Goal: Task Accomplishment & Management: Use online tool/utility

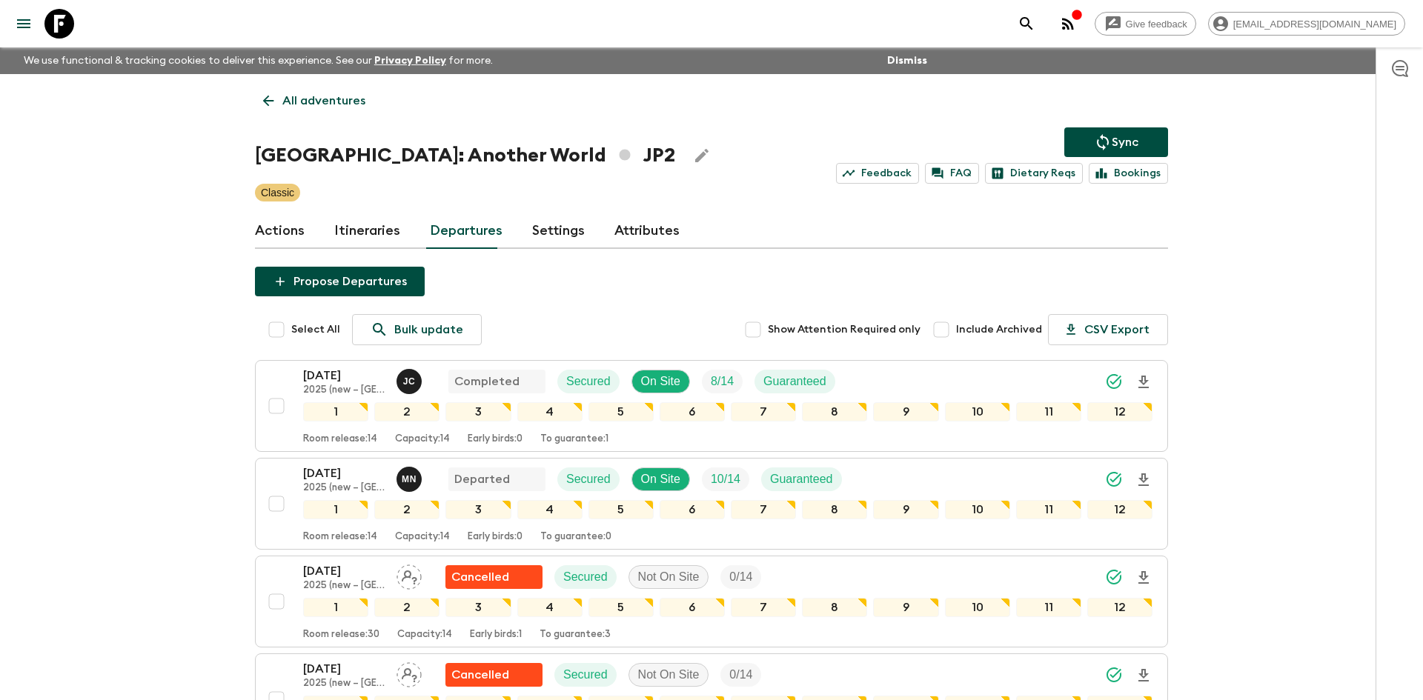
click at [341, 104] on p "All adventures" at bounding box center [323, 101] width 83 height 18
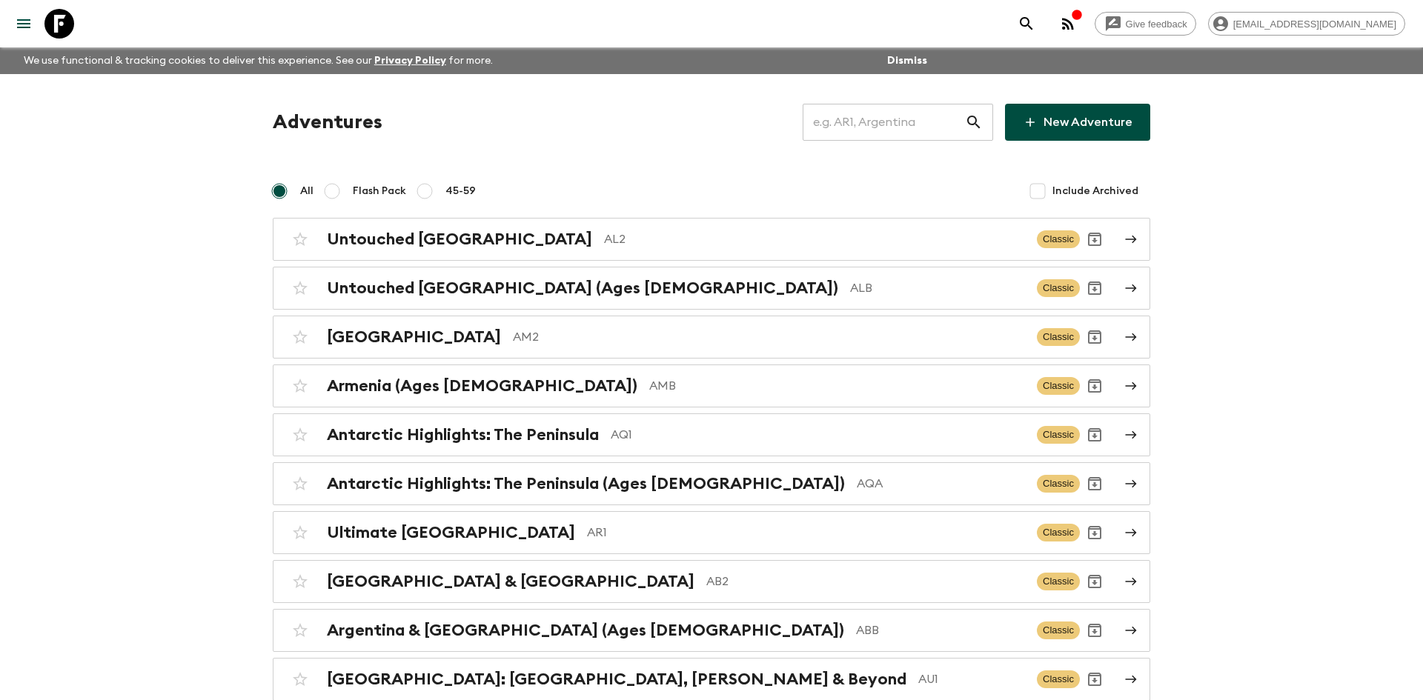
click at [825, 119] on input "text" at bounding box center [884, 123] width 162 height 42
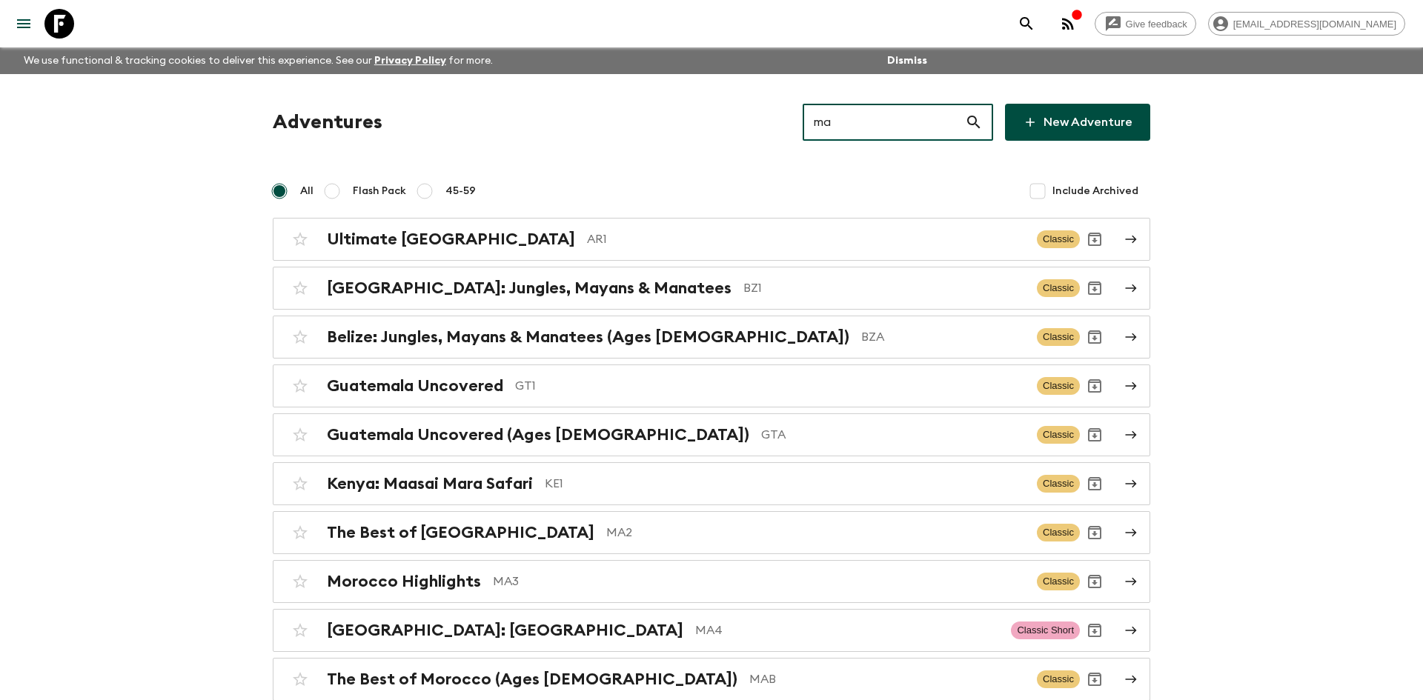
type input "ma2"
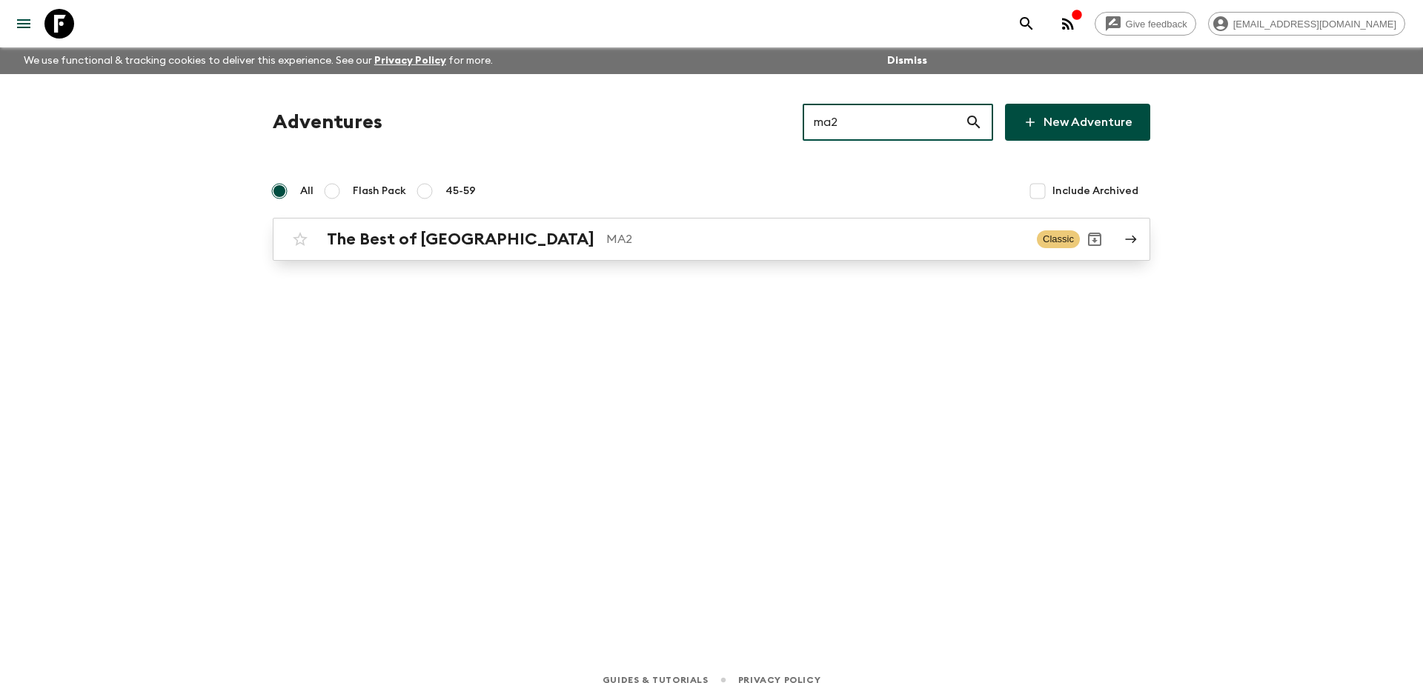
click at [606, 235] on p "MA2" at bounding box center [815, 240] width 419 height 18
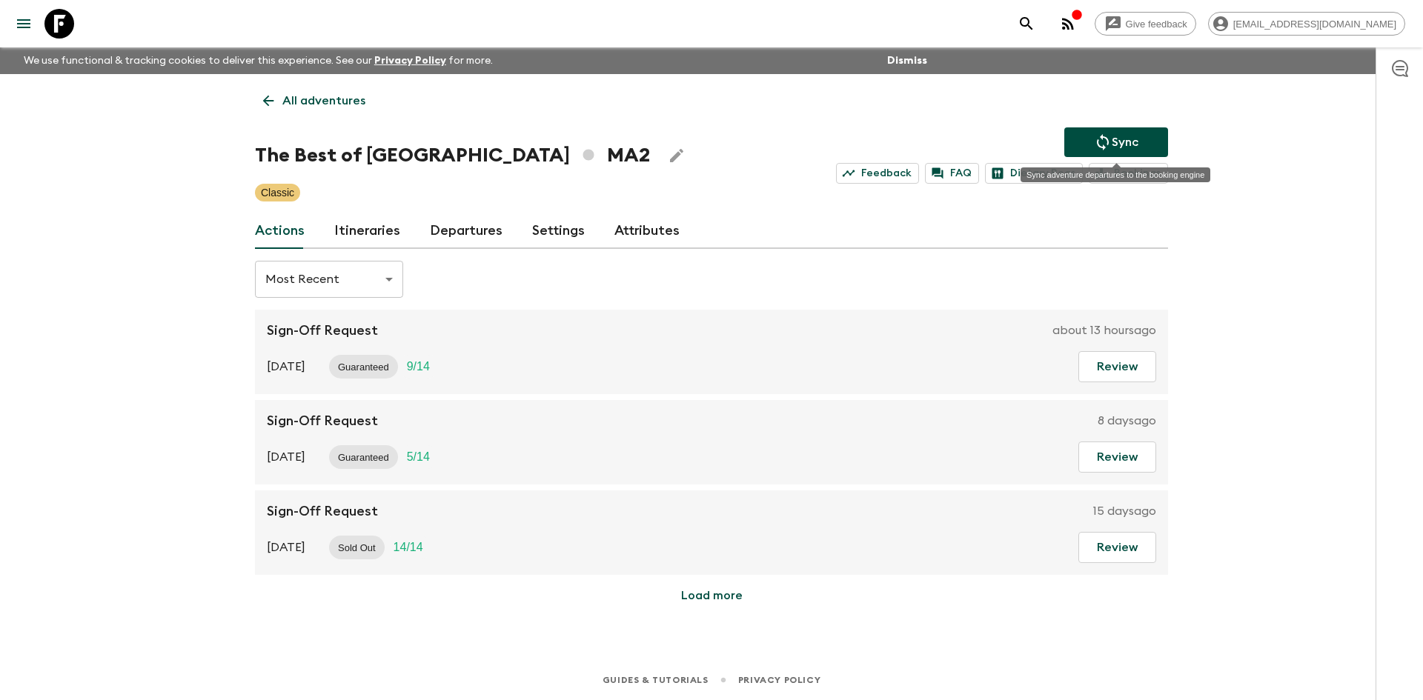
click at [1142, 146] on button "Sync" at bounding box center [1116, 142] width 104 height 30
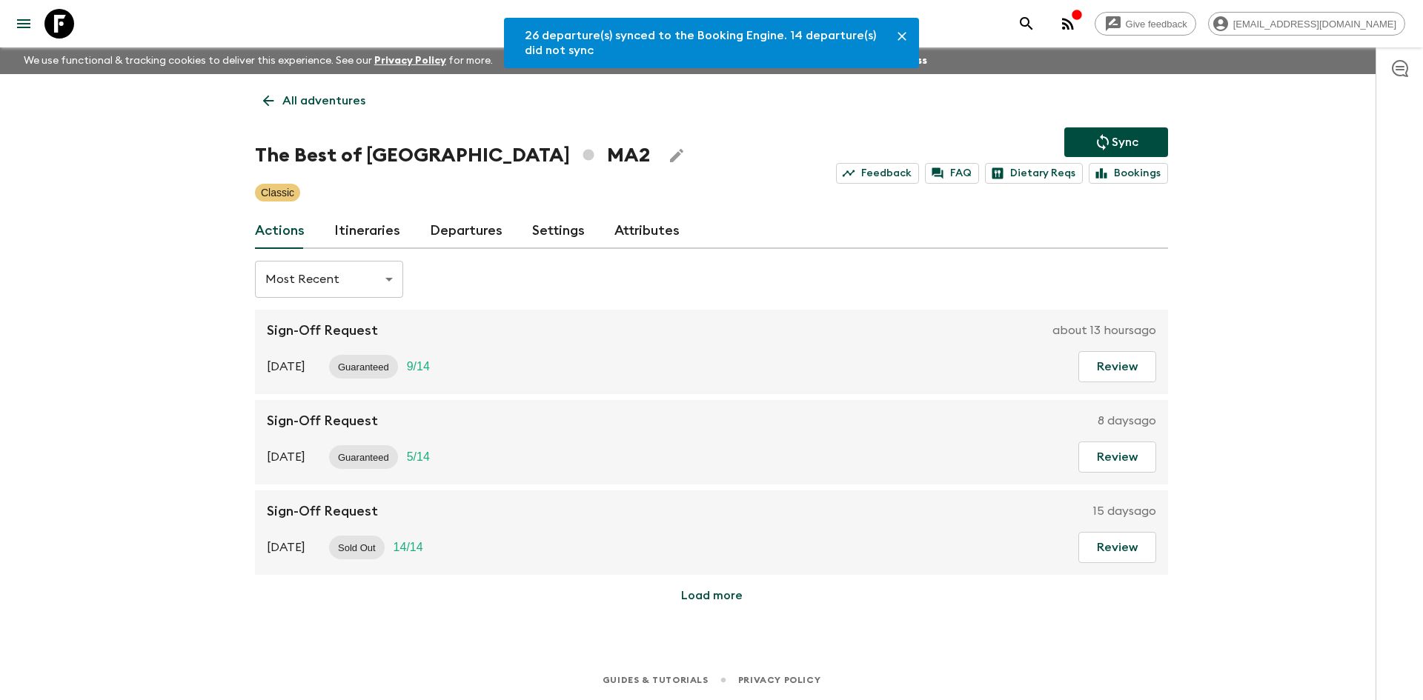
click at [477, 226] on link "Departures" at bounding box center [466, 231] width 73 height 36
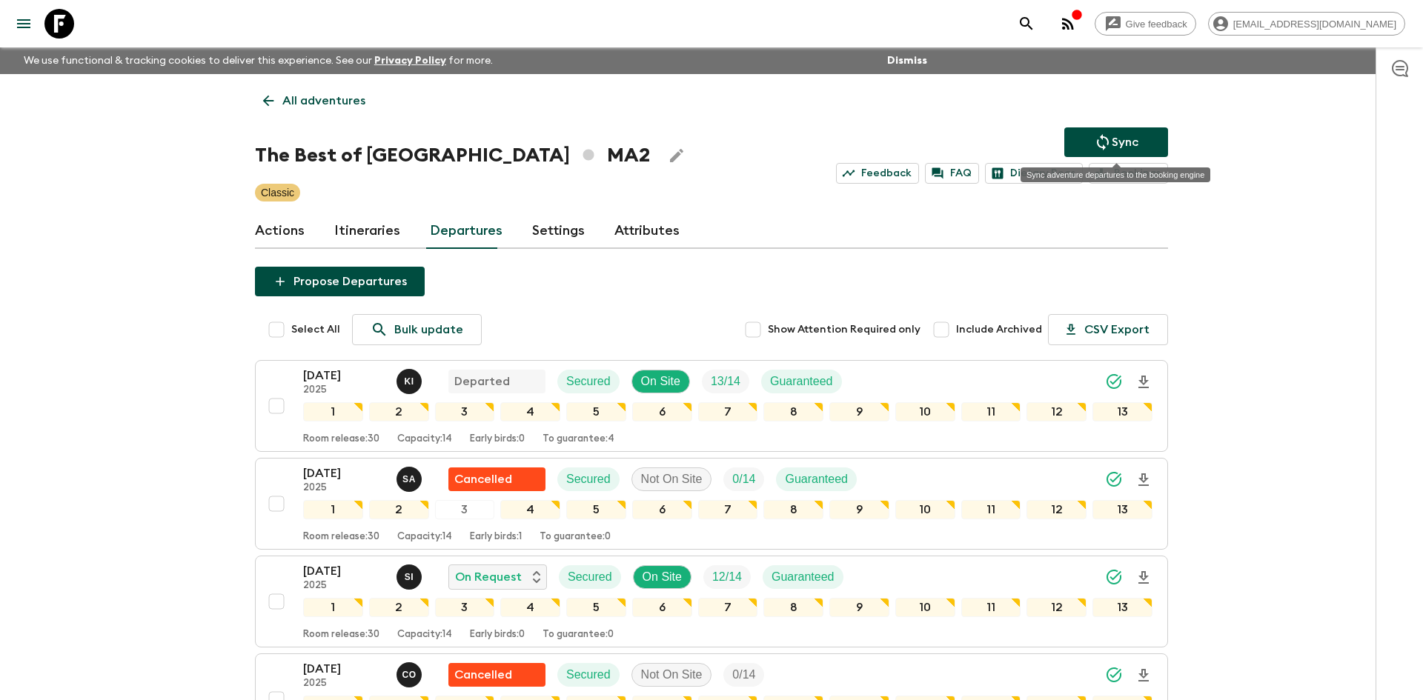
click at [1109, 150] on icon "Sync adventure departures to the booking engine" at bounding box center [1103, 142] width 18 height 18
click at [322, 98] on p "All adventures" at bounding box center [323, 101] width 83 height 18
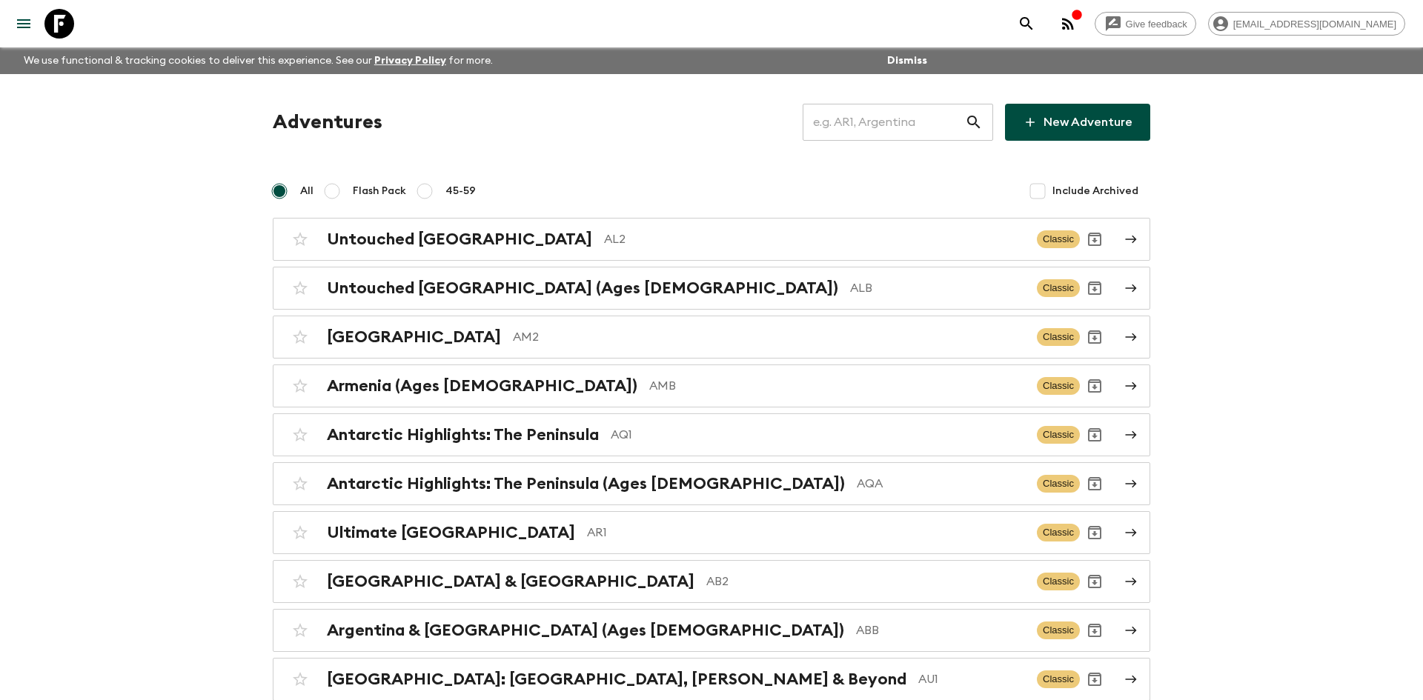
click at [842, 130] on input "text" at bounding box center [884, 123] width 162 height 42
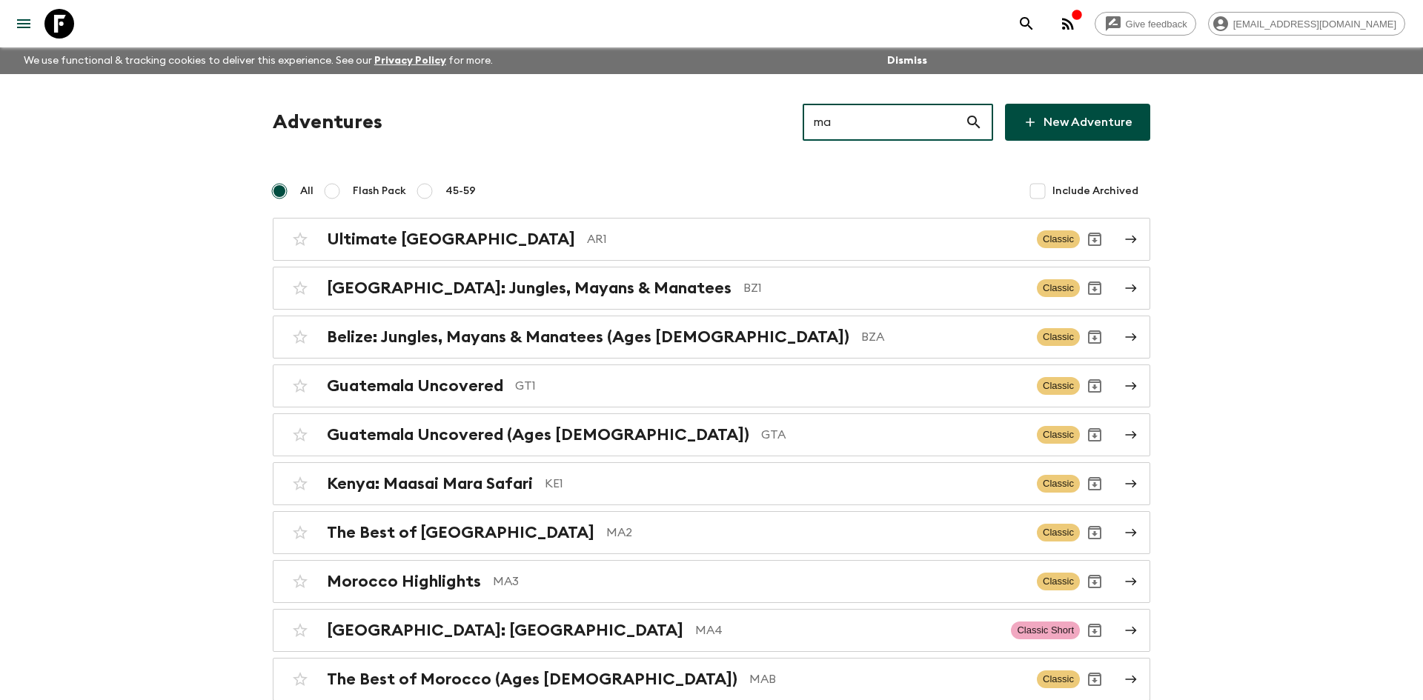
type input "ma2"
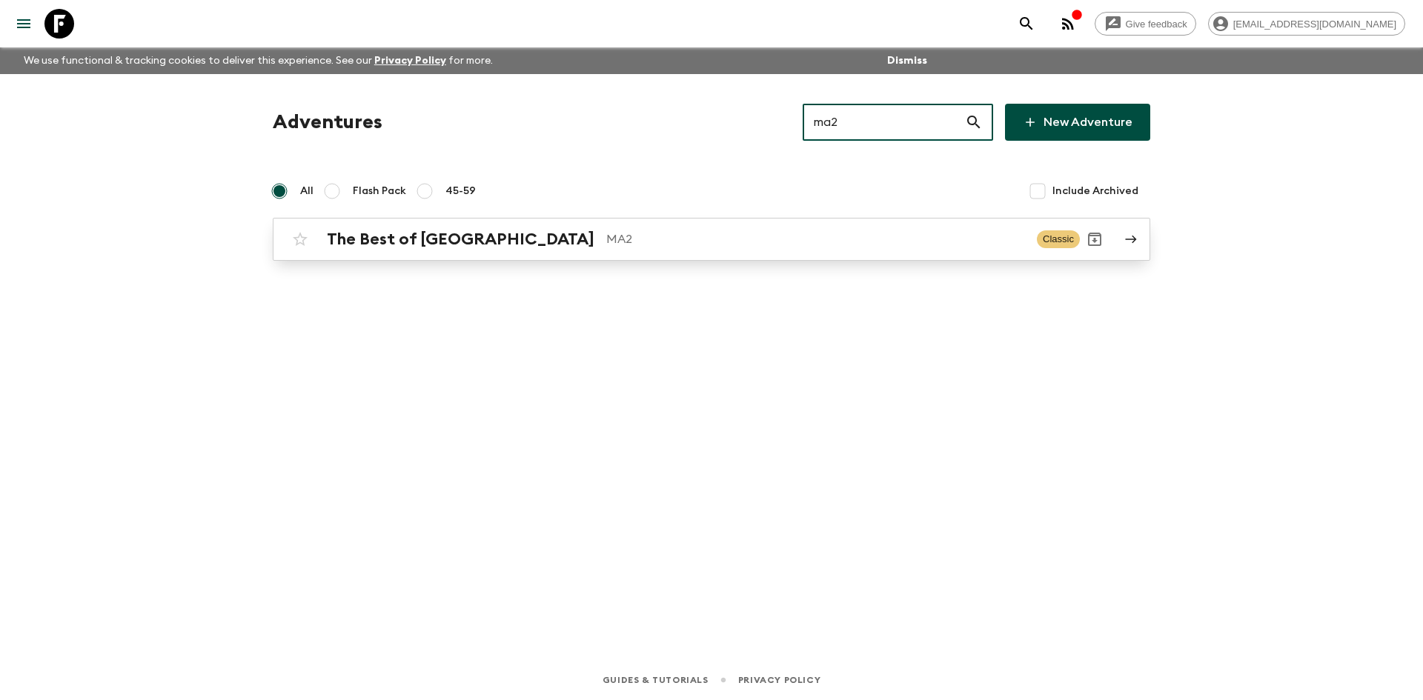
click at [458, 238] on h2 "The Best of [GEOGRAPHIC_DATA]" at bounding box center [461, 239] width 268 height 19
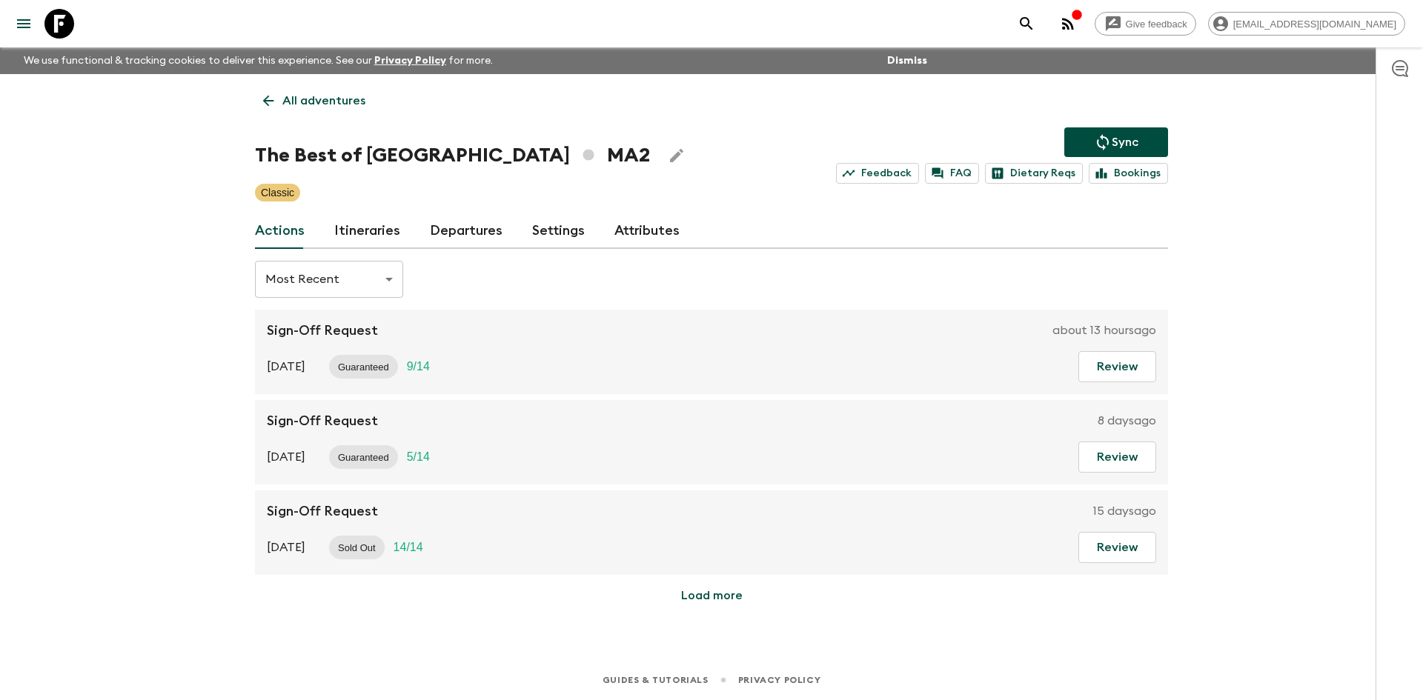
click at [1096, 139] on icon "Sync adventure departures to the booking engine" at bounding box center [1103, 142] width 18 height 18
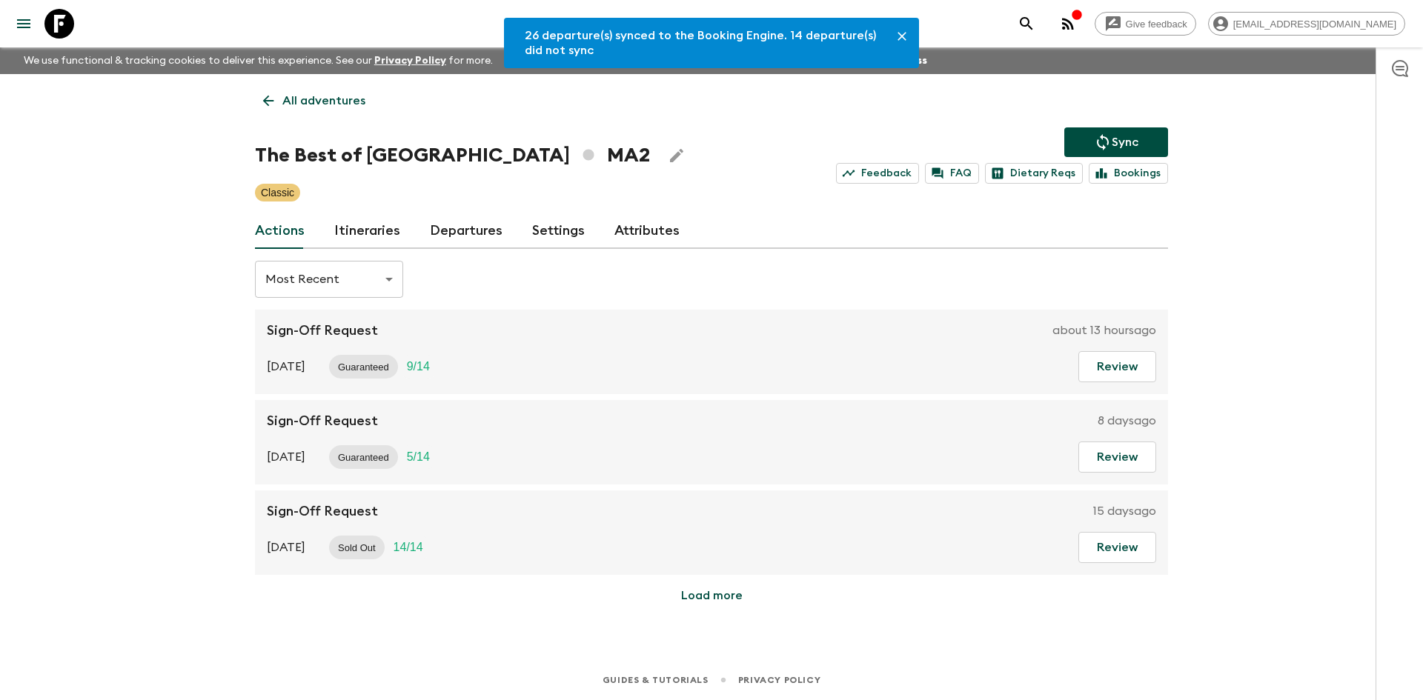
click at [436, 231] on link "Departures" at bounding box center [466, 231] width 73 height 36
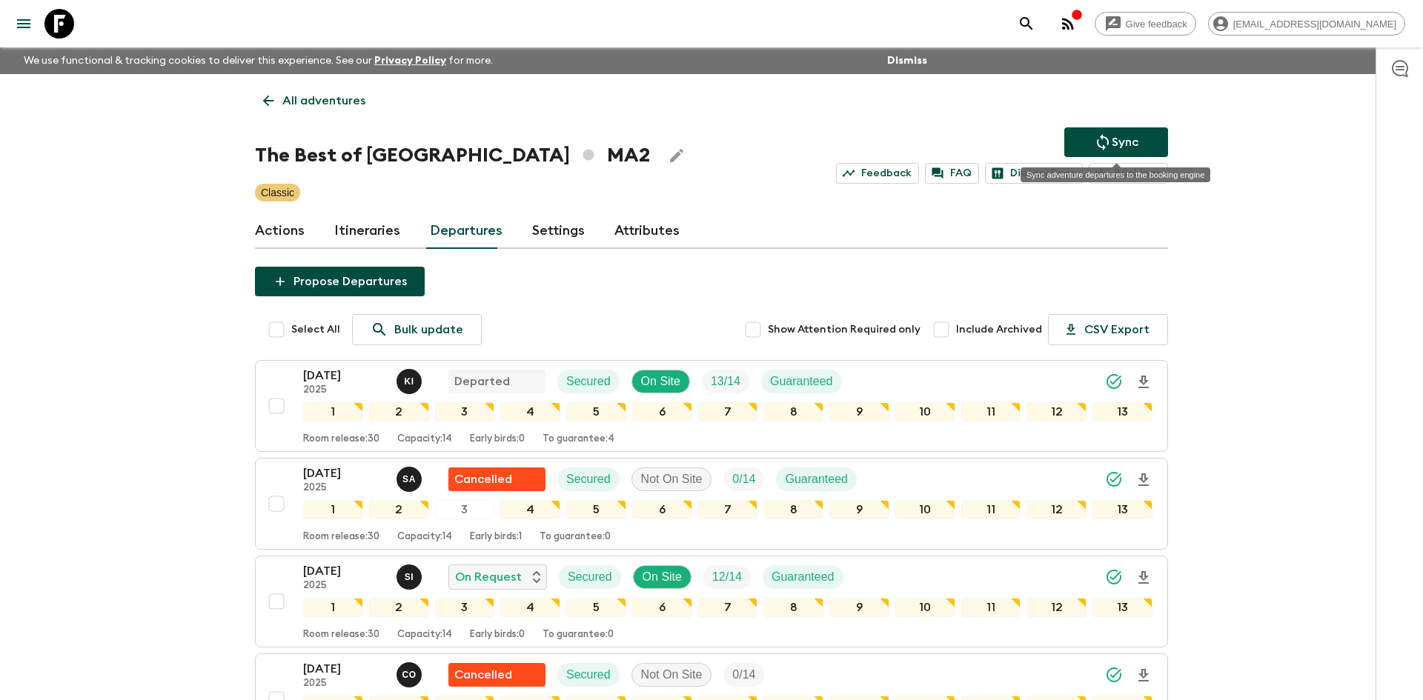
click at [1121, 140] on p "Sync" at bounding box center [1125, 142] width 27 height 18
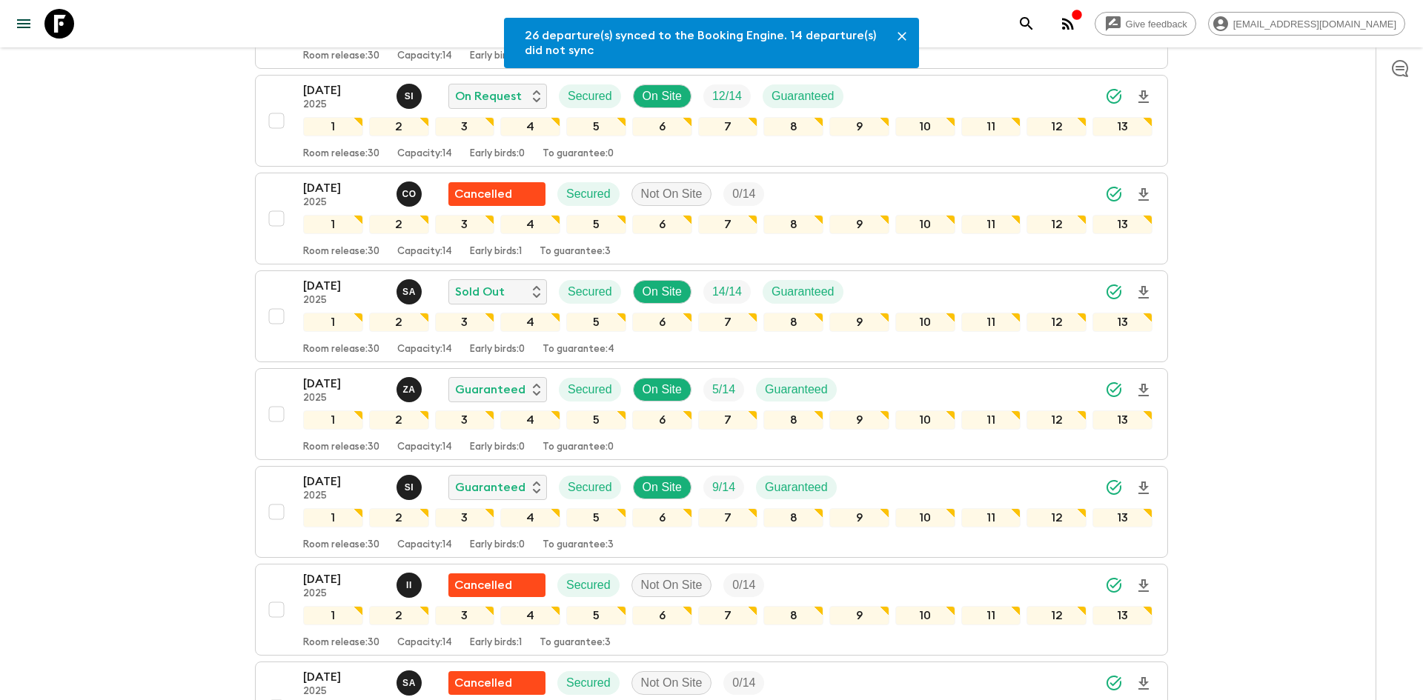
scroll to position [486, 0]
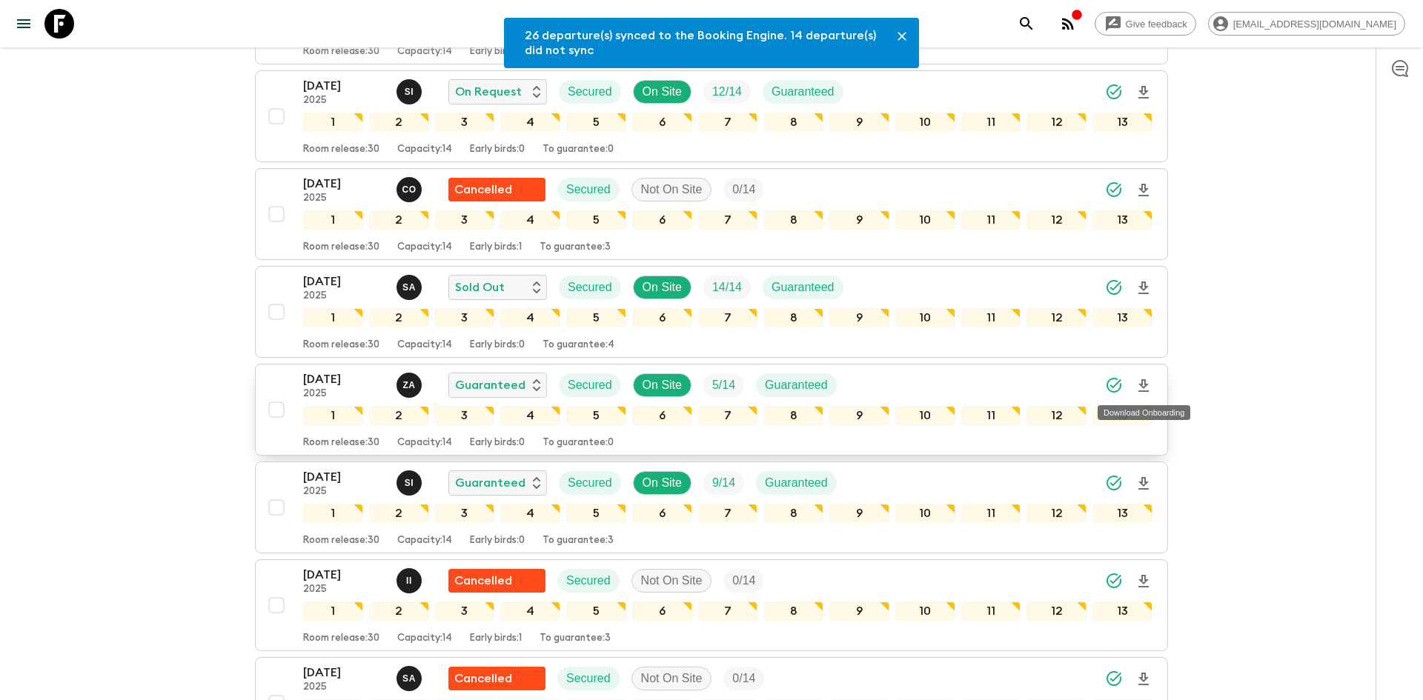
click at [1147, 384] on icon "Download Onboarding" at bounding box center [1144, 386] width 10 height 13
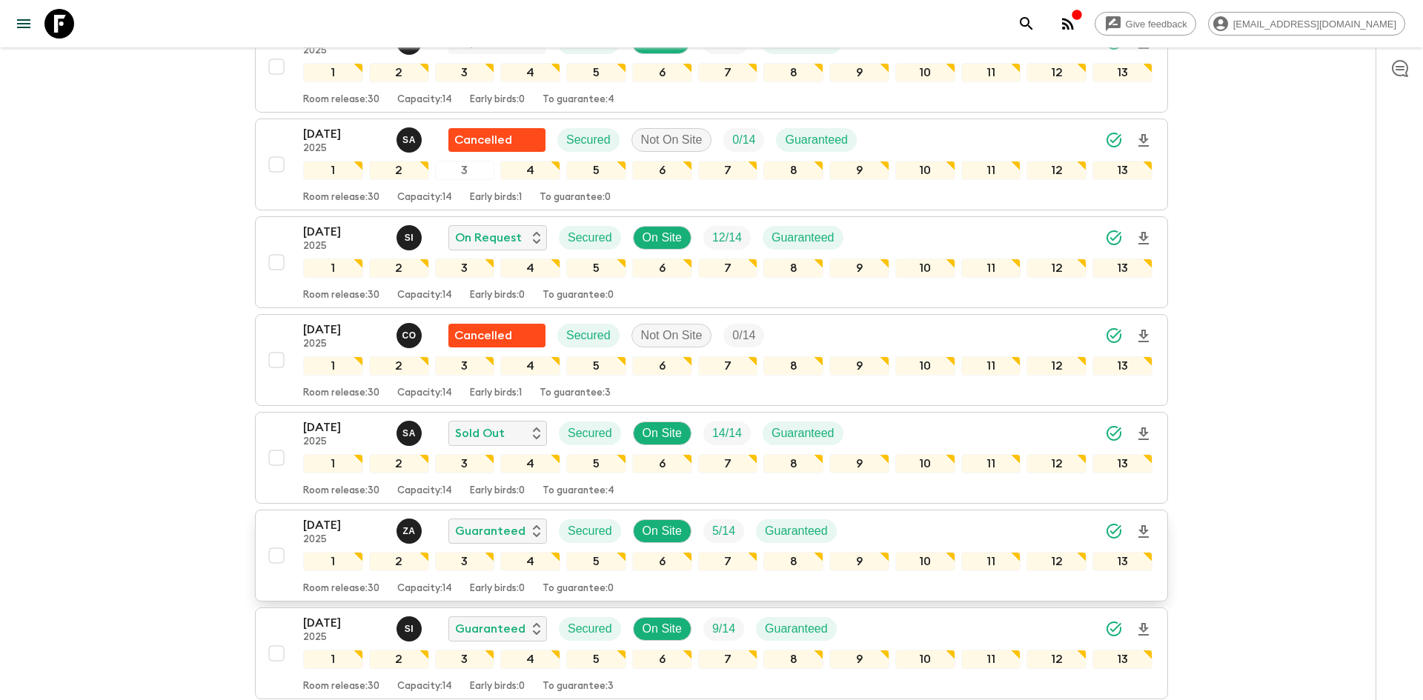
scroll to position [0, 0]
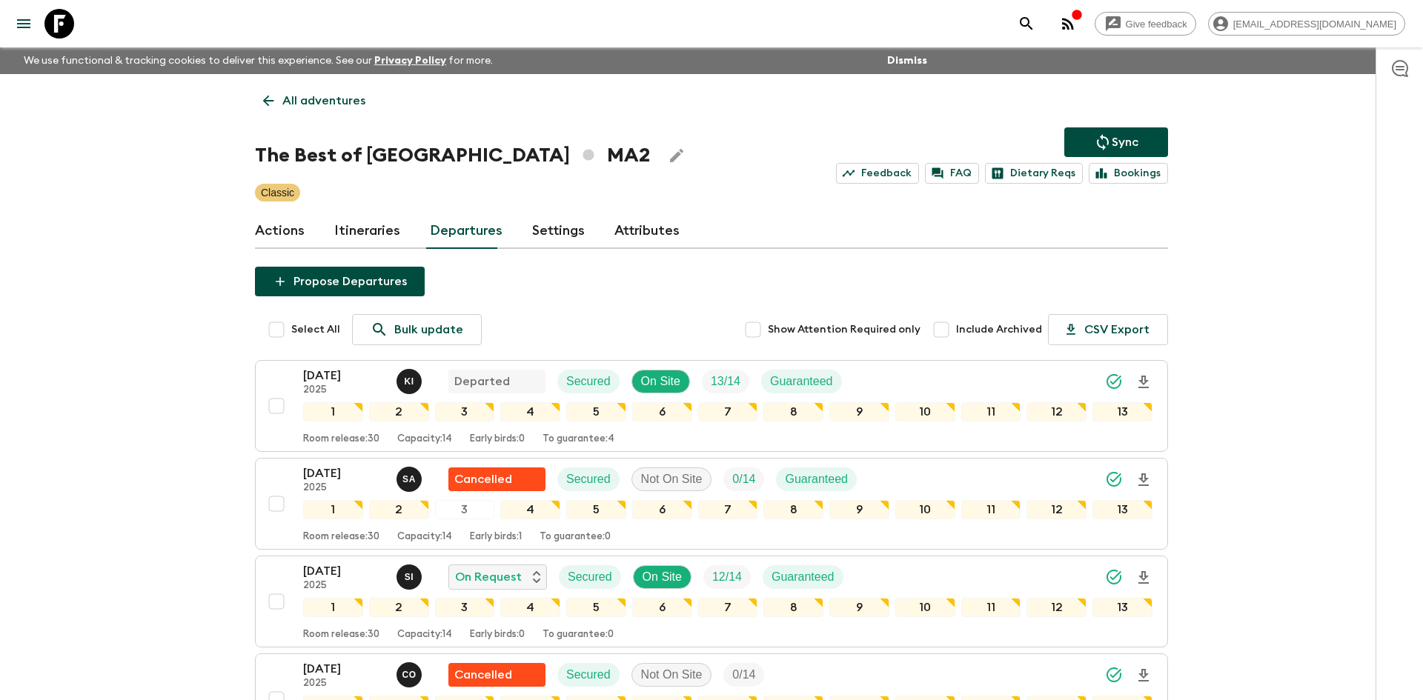
click at [344, 94] on p "All adventures" at bounding box center [323, 101] width 83 height 18
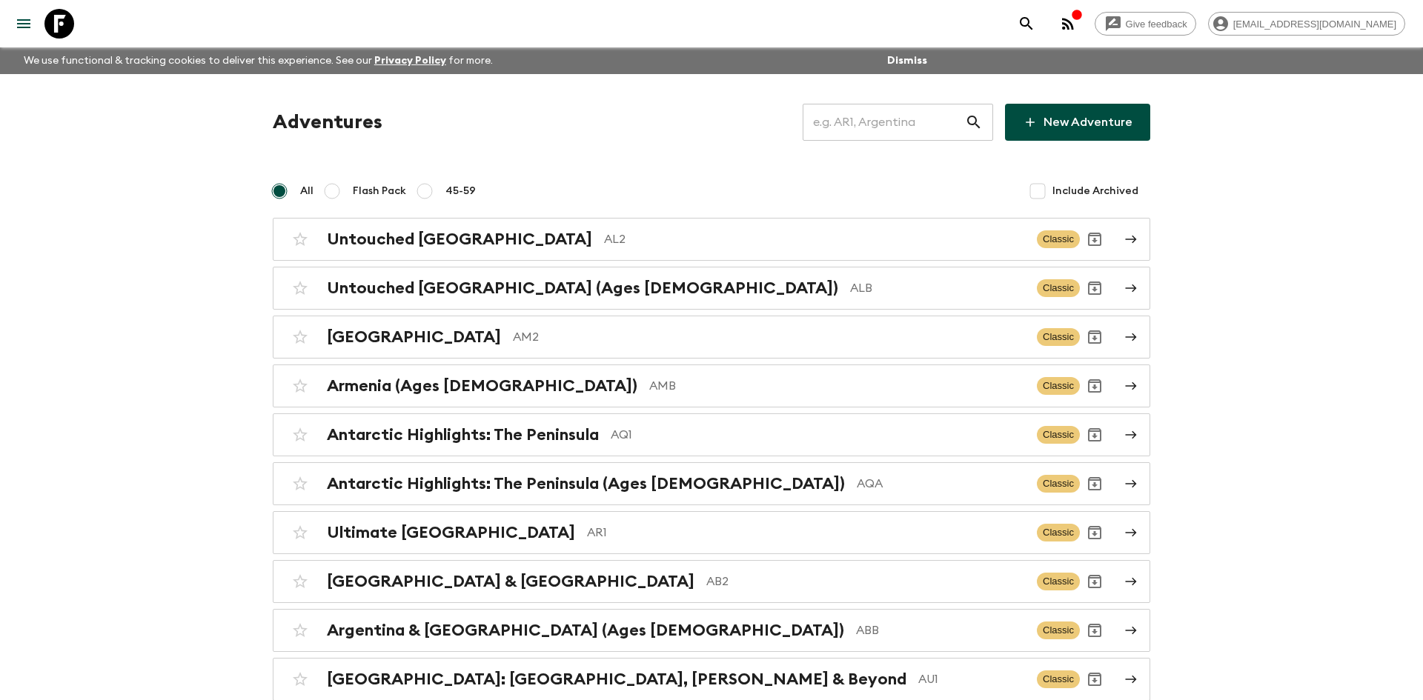
click at [850, 122] on input "text" at bounding box center [884, 123] width 162 height 42
type input "it6"
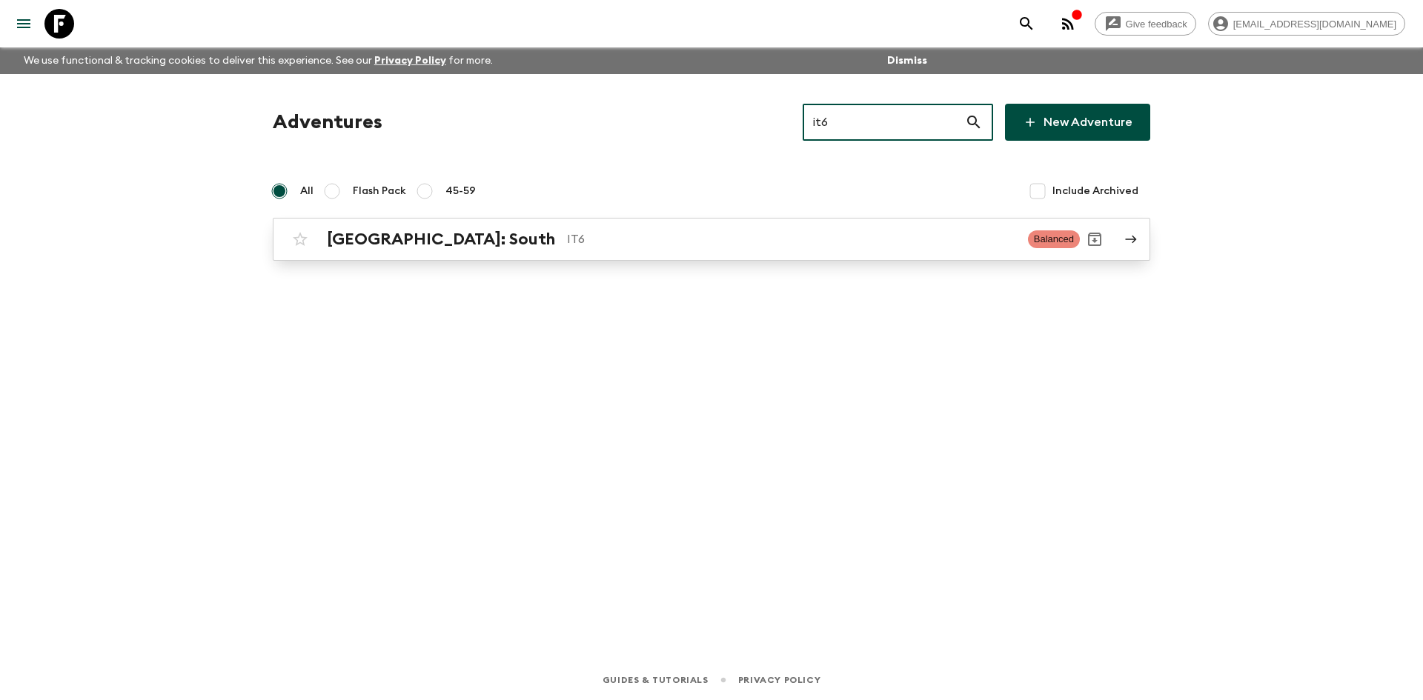
click at [567, 237] on p "IT6" at bounding box center [791, 240] width 449 height 18
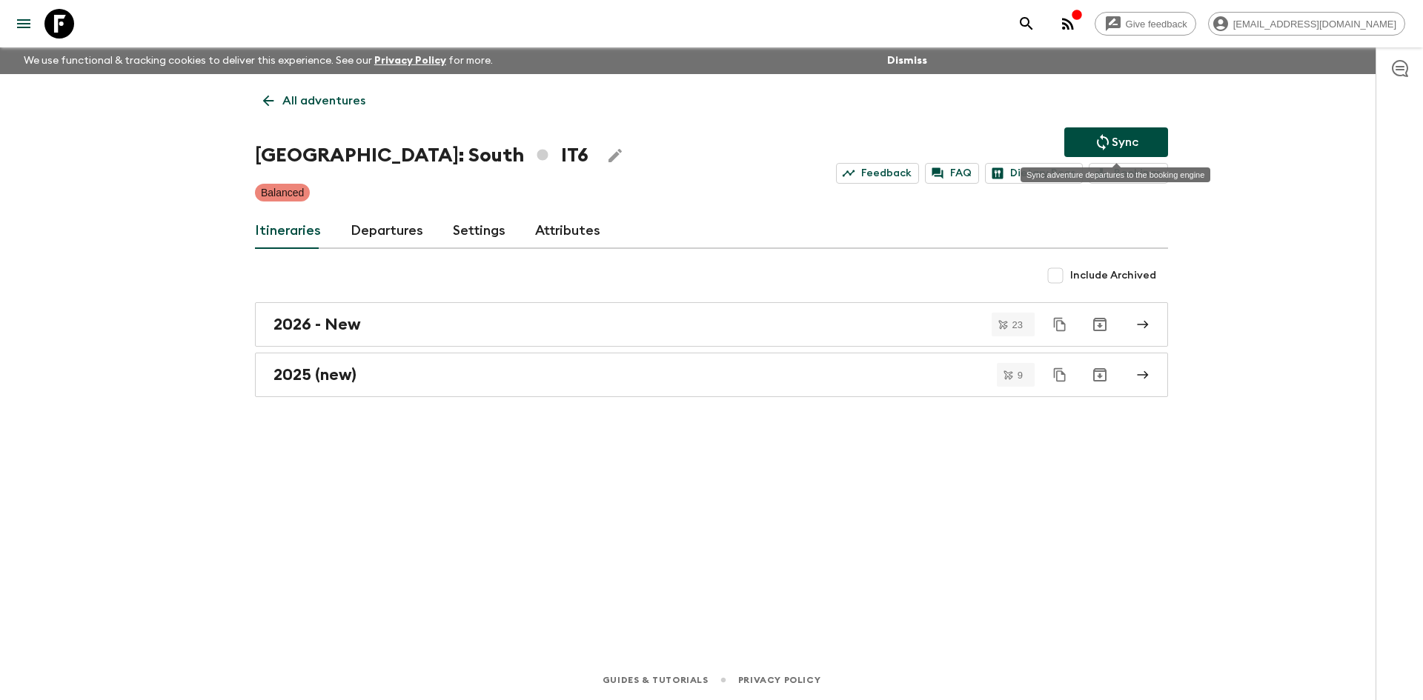
click at [1089, 139] on button "Sync" at bounding box center [1116, 142] width 104 height 30
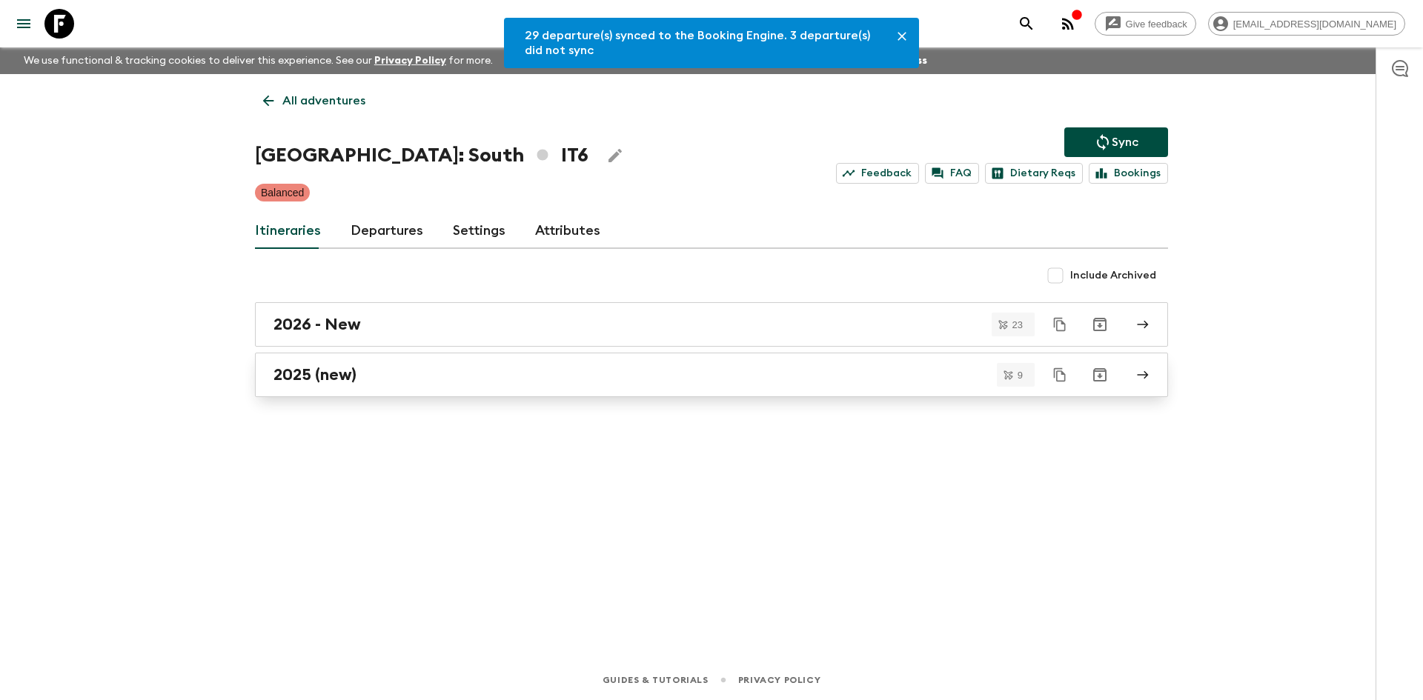
click at [366, 387] on link "2025 (new)" at bounding box center [711, 375] width 913 height 44
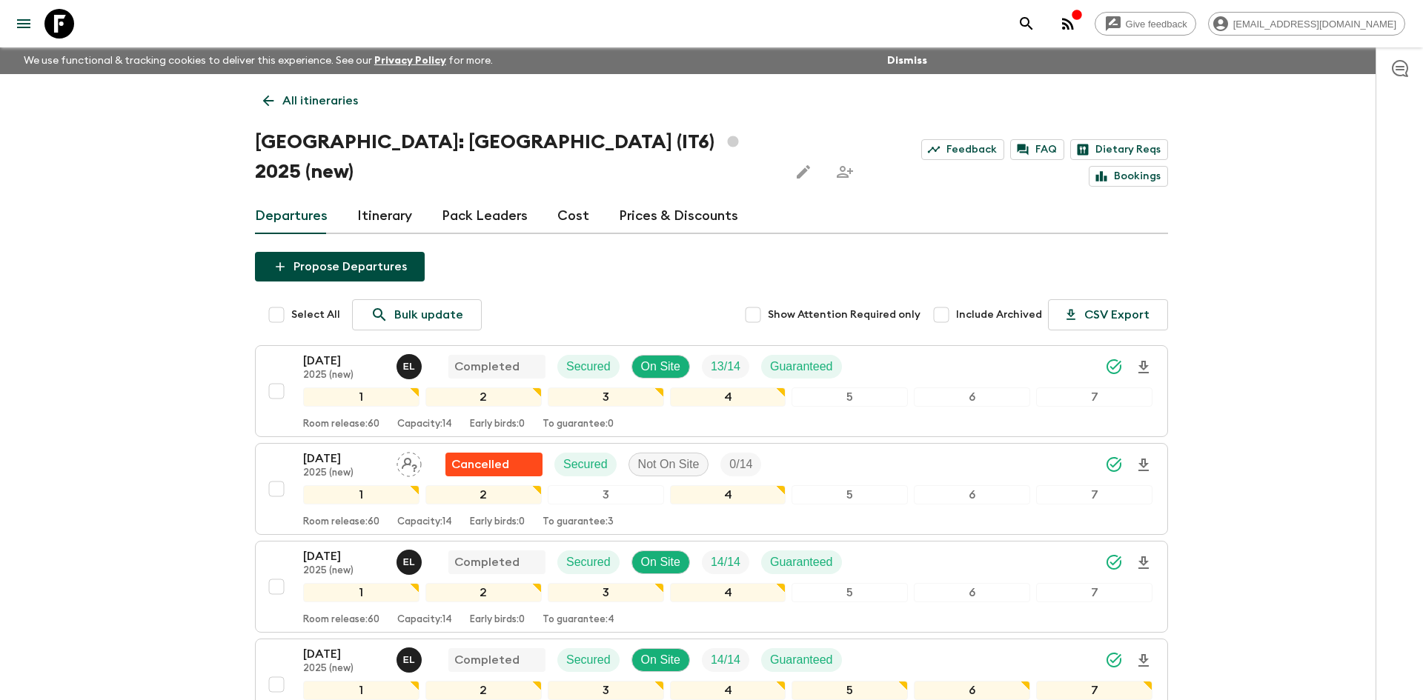
click at [294, 105] on p "All itineraries" at bounding box center [320, 101] width 76 height 18
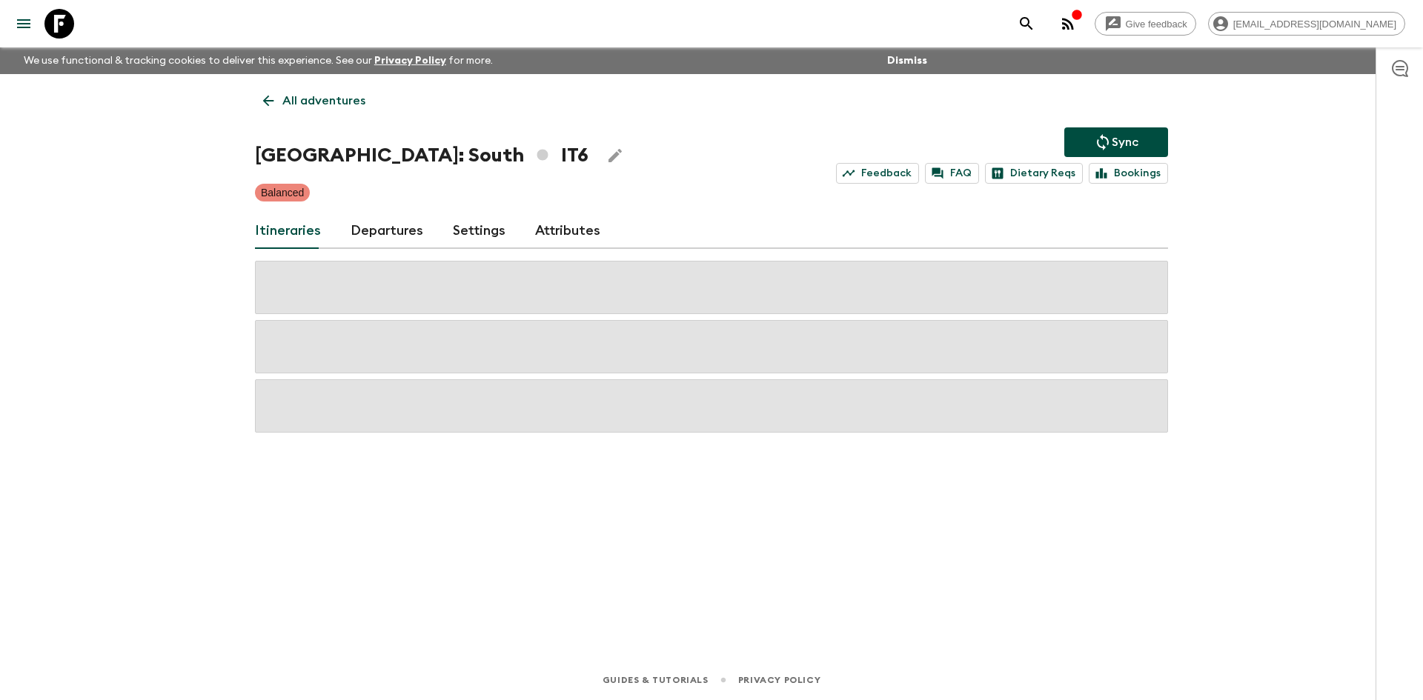
click at [294, 105] on p "All adventures" at bounding box center [323, 101] width 83 height 18
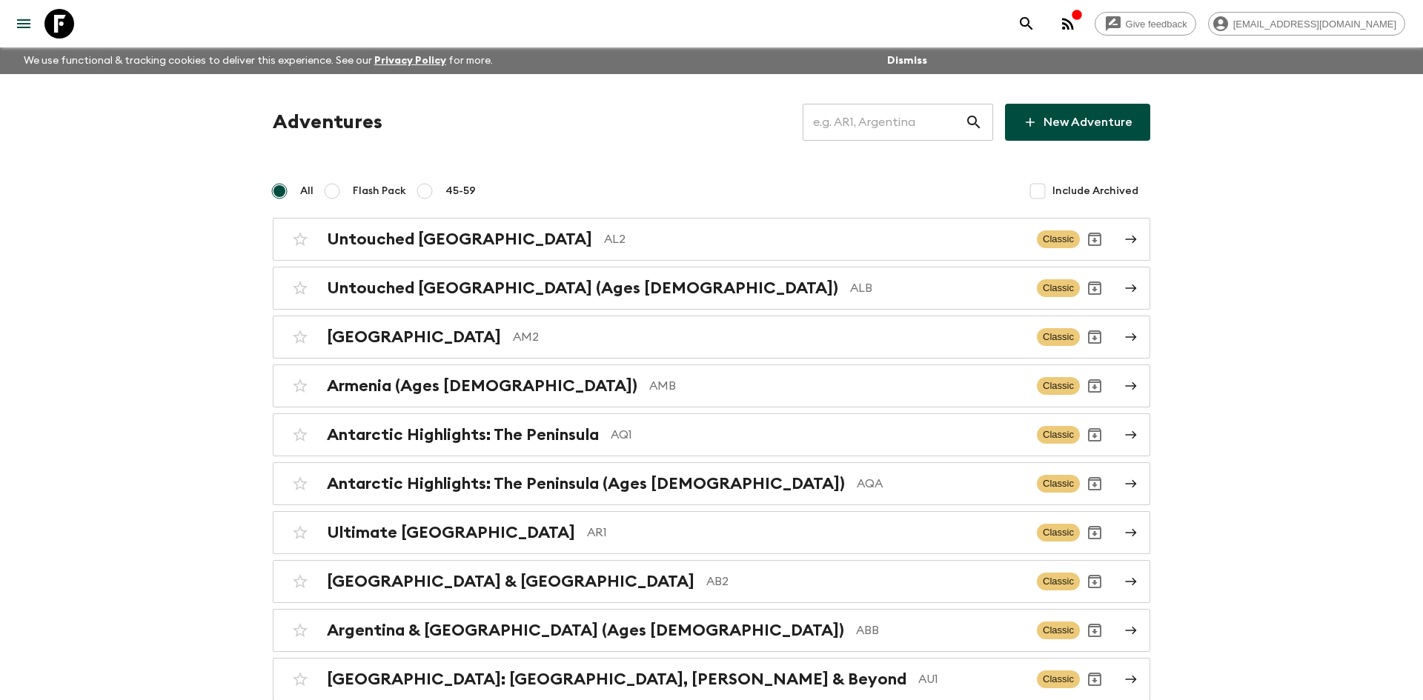
click at [871, 124] on input "text" at bounding box center [884, 123] width 162 height 42
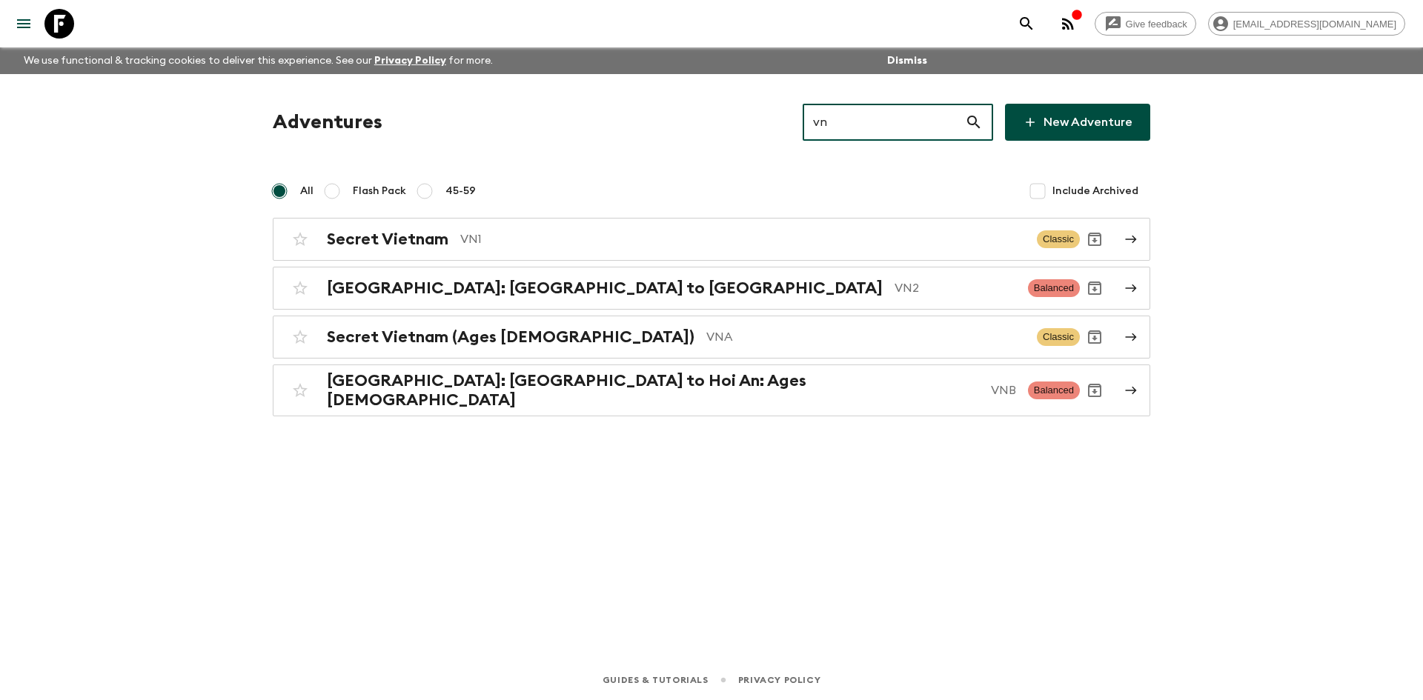
type input "vn1"
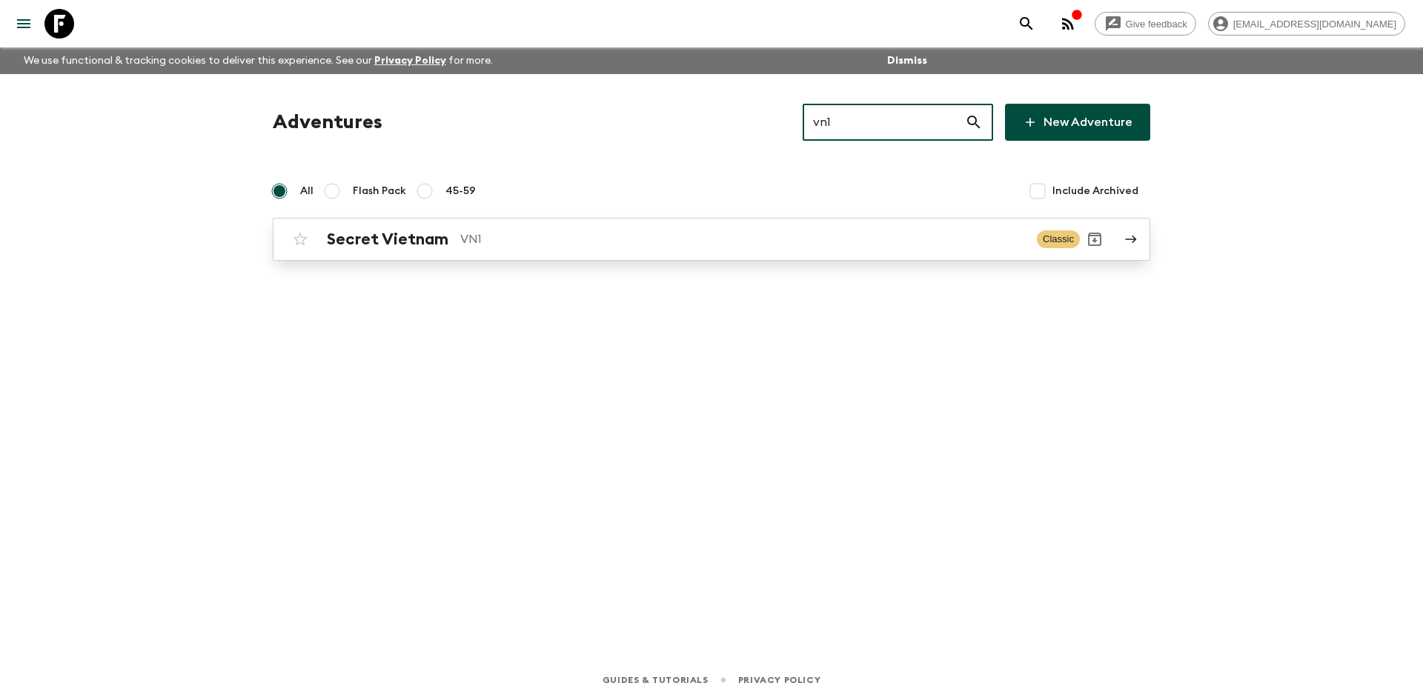
click at [519, 238] on p "VN1" at bounding box center [742, 240] width 565 height 18
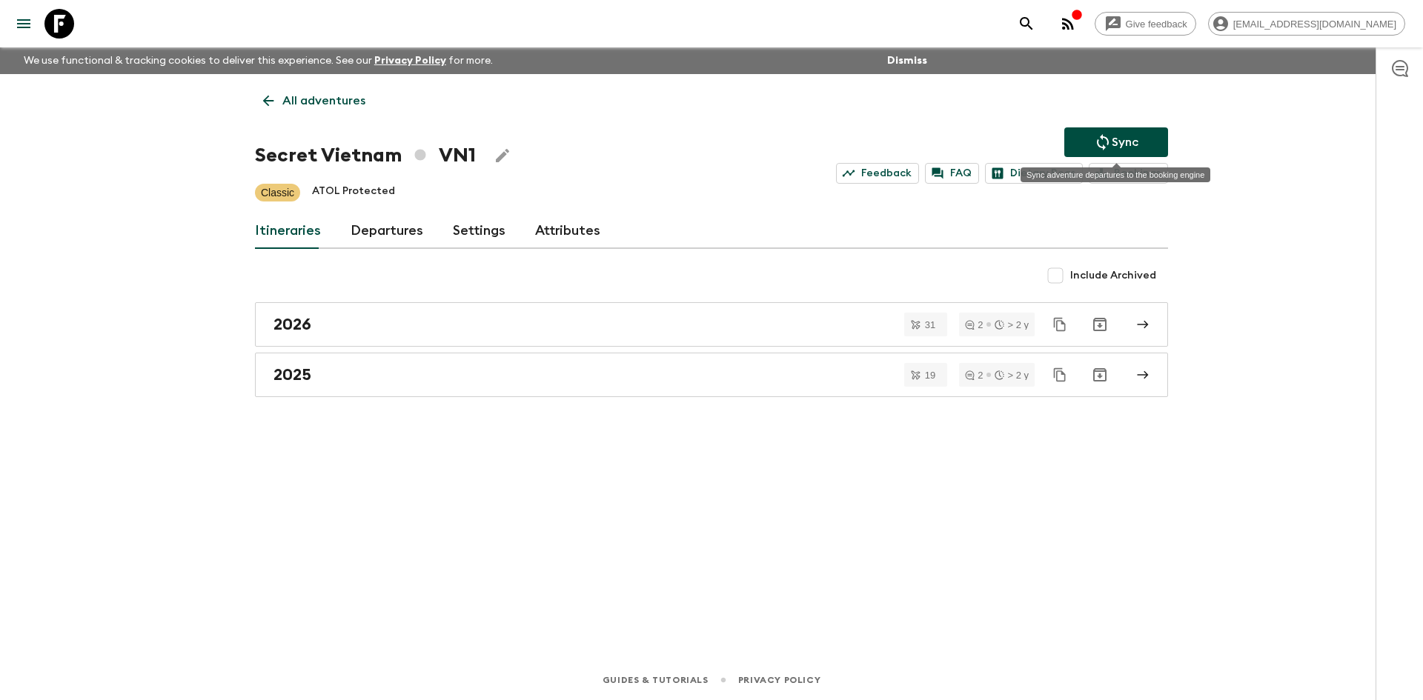
click at [1143, 134] on button "Sync" at bounding box center [1116, 142] width 104 height 30
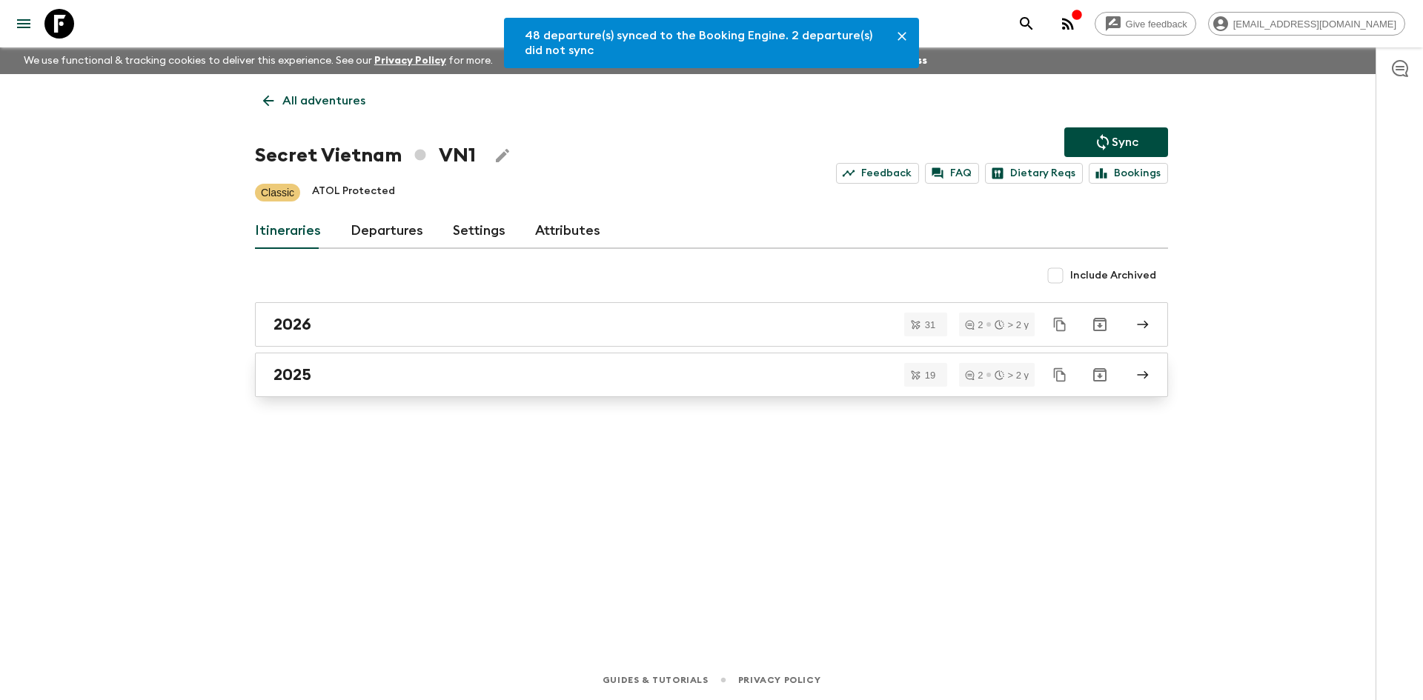
click at [314, 373] on div "2025" at bounding box center [698, 374] width 848 height 19
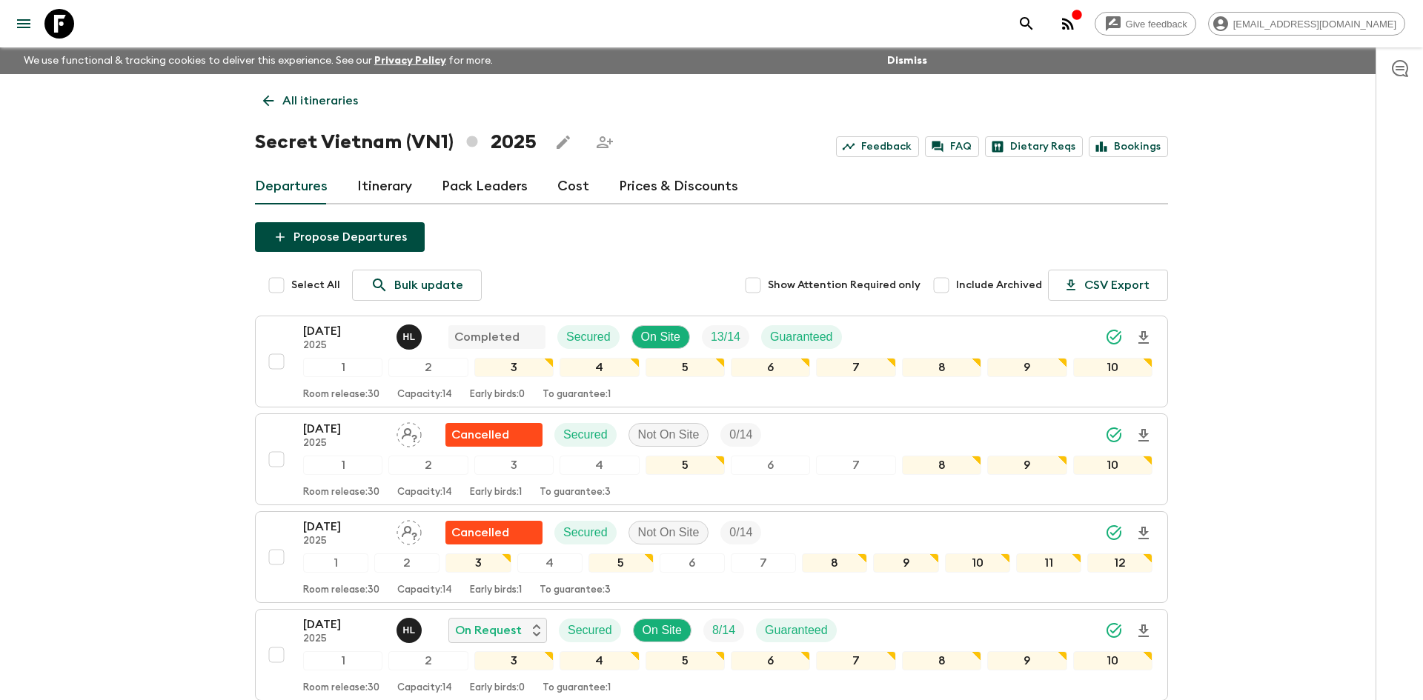
click at [282, 105] on p "All itineraries" at bounding box center [320, 101] width 76 height 18
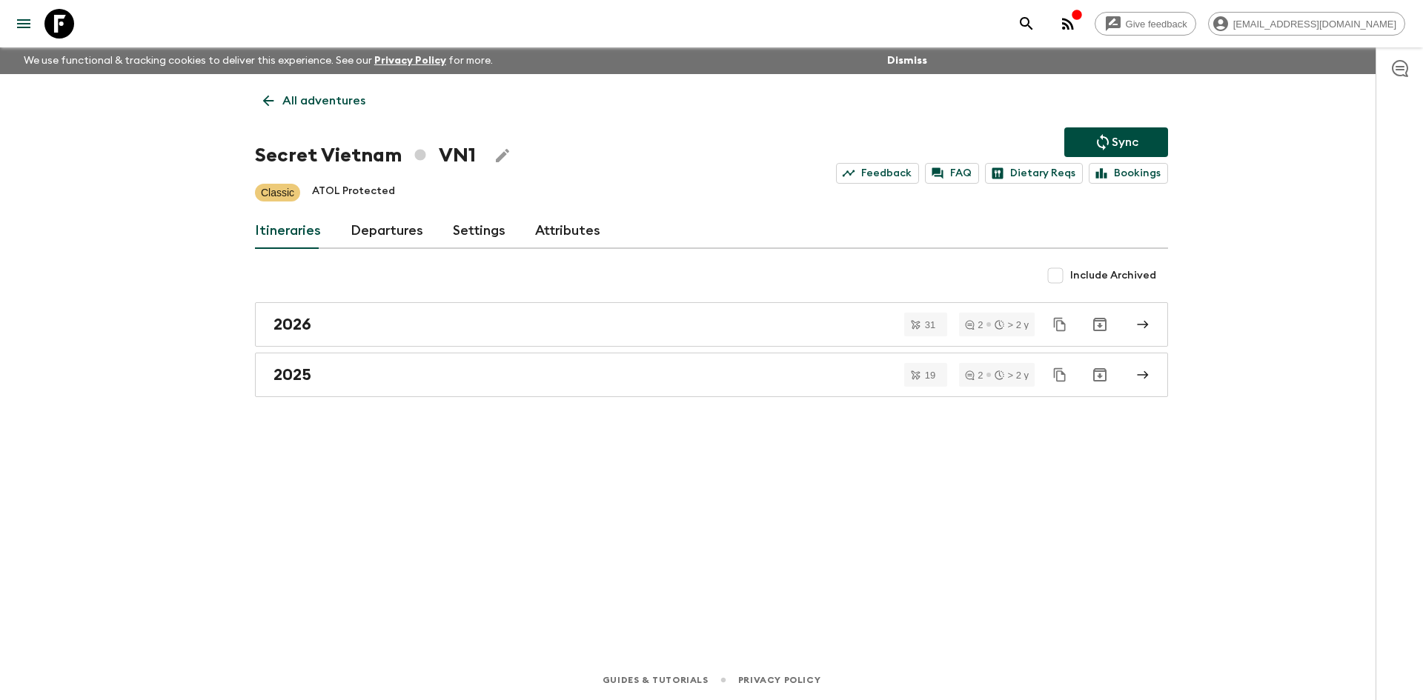
click at [282, 105] on p "All adventures" at bounding box center [323, 101] width 83 height 18
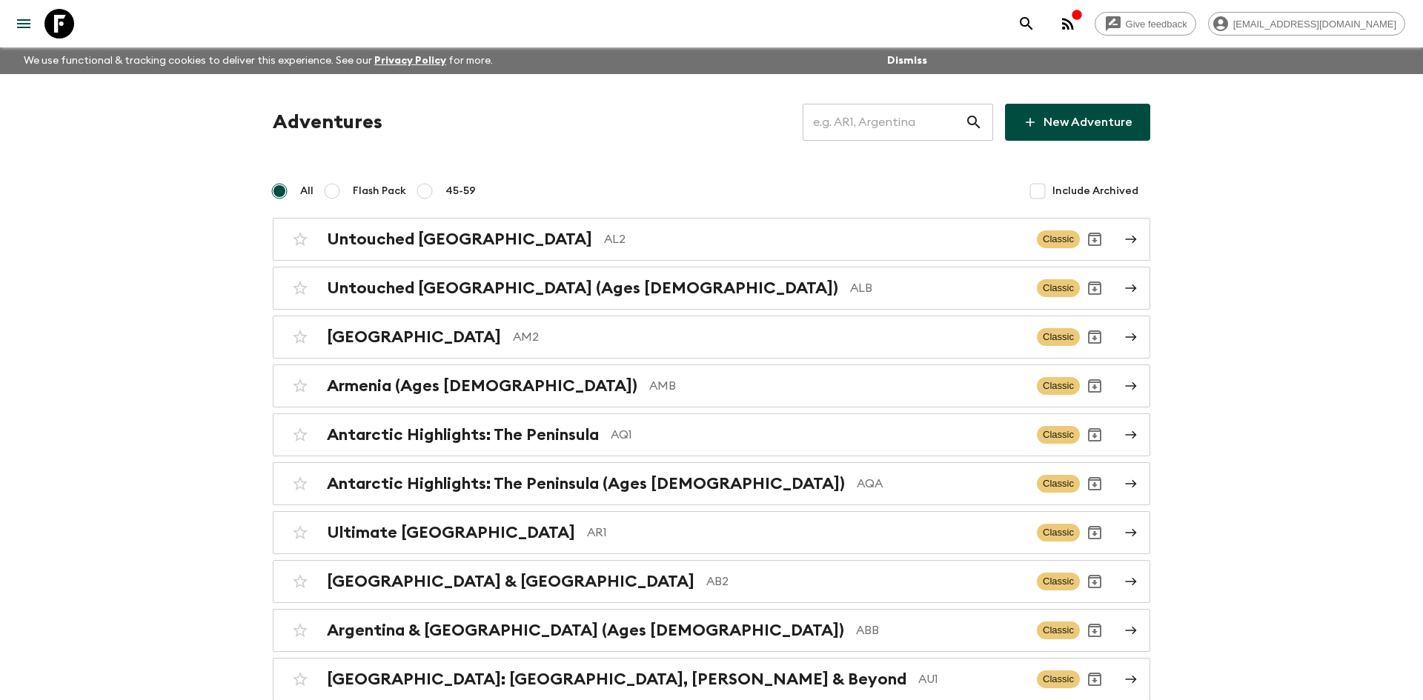
click at [849, 121] on input "text" at bounding box center [884, 123] width 162 height 42
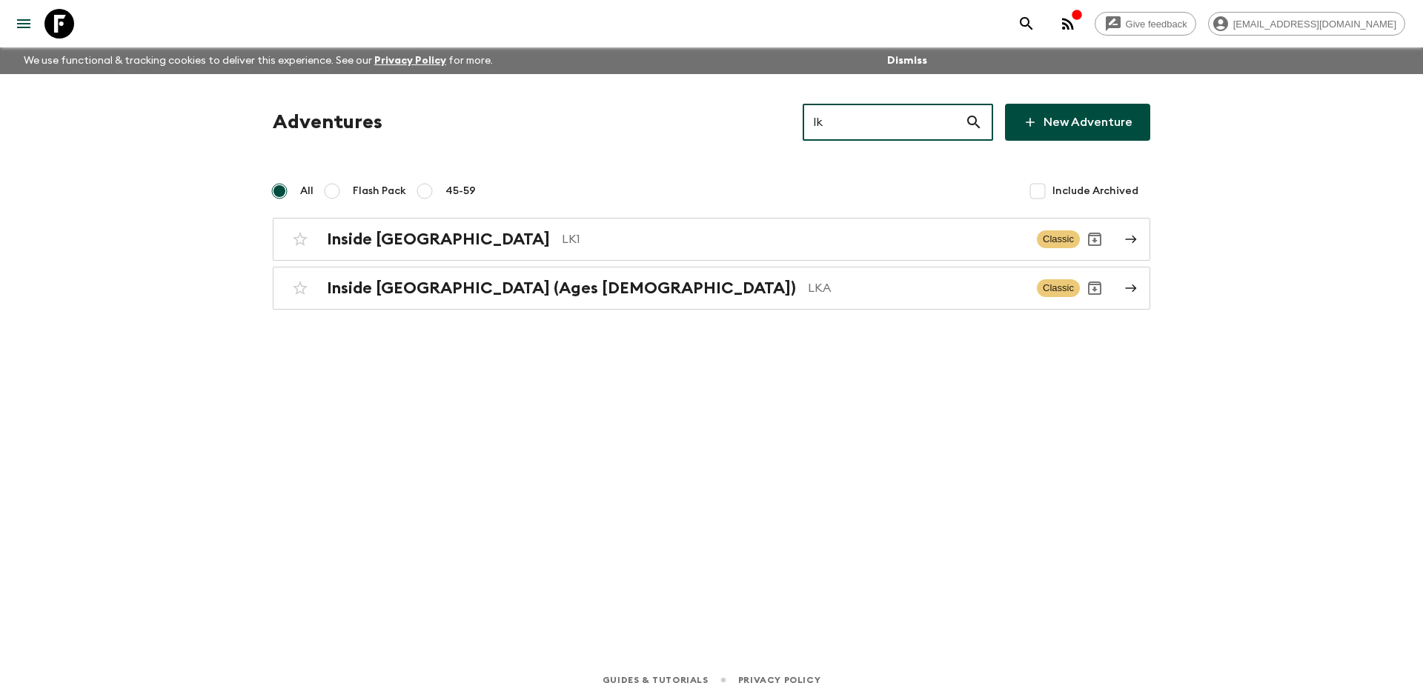
type input "lk1"
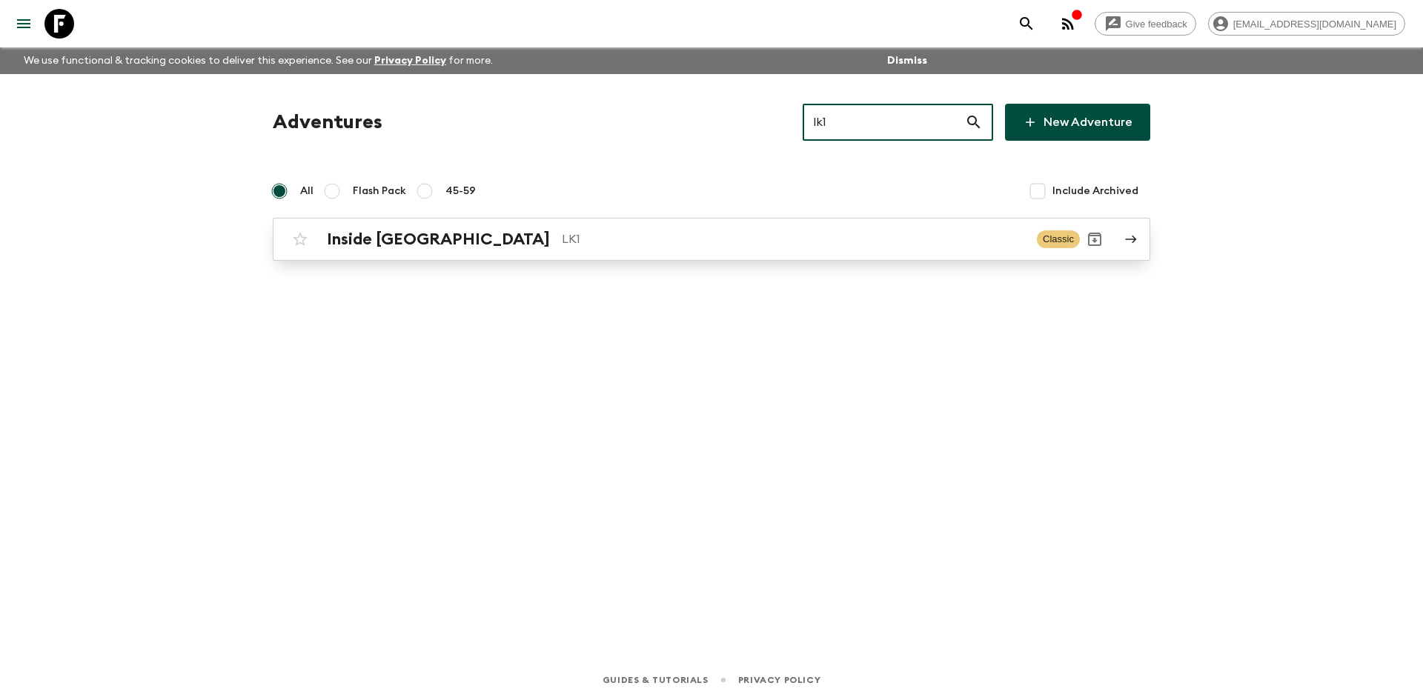
click at [475, 259] on link "Inside [GEOGRAPHIC_DATA] LK1 Classic" at bounding box center [712, 239] width 878 height 43
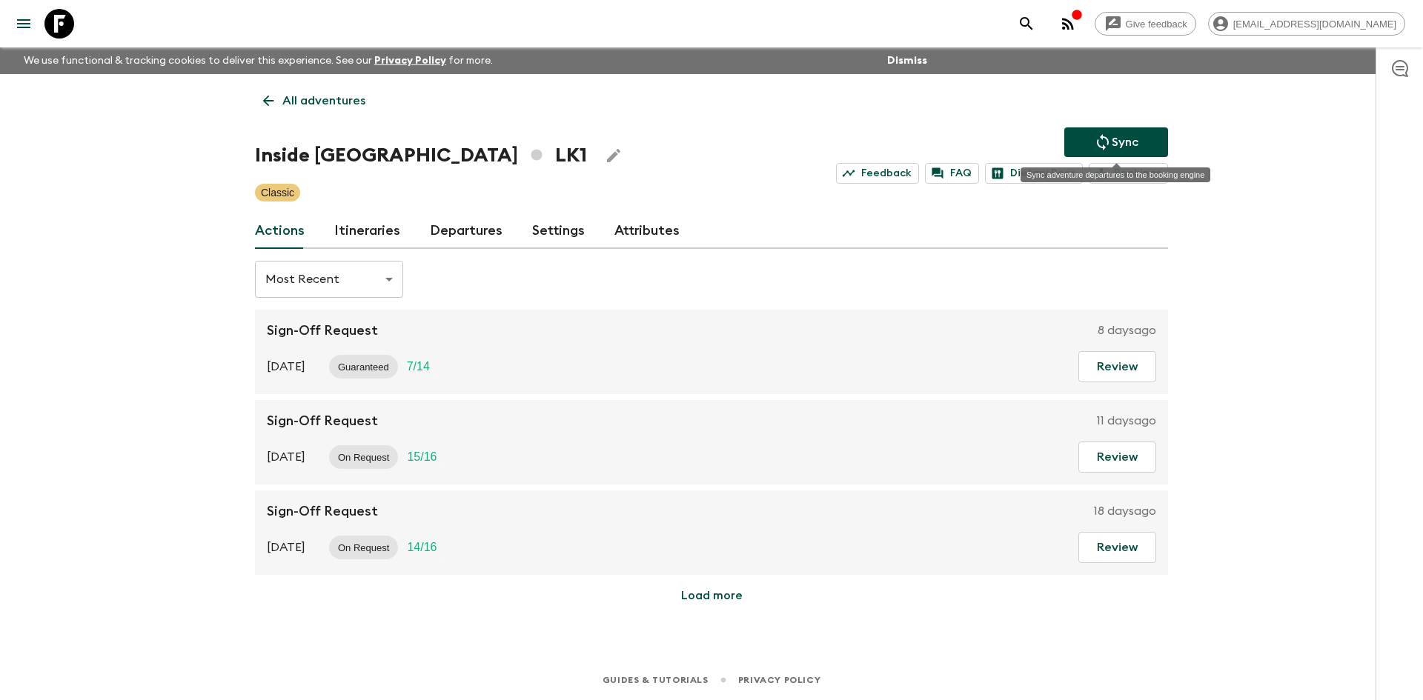
click at [1084, 134] on button "Sync" at bounding box center [1116, 142] width 104 height 30
click at [1094, 138] on icon "Sync adventure departures to the booking engine" at bounding box center [1103, 142] width 18 height 18
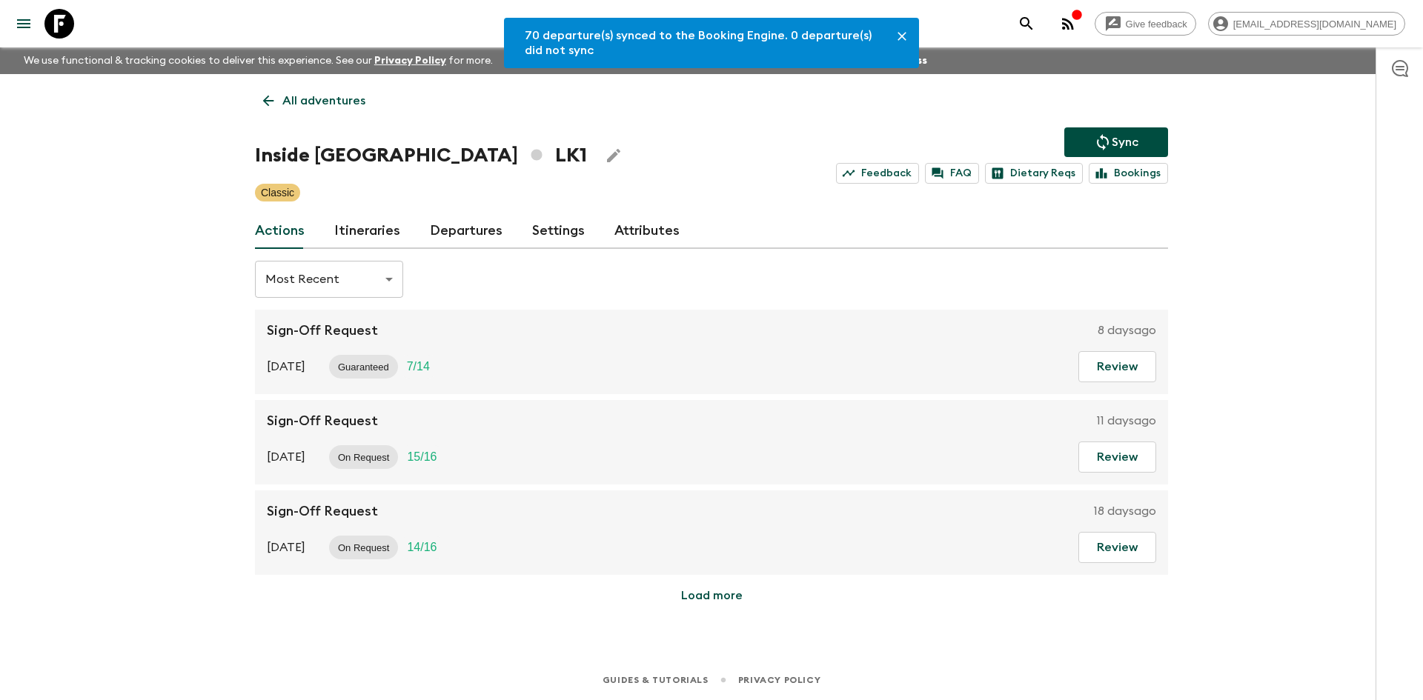
click at [454, 232] on link "Departures" at bounding box center [466, 231] width 73 height 36
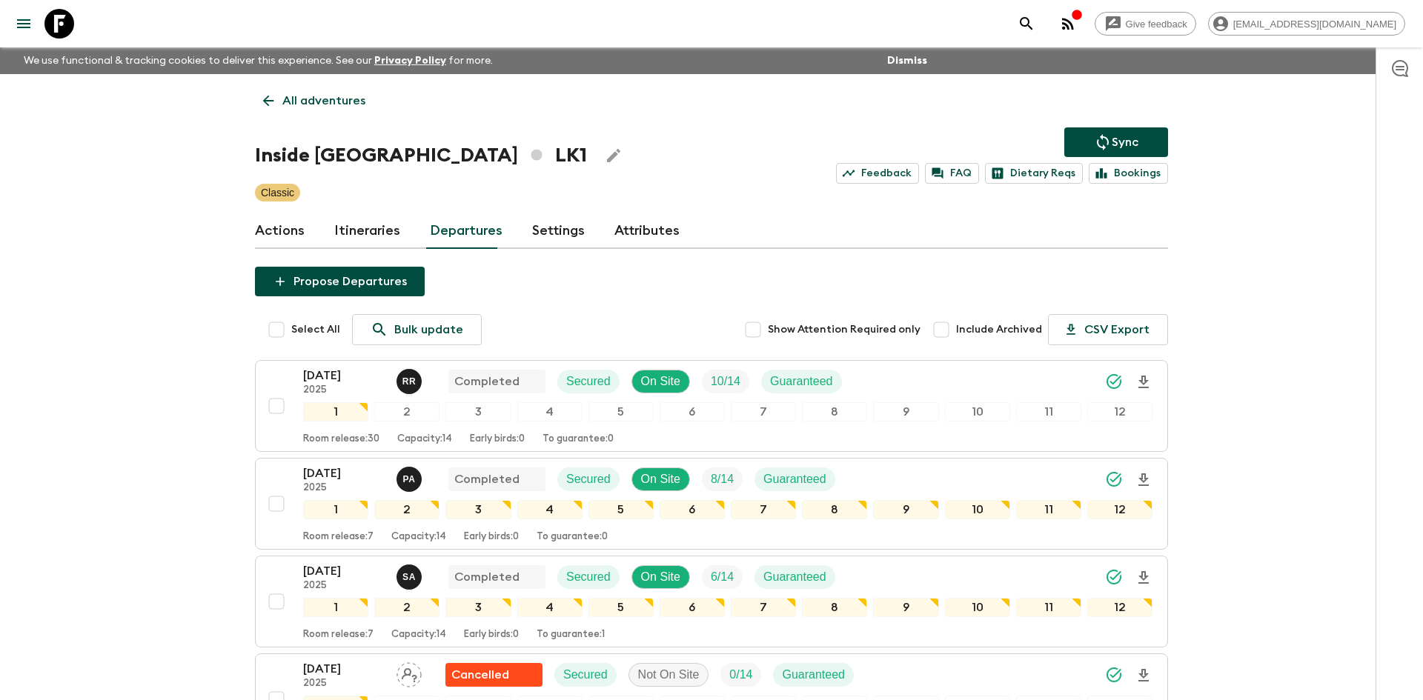
click at [327, 106] on p "All adventures" at bounding box center [323, 101] width 83 height 18
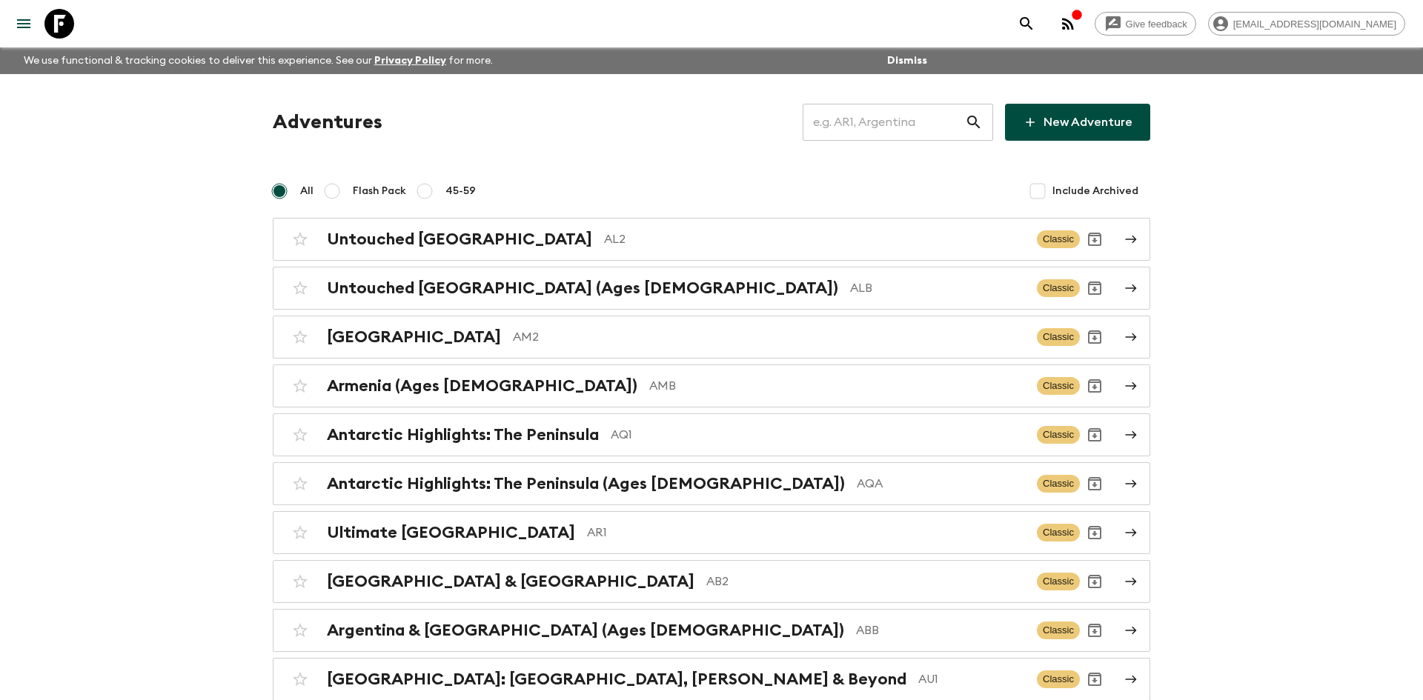
click at [831, 113] on input "text" at bounding box center [884, 123] width 162 height 42
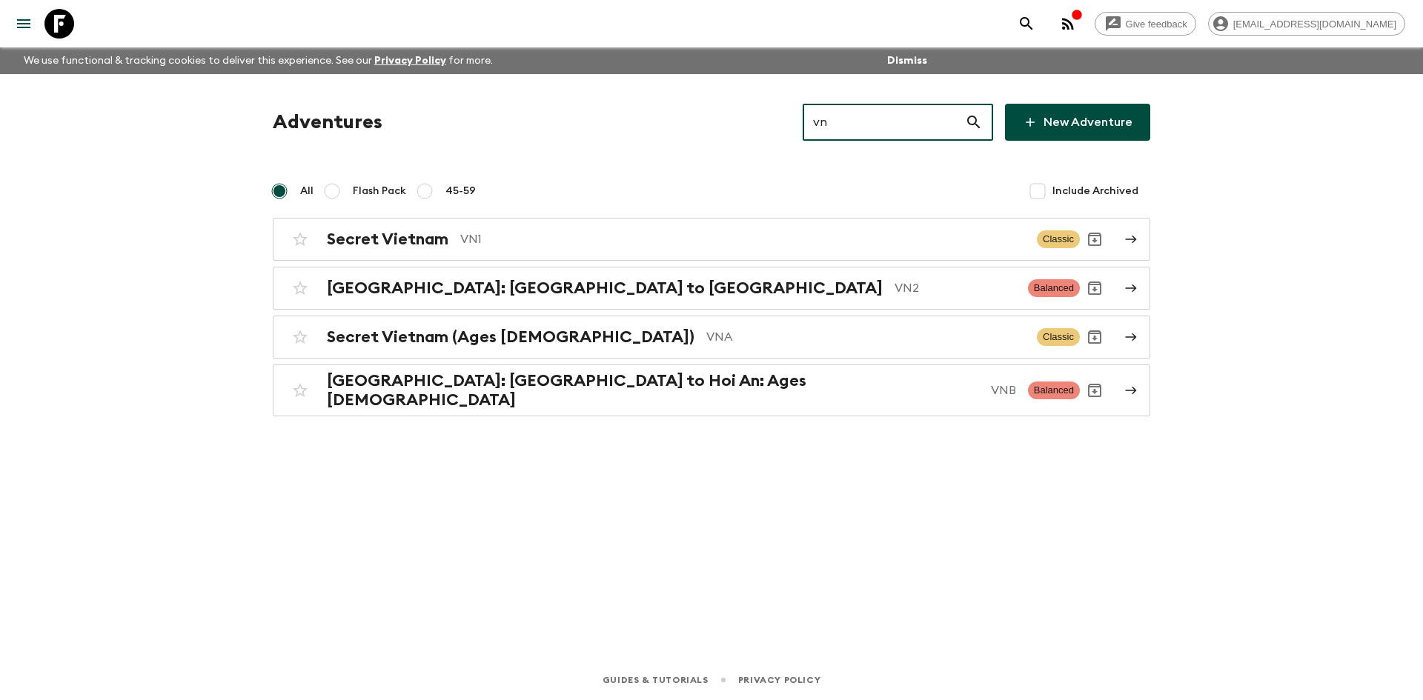
type input "vna"
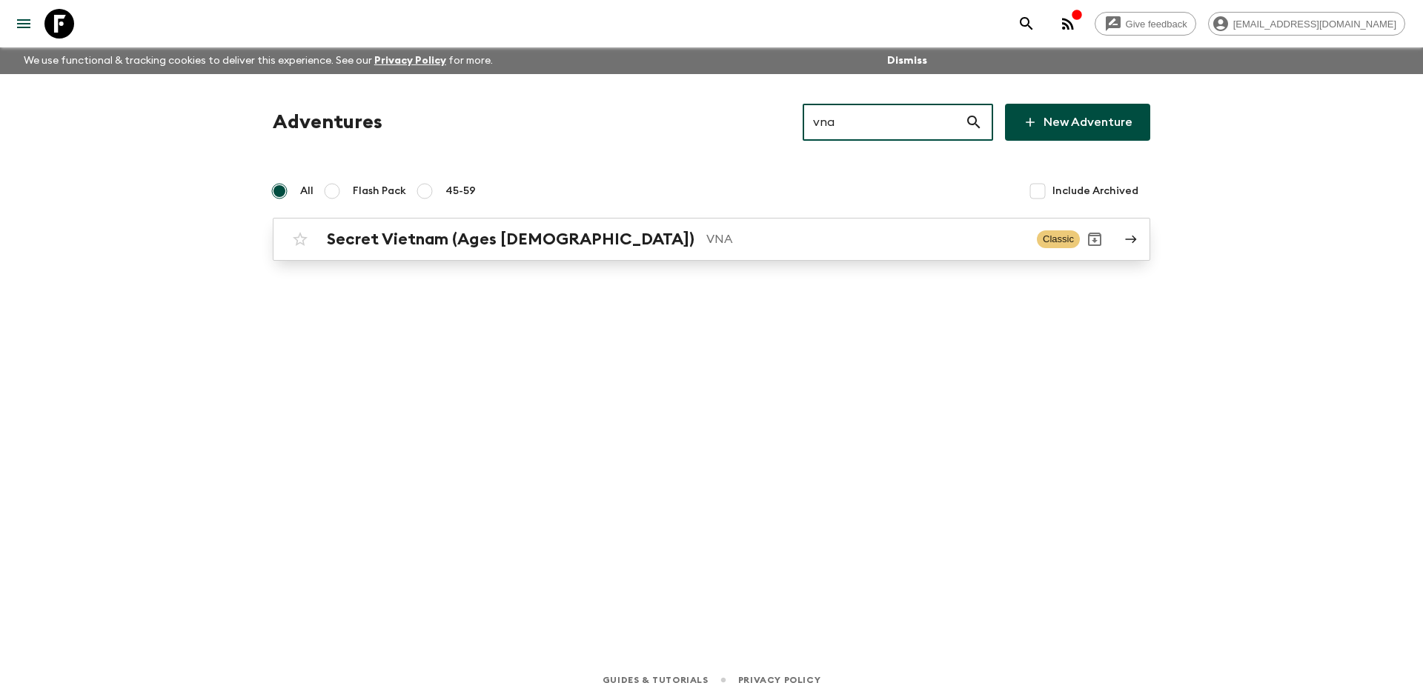
click at [544, 236] on h2 "Secret Vietnam (Ages [DEMOGRAPHIC_DATA])" at bounding box center [511, 239] width 368 height 19
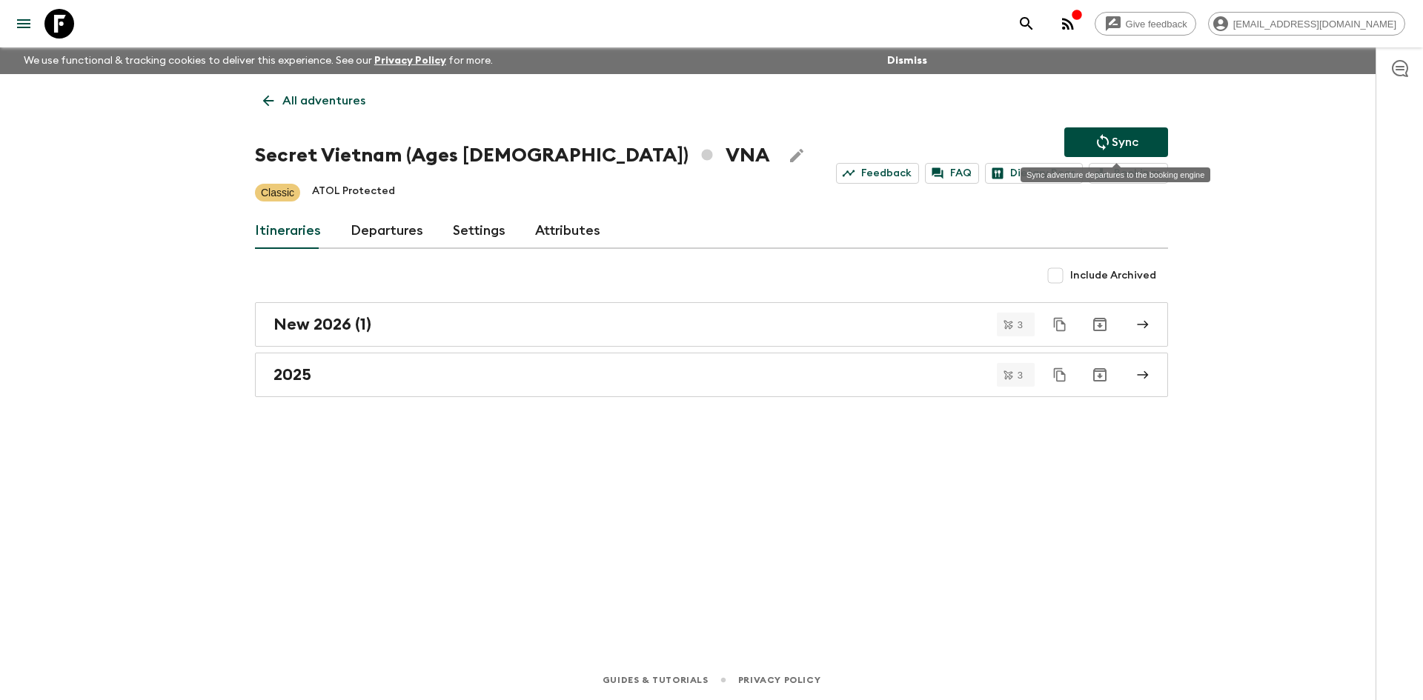
click at [1105, 137] on icon "Sync adventure departures to the booking engine" at bounding box center [1103, 142] width 12 height 16
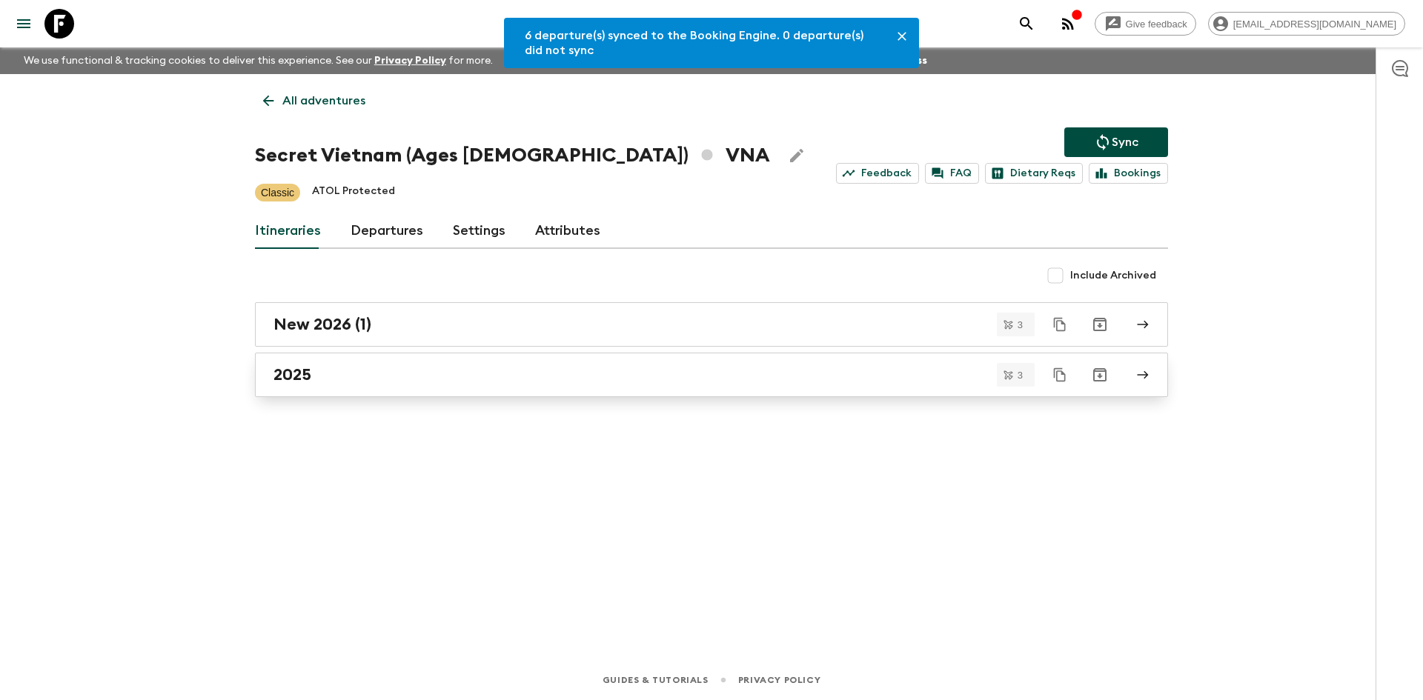
click at [276, 390] on link "2025" at bounding box center [711, 375] width 913 height 44
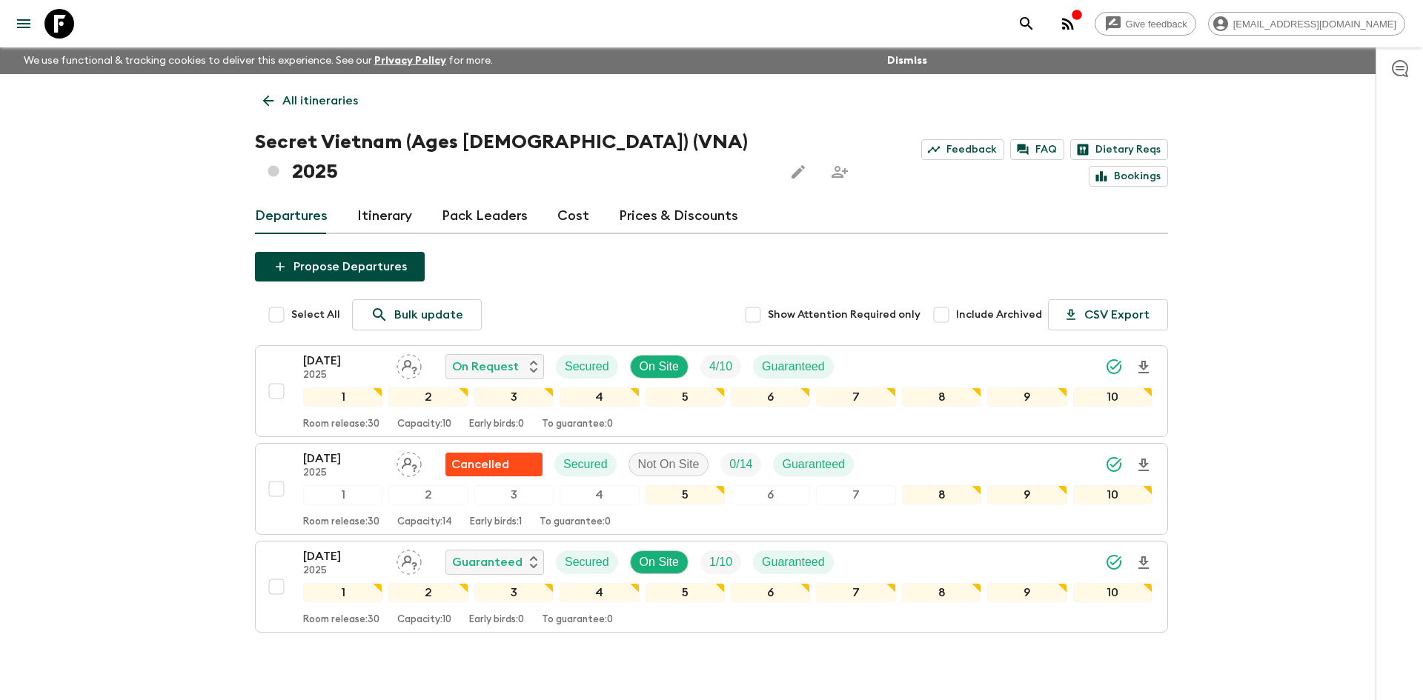
click at [331, 90] on link "All itineraries" at bounding box center [310, 101] width 111 height 30
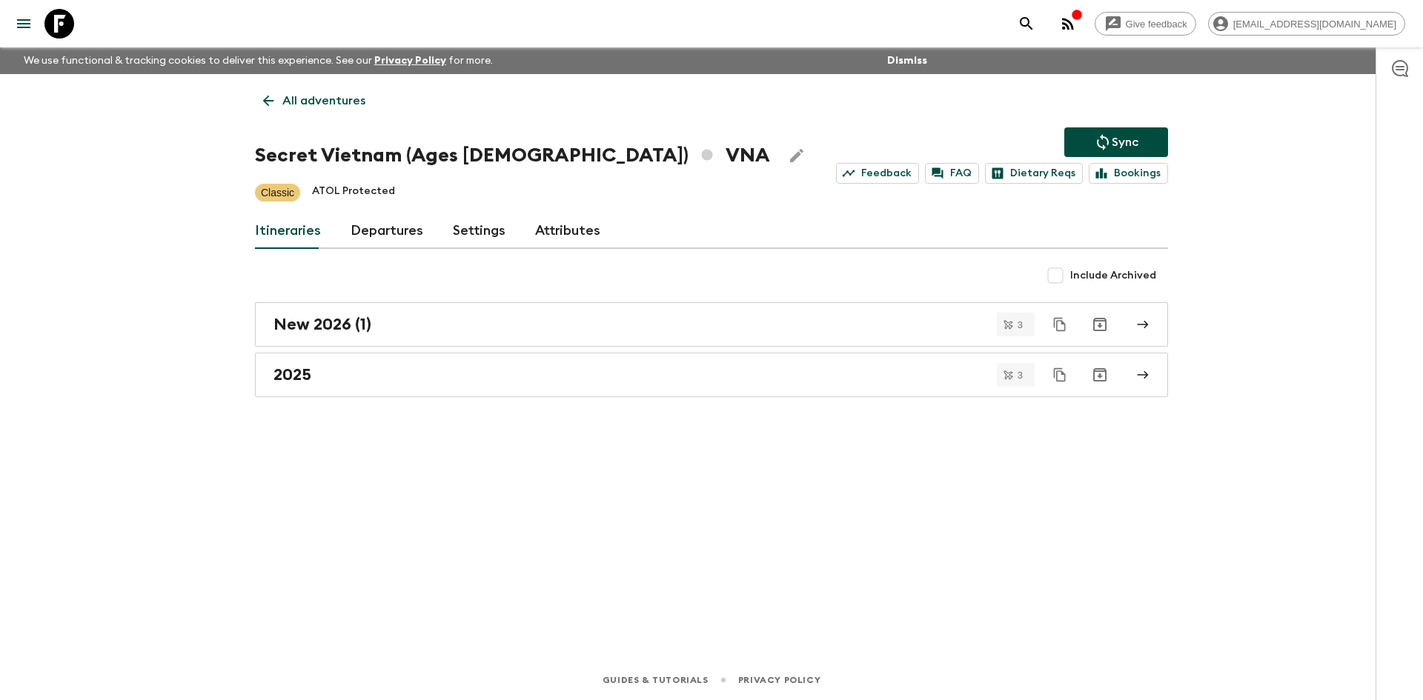
click at [331, 90] on link "All adventures" at bounding box center [314, 101] width 119 height 30
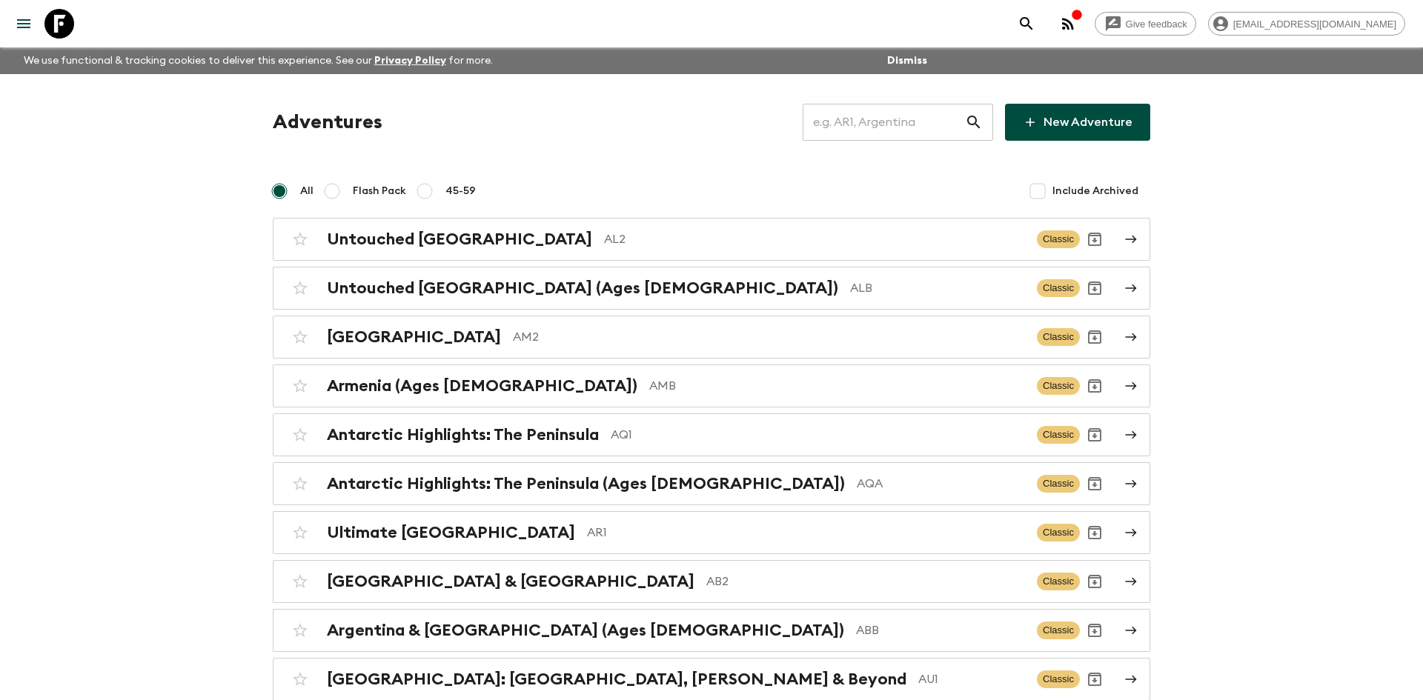
click at [835, 122] on input "text" at bounding box center [884, 123] width 162 height 42
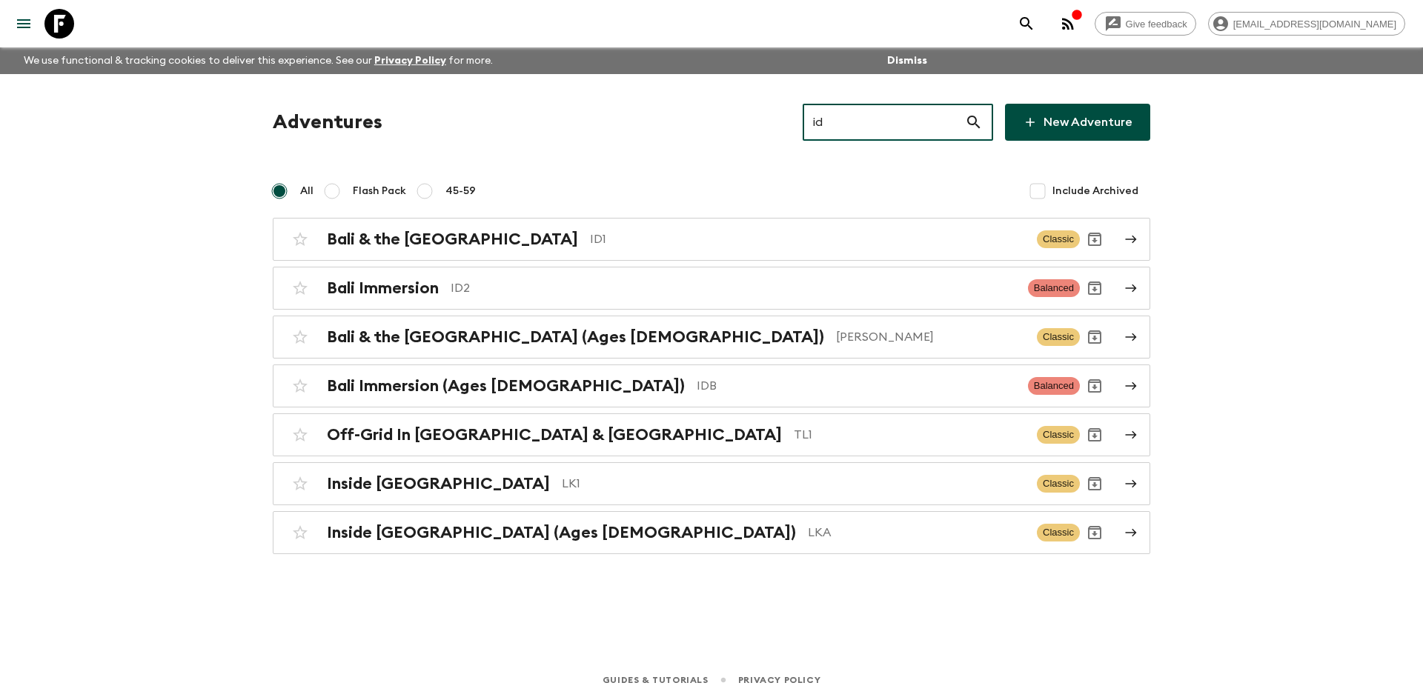
type input "id1"
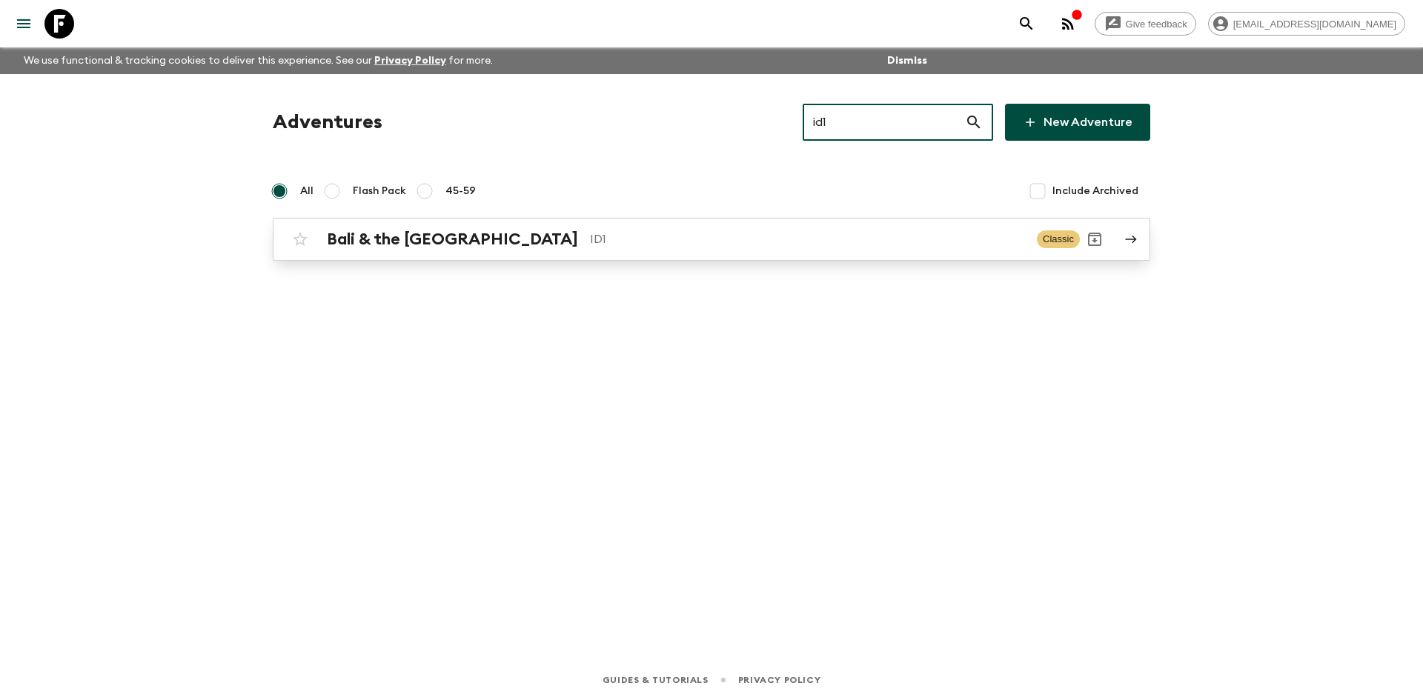
click at [488, 236] on h2 "Bali & the [GEOGRAPHIC_DATA]" at bounding box center [452, 239] width 251 height 19
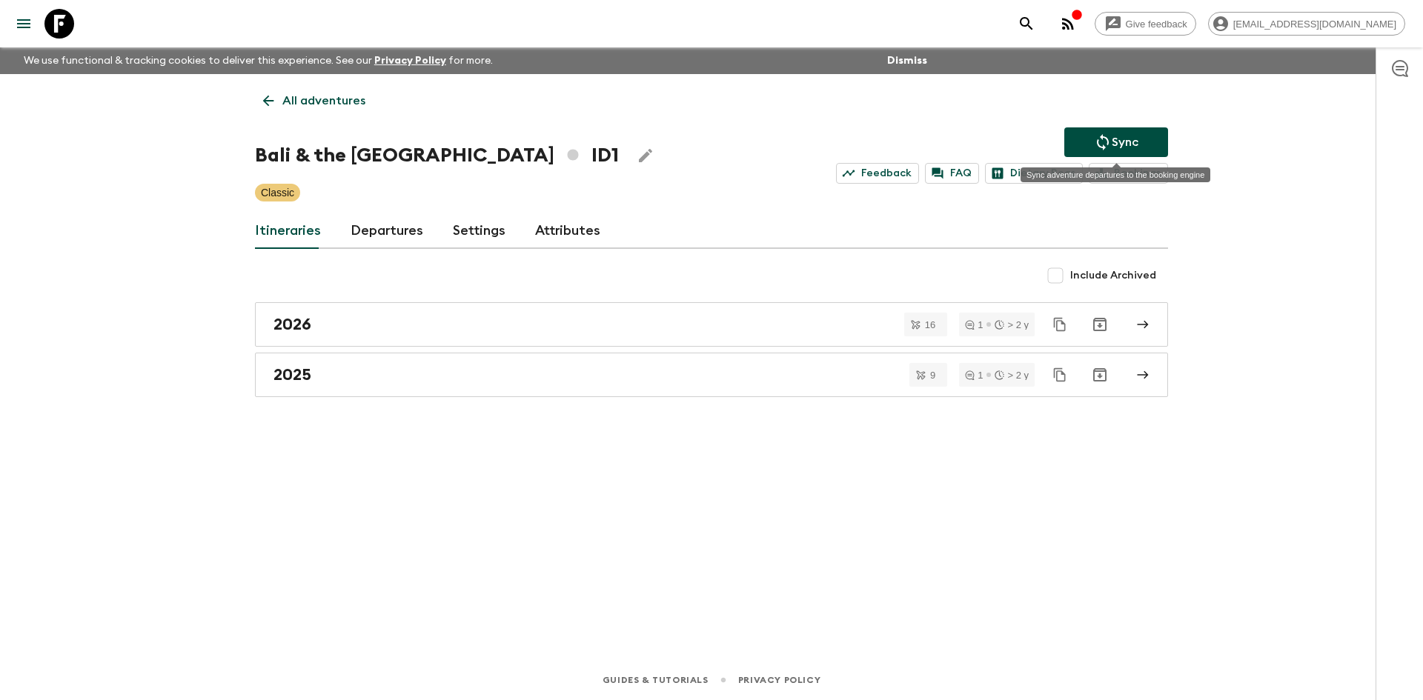
click at [1093, 139] on button "Sync" at bounding box center [1116, 142] width 104 height 30
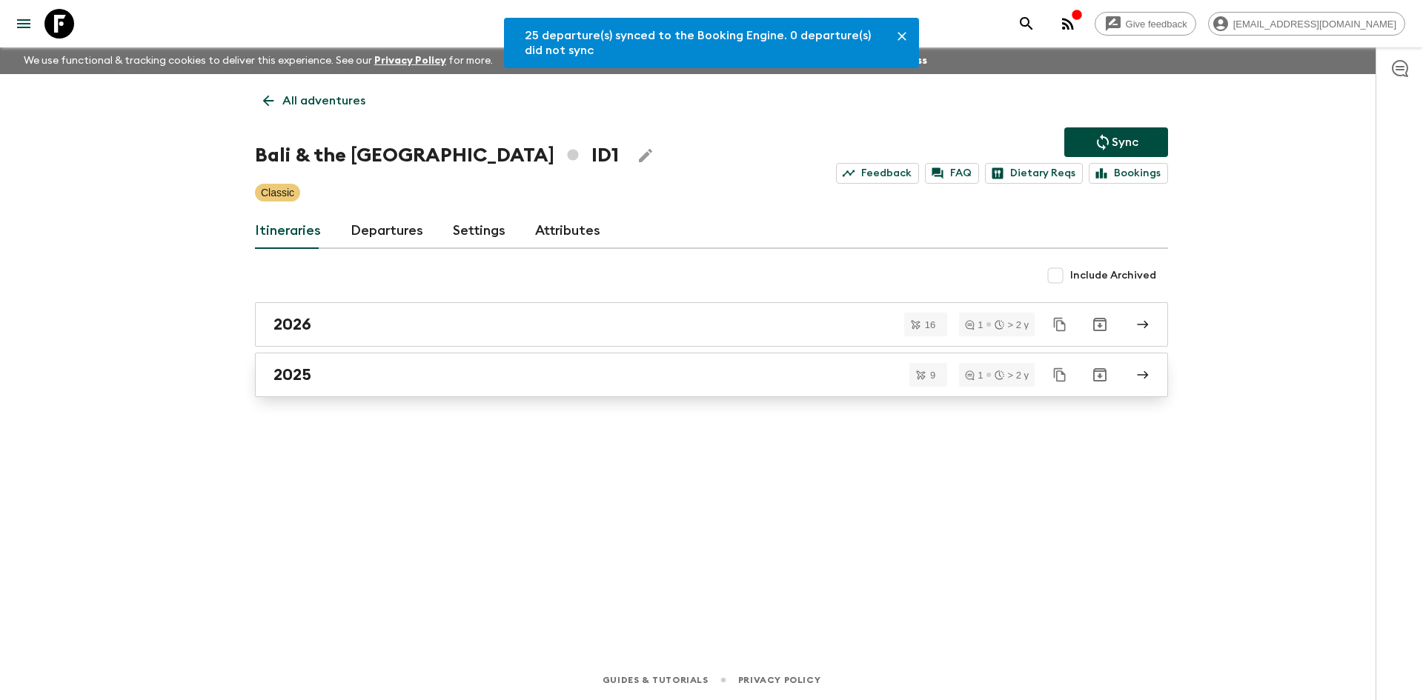
click at [322, 391] on link "2025" at bounding box center [711, 375] width 913 height 44
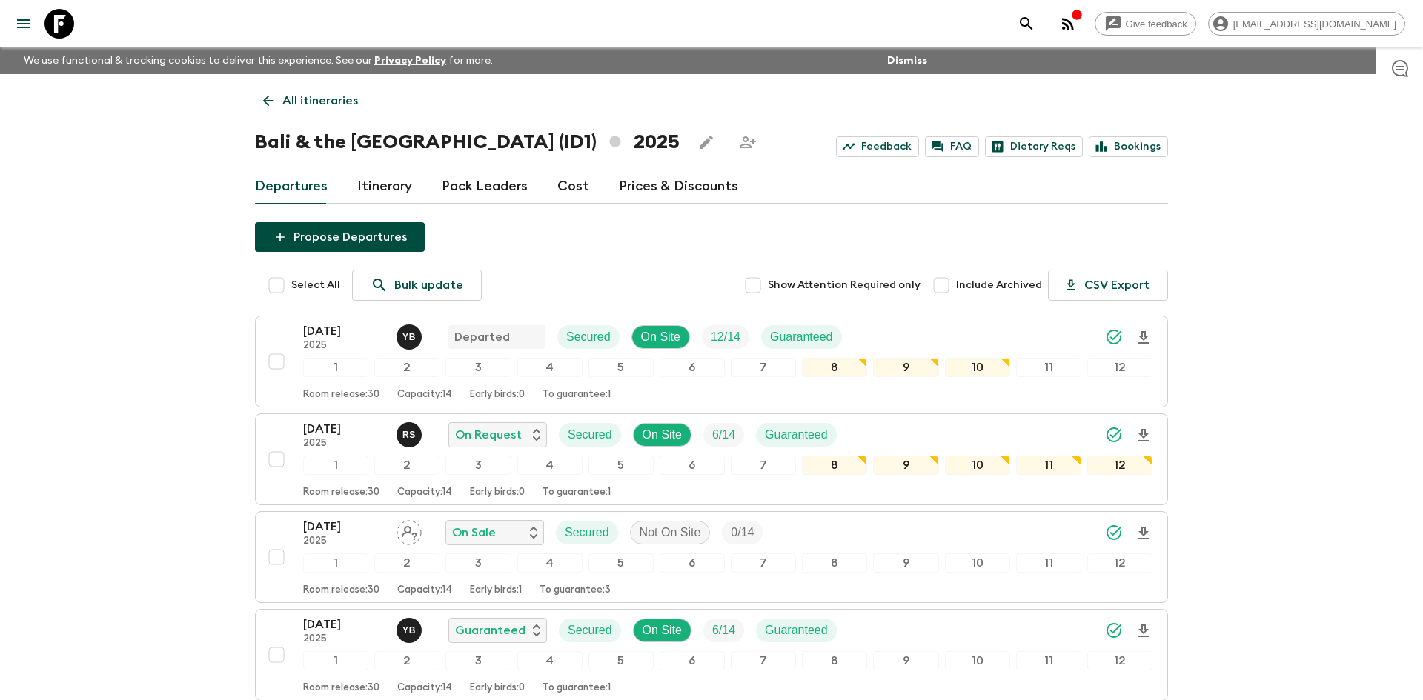
click at [323, 102] on p "All itineraries" at bounding box center [320, 101] width 76 height 18
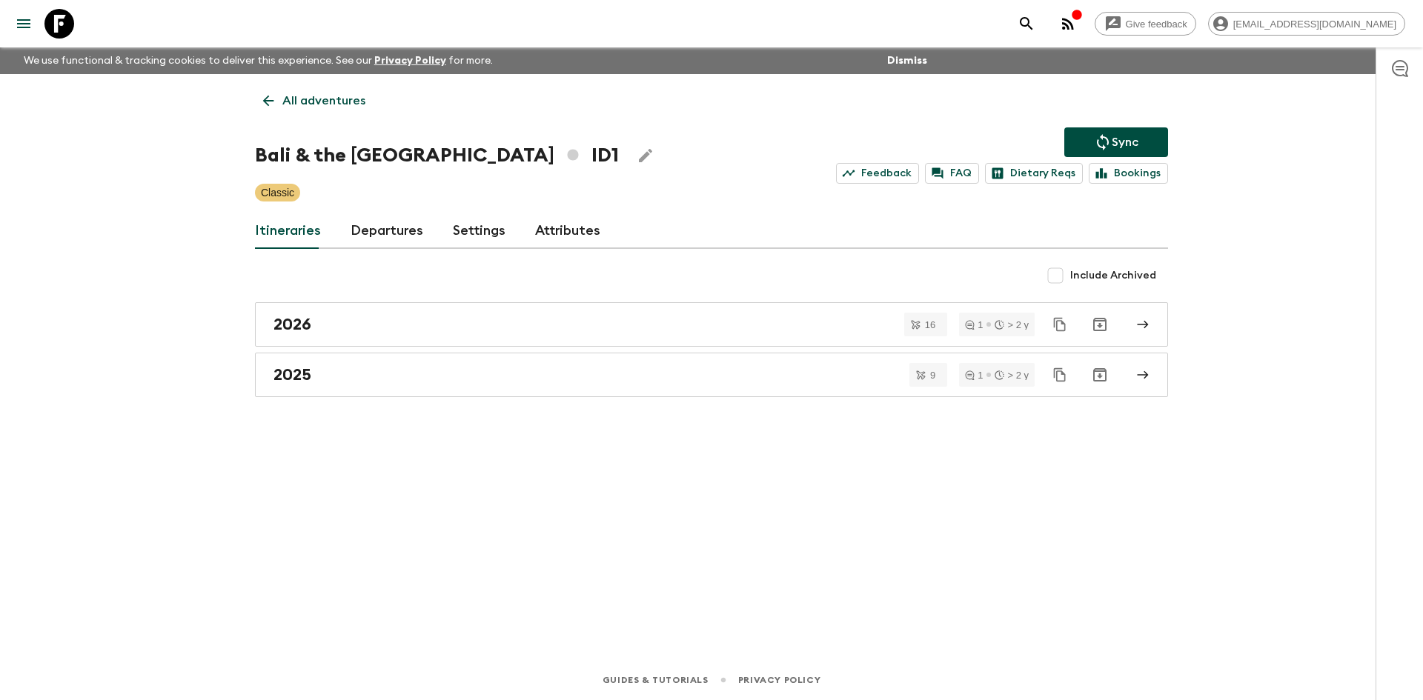
click at [323, 102] on p "All adventures" at bounding box center [323, 101] width 83 height 18
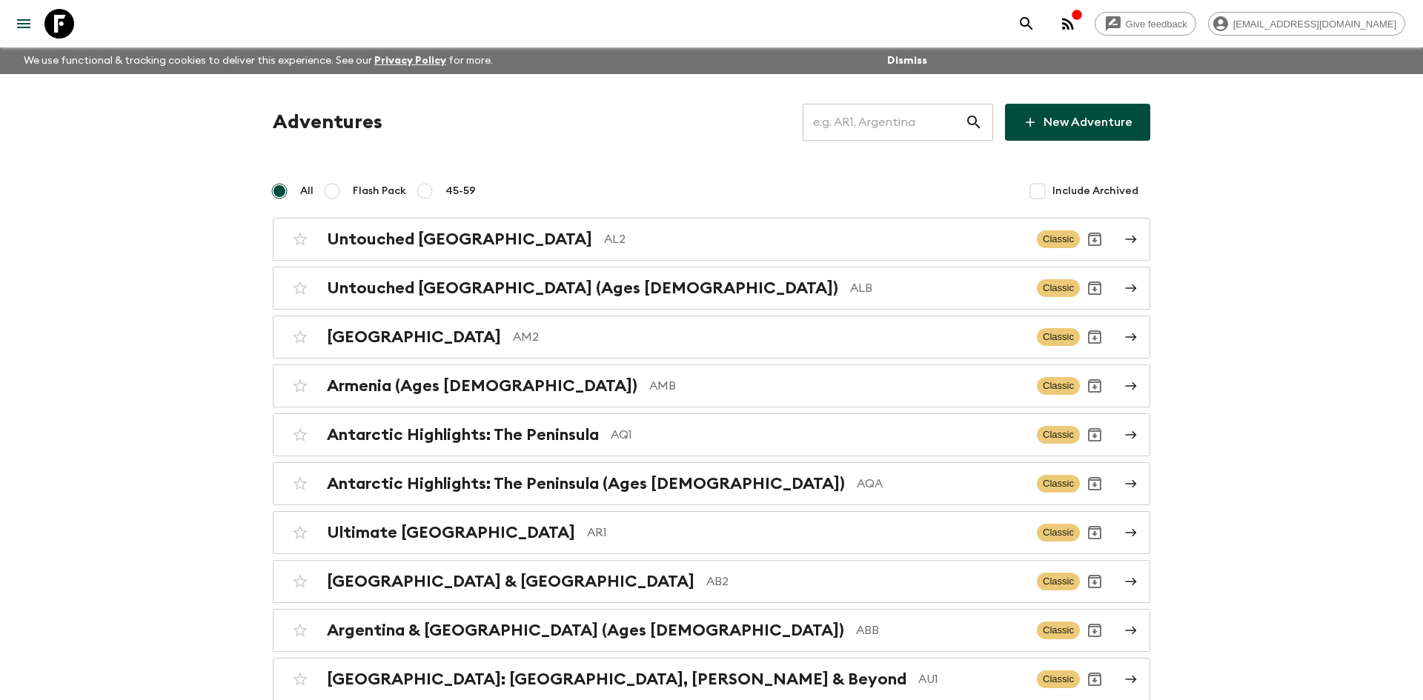
click at [828, 124] on input "text" at bounding box center [884, 123] width 162 height 42
type input "ge1"
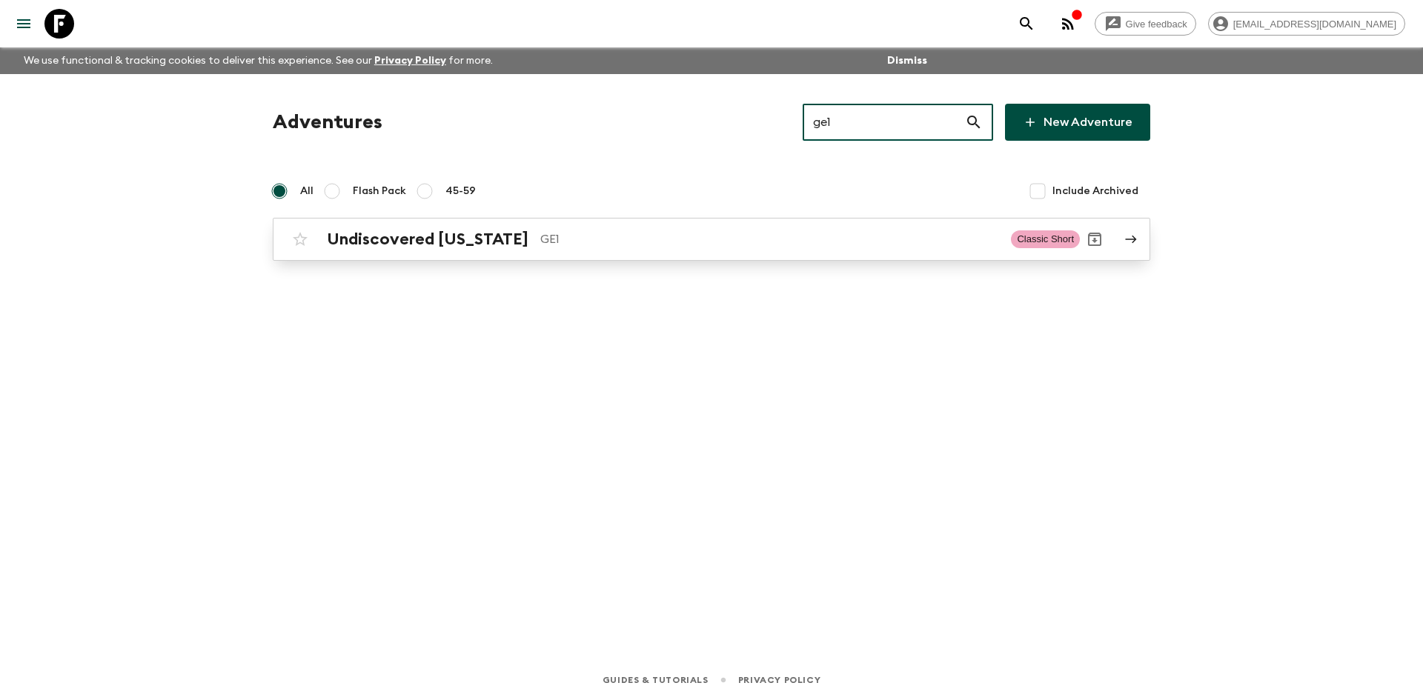
click at [540, 231] on p "GE1" at bounding box center [769, 240] width 459 height 18
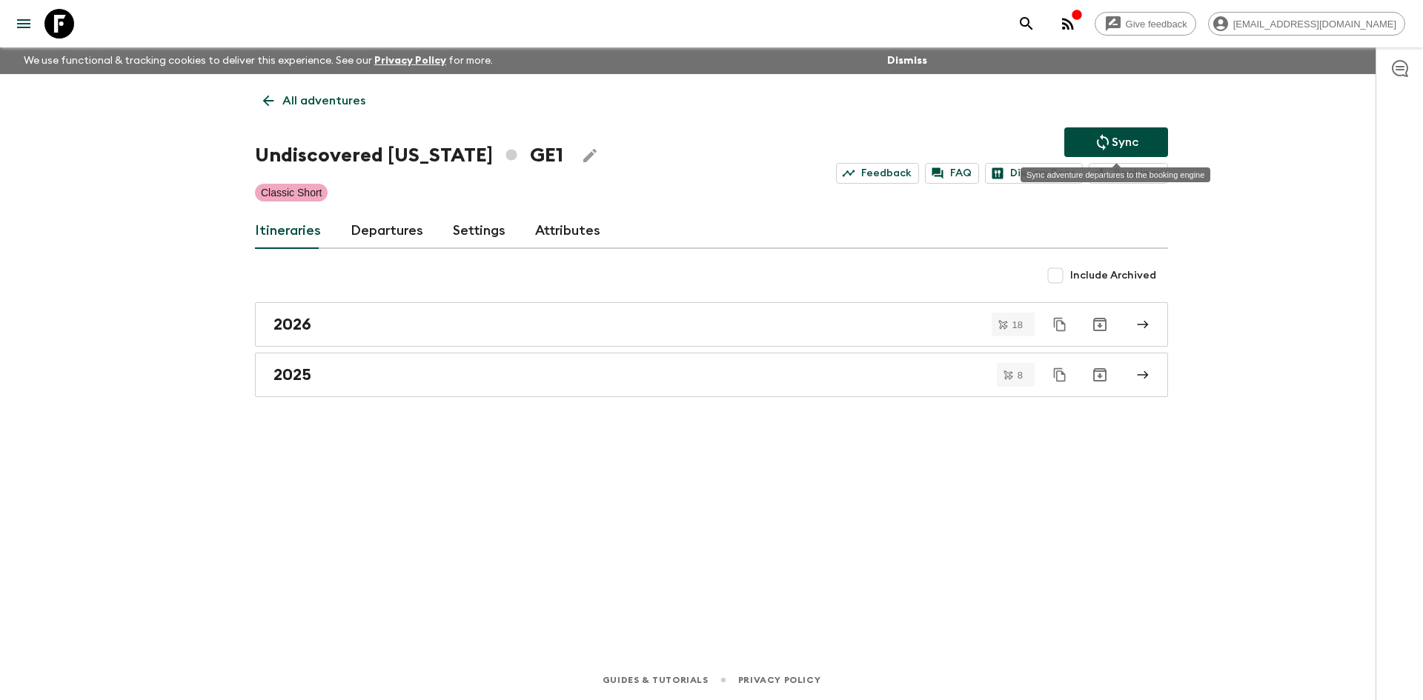
click at [1107, 133] on icon "Sync adventure departures to the booking engine" at bounding box center [1103, 142] width 18 height 18
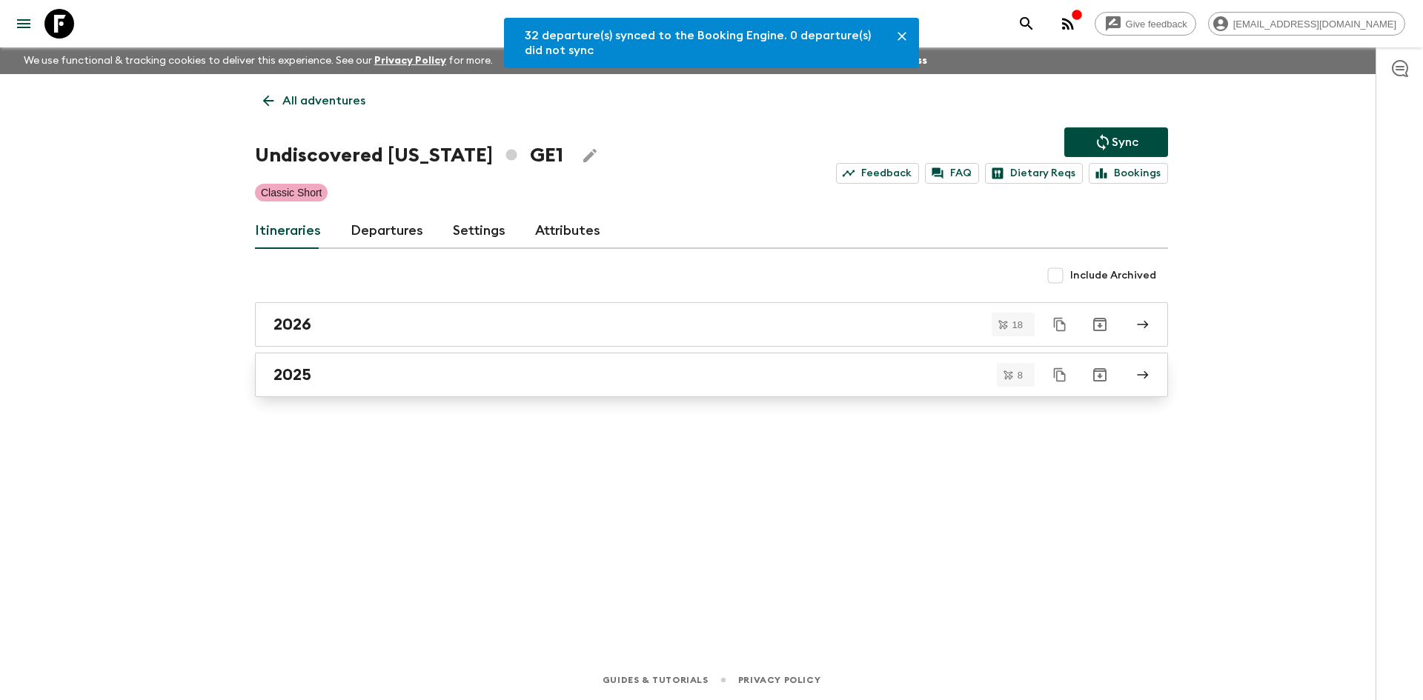
click at [294, 387] on link "2025" at bounding box center [711, 375] width 913 height 44
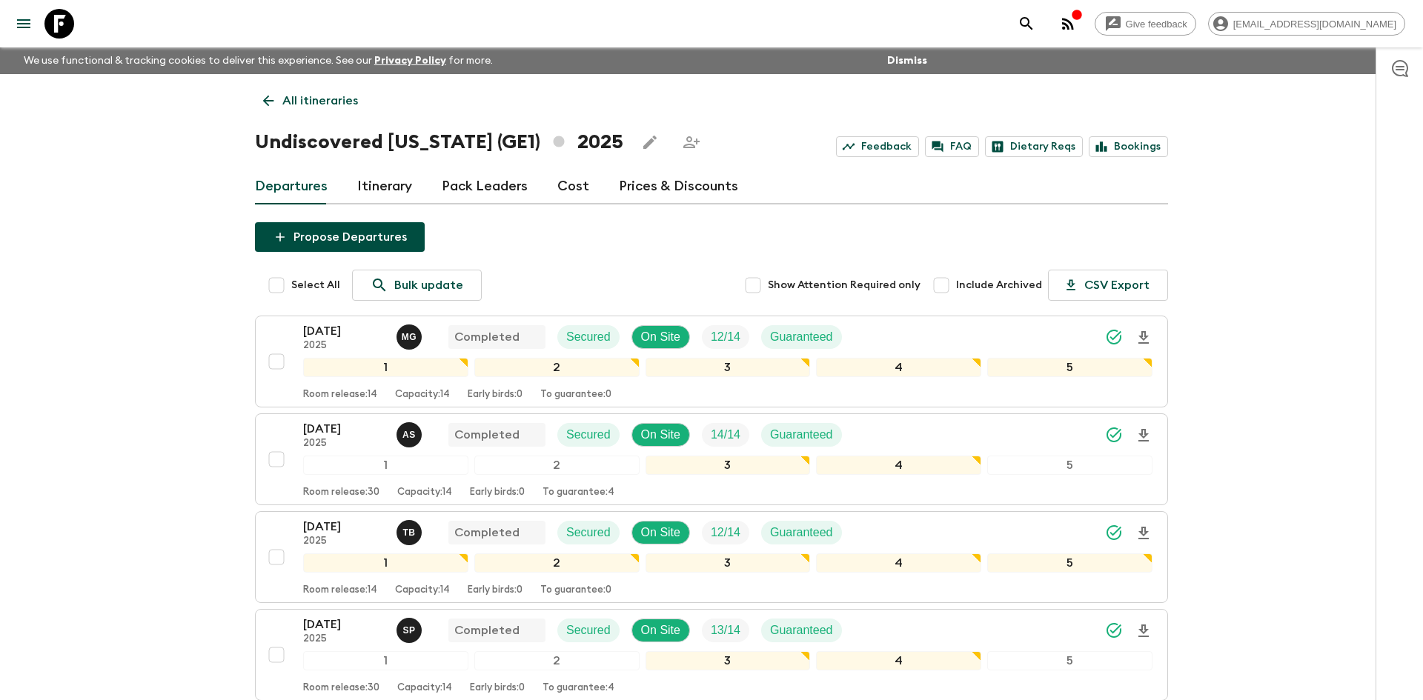
click at [334, 86] on link "All itineraries" at bounding box center [310, 101] width 111 height 30
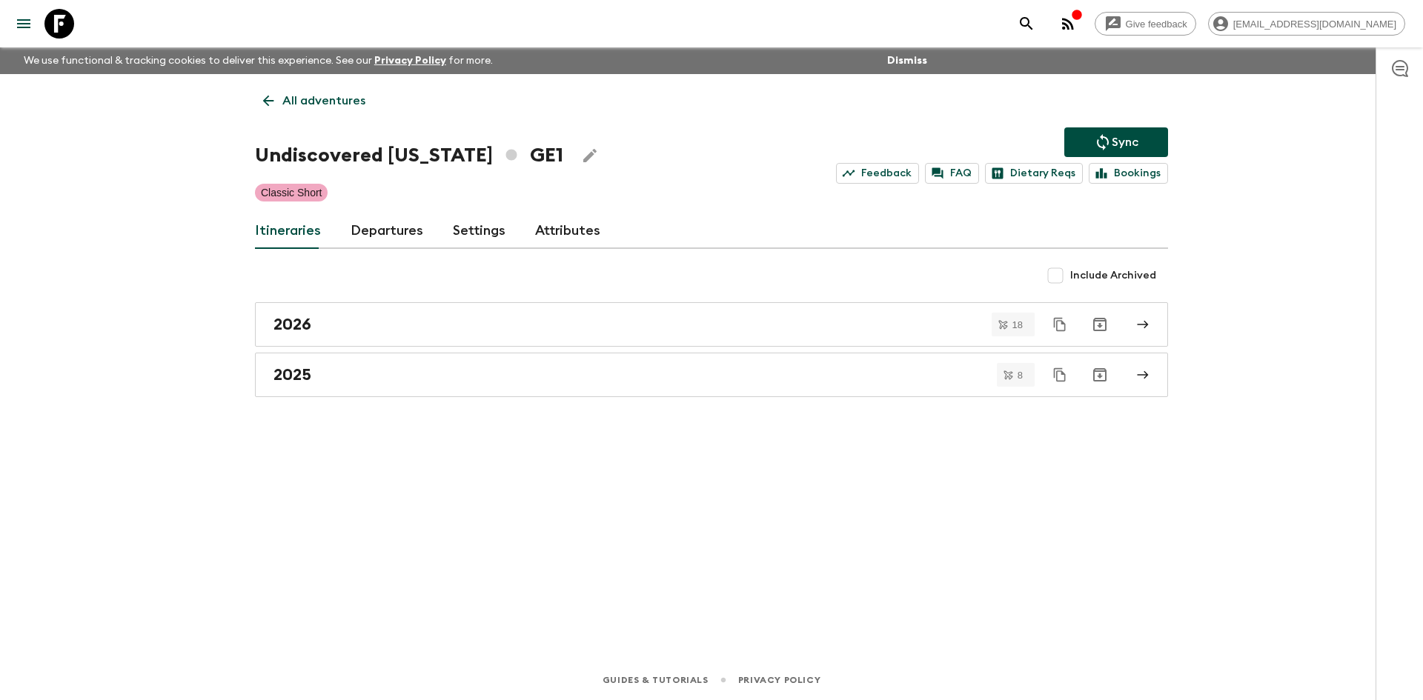
click at [332, 97] on p "All adventures" at bounding box center [323, 101] width 83 height 18
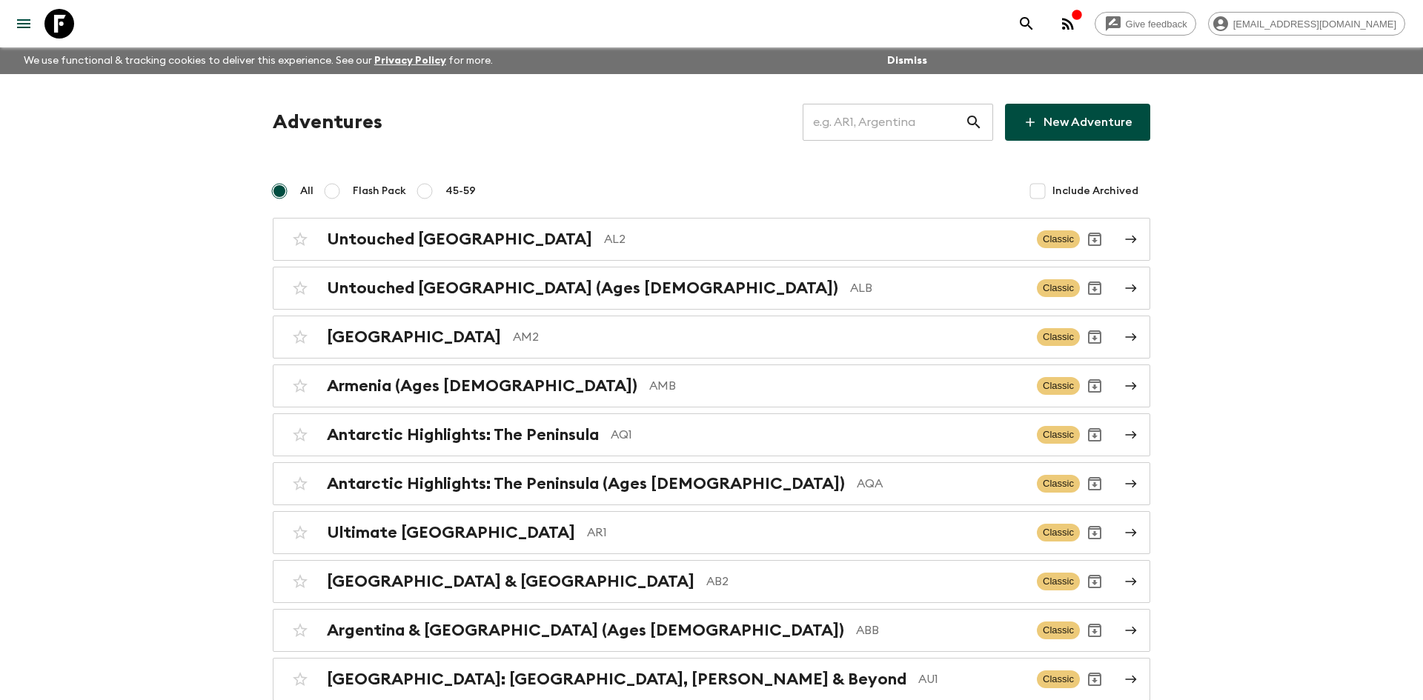
click at [838, 120] on input "text" at bounding box center [884, 123] width 162 height 42
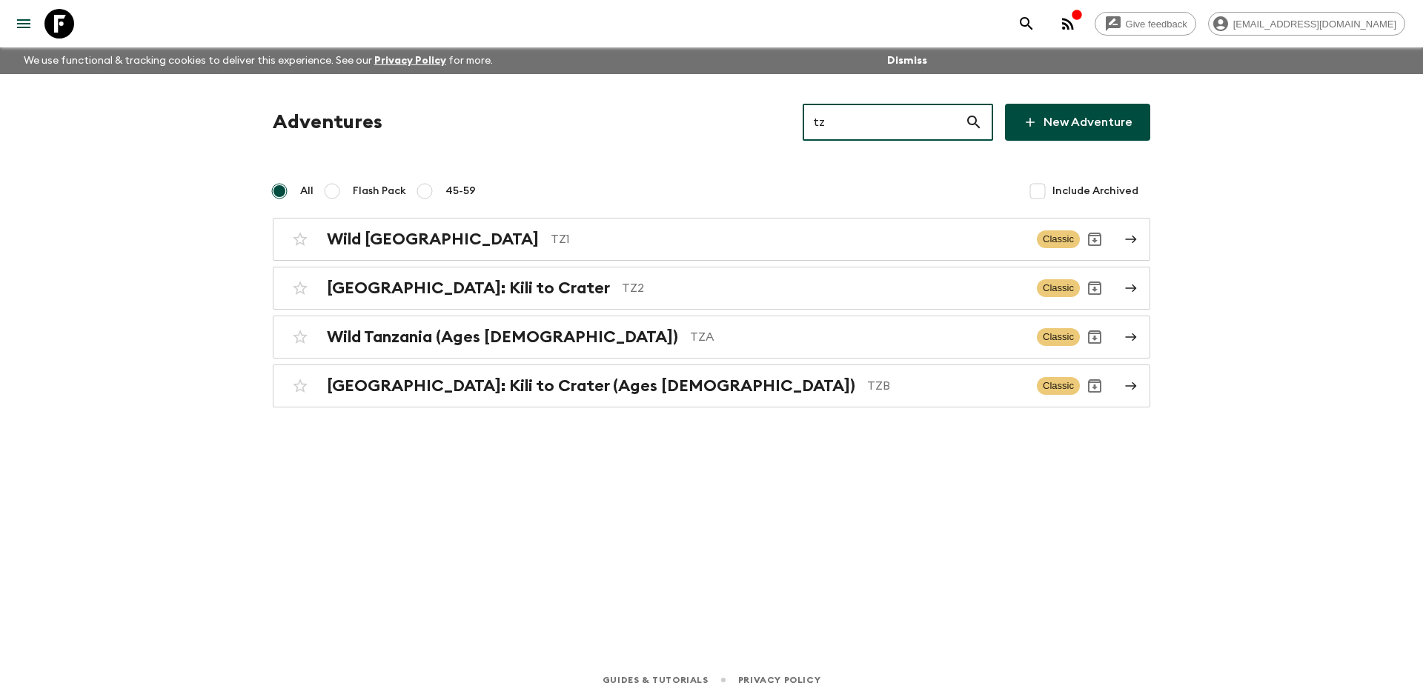
type input "tz1"
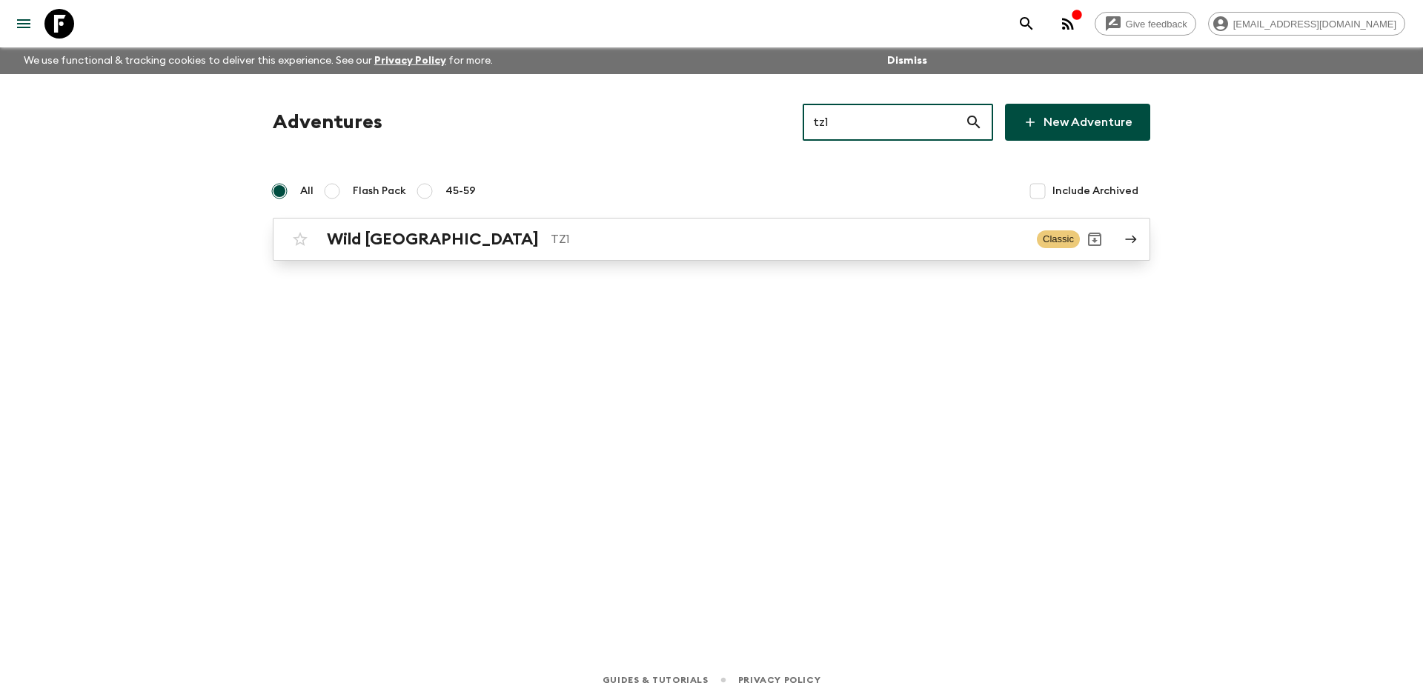
click at [415, 242] on h2 "Wild [GEOGRAPHIC_DATA]" at bounding box center [433, 239] width 212 height 19
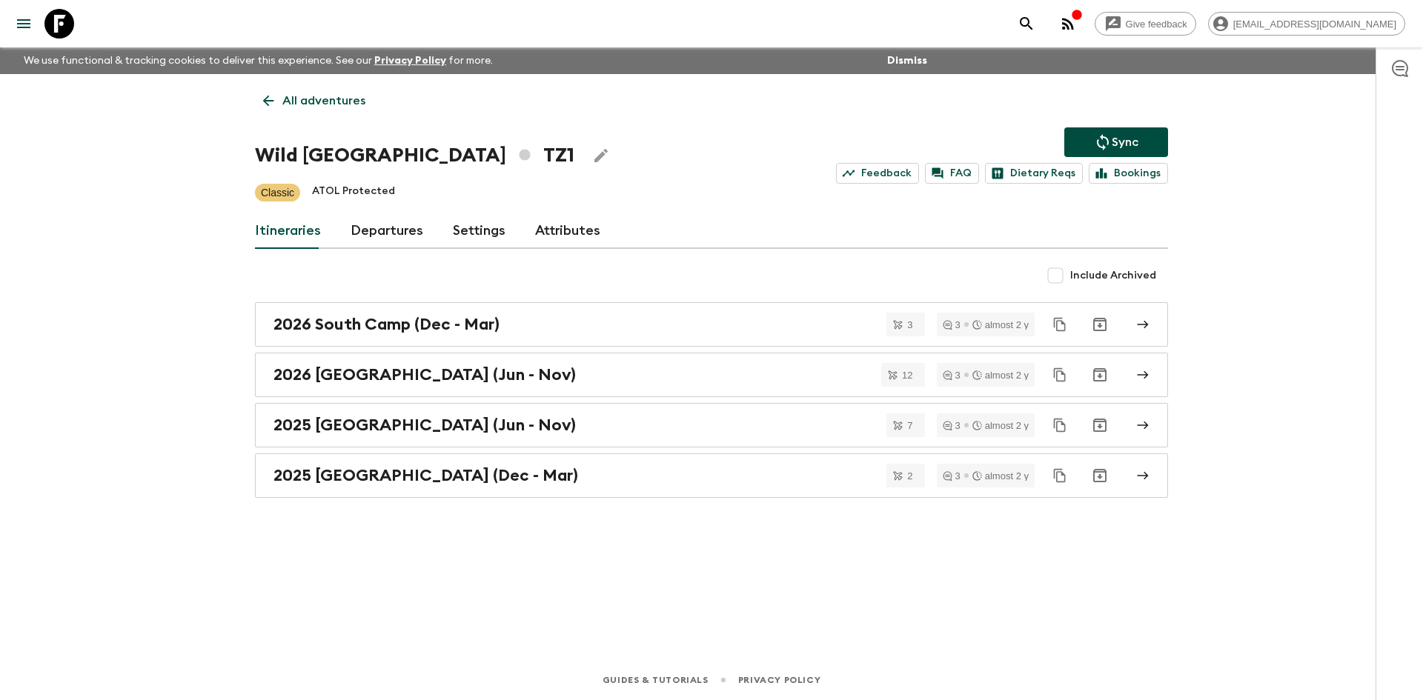
click at [1142, 143] on button "Sync" at bounding box center [1116, 142] width 104 height 30
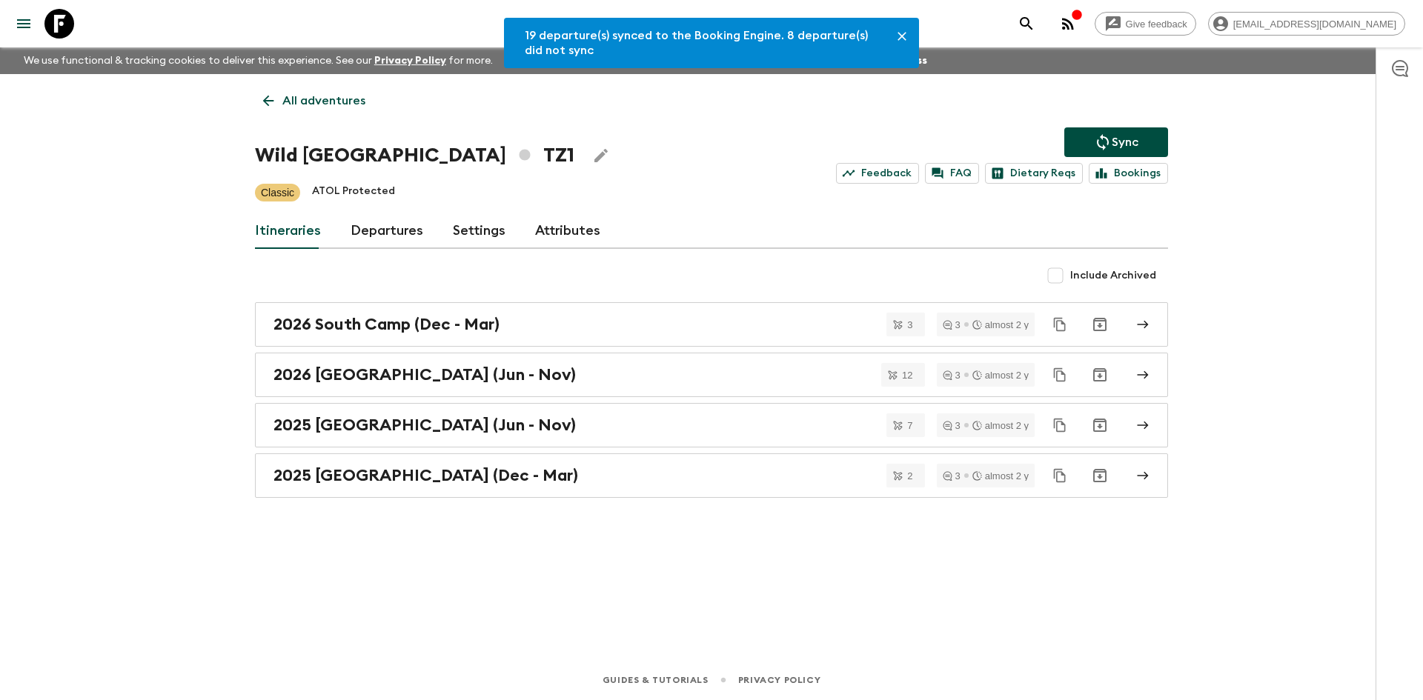
click at [360, 230] on link "Departures" at bounding box center [387, 231] width 73 height 36
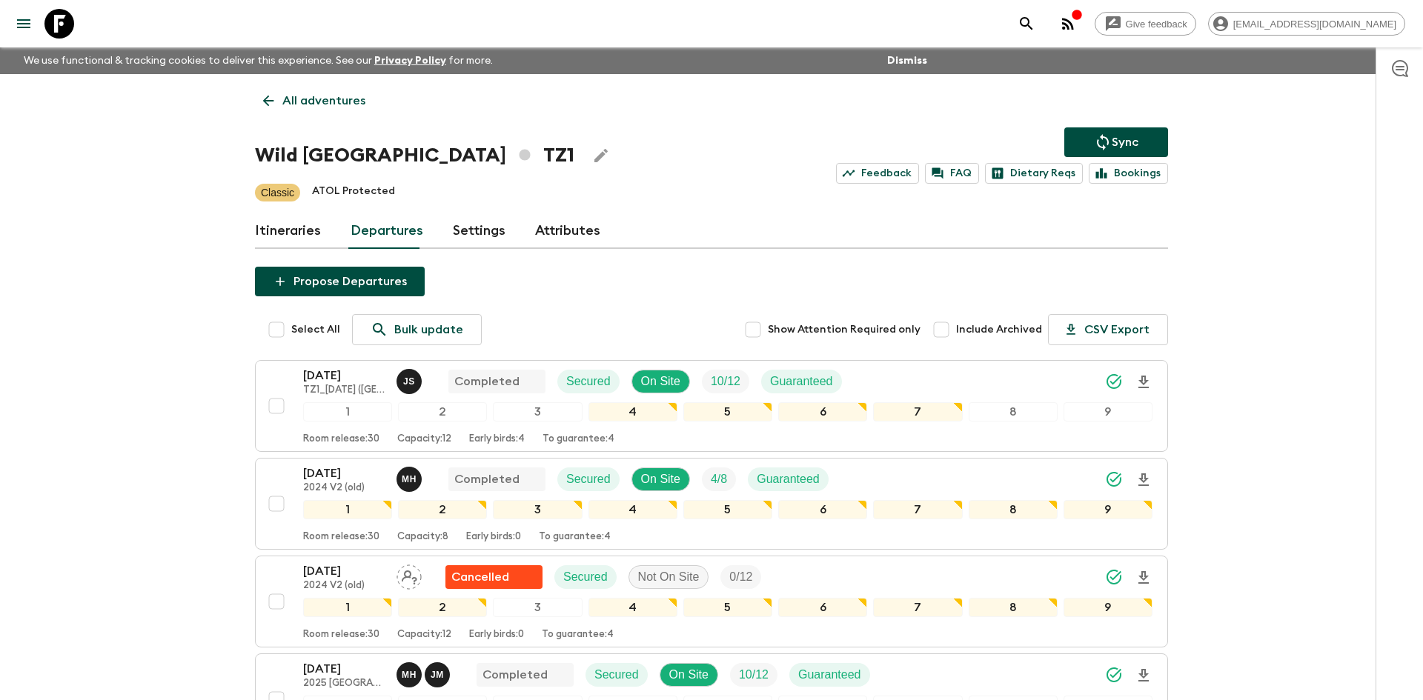
click at [319, 102] on p "All adventures" at bounding box center [323, 101] width 83 height 18
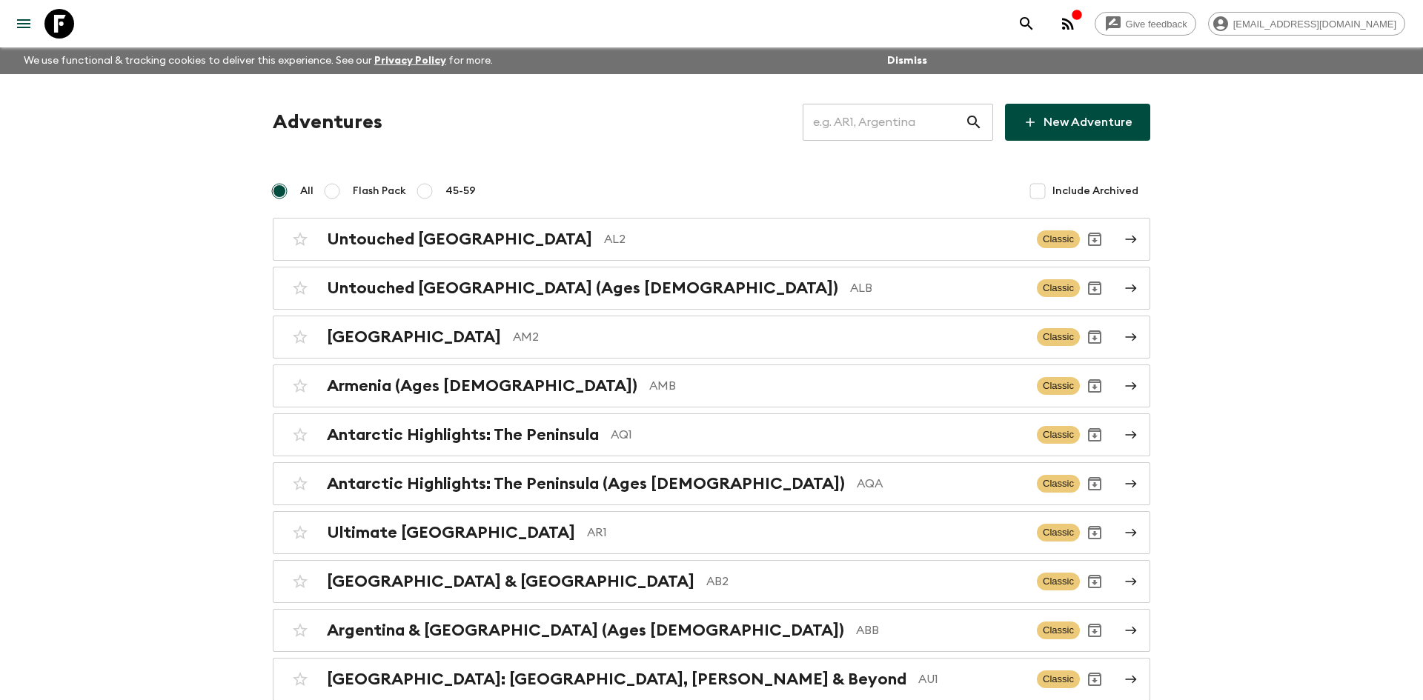
click at [894, 123] on input "text" at bounding box center [884, 123] width 162 height 42
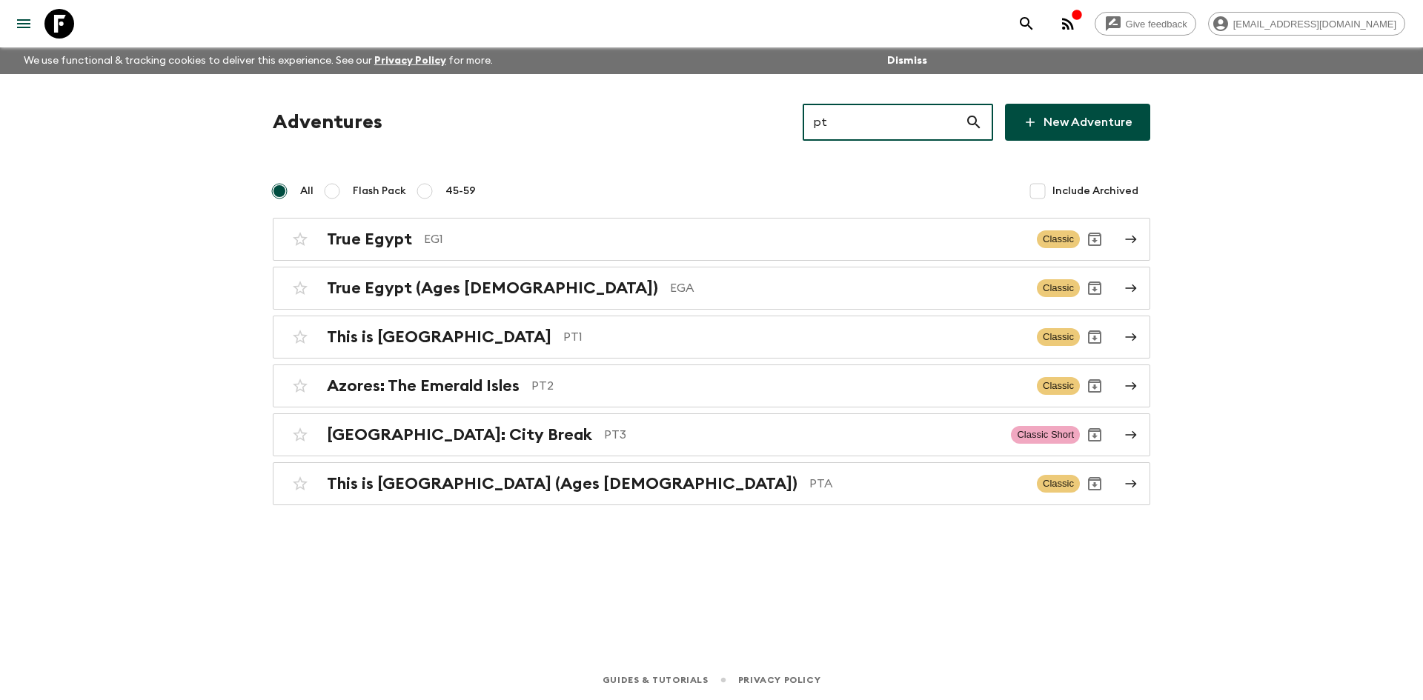
type input "pt1"
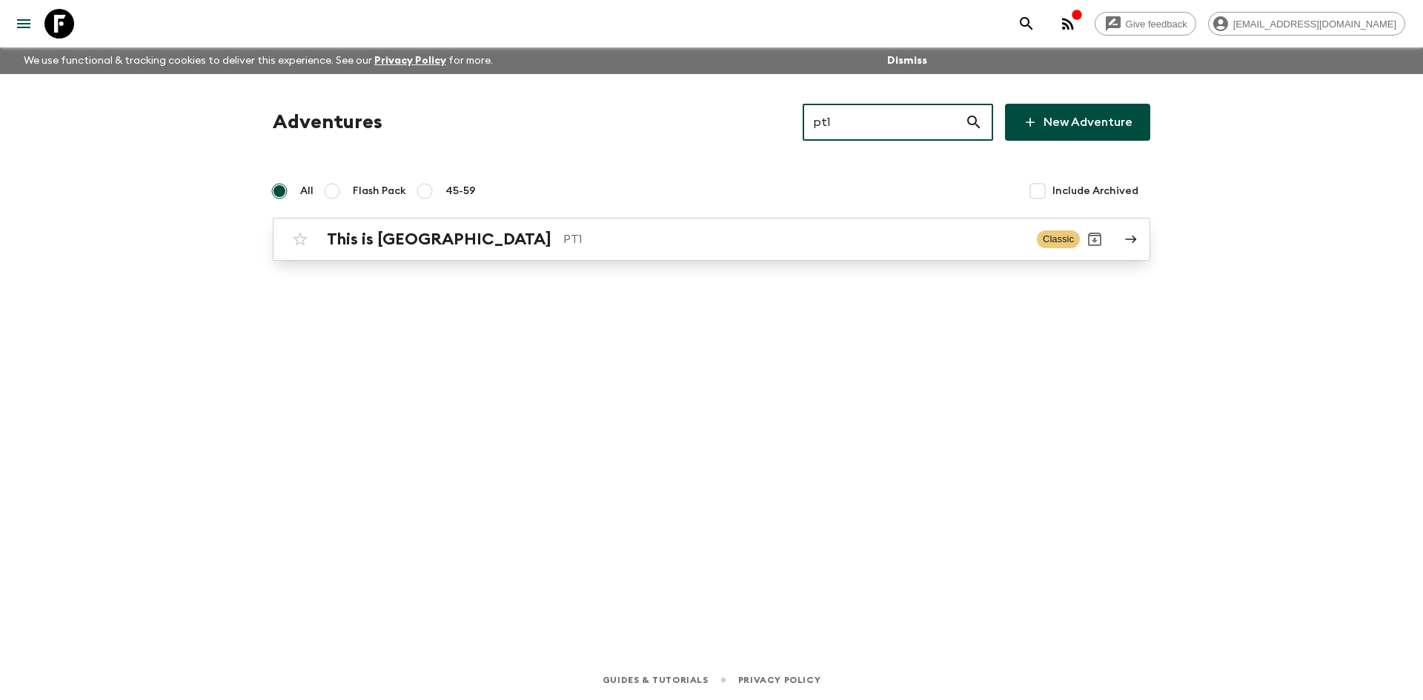
click at [362, 225] on div "This is Portugal PT1 Classic" at bounding box center [682, 240] width 795 height 30
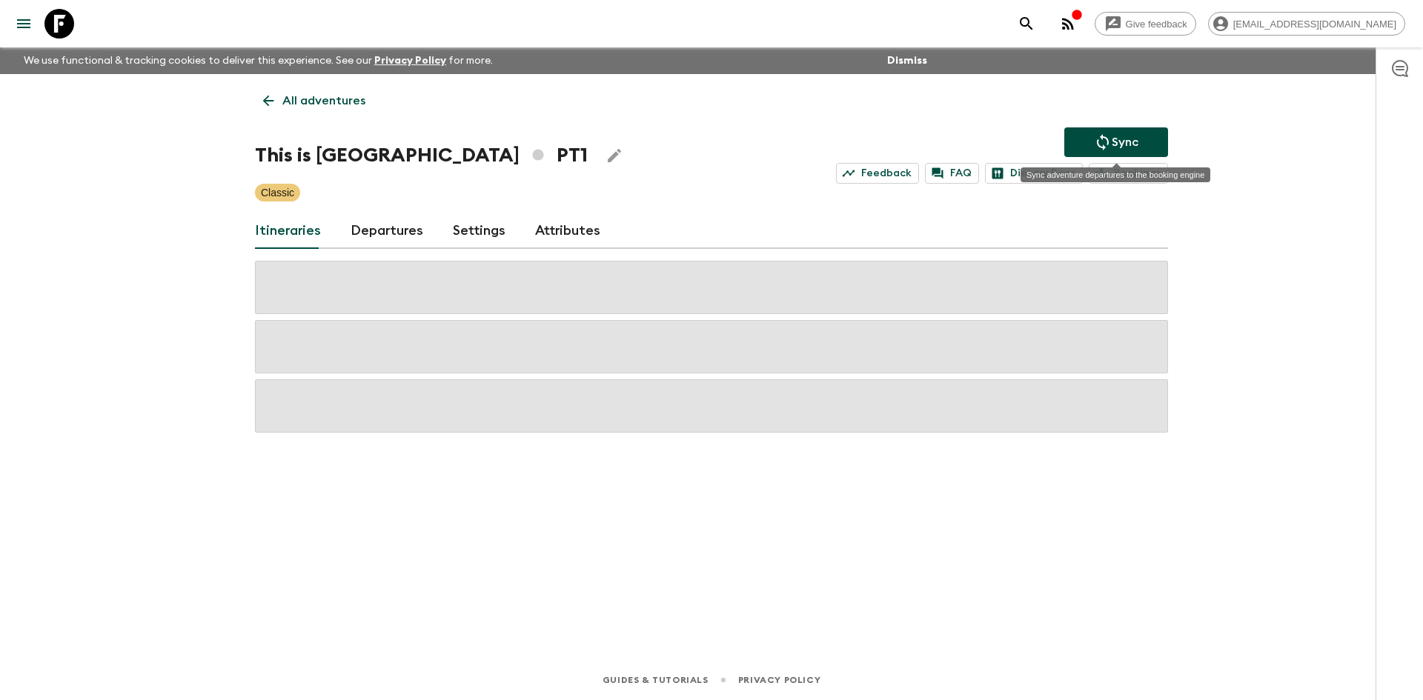
click at [1103, 139] on icon "Sync adventure departures to the booking engine" at bounding box center [1103, 142] width 18 height 18
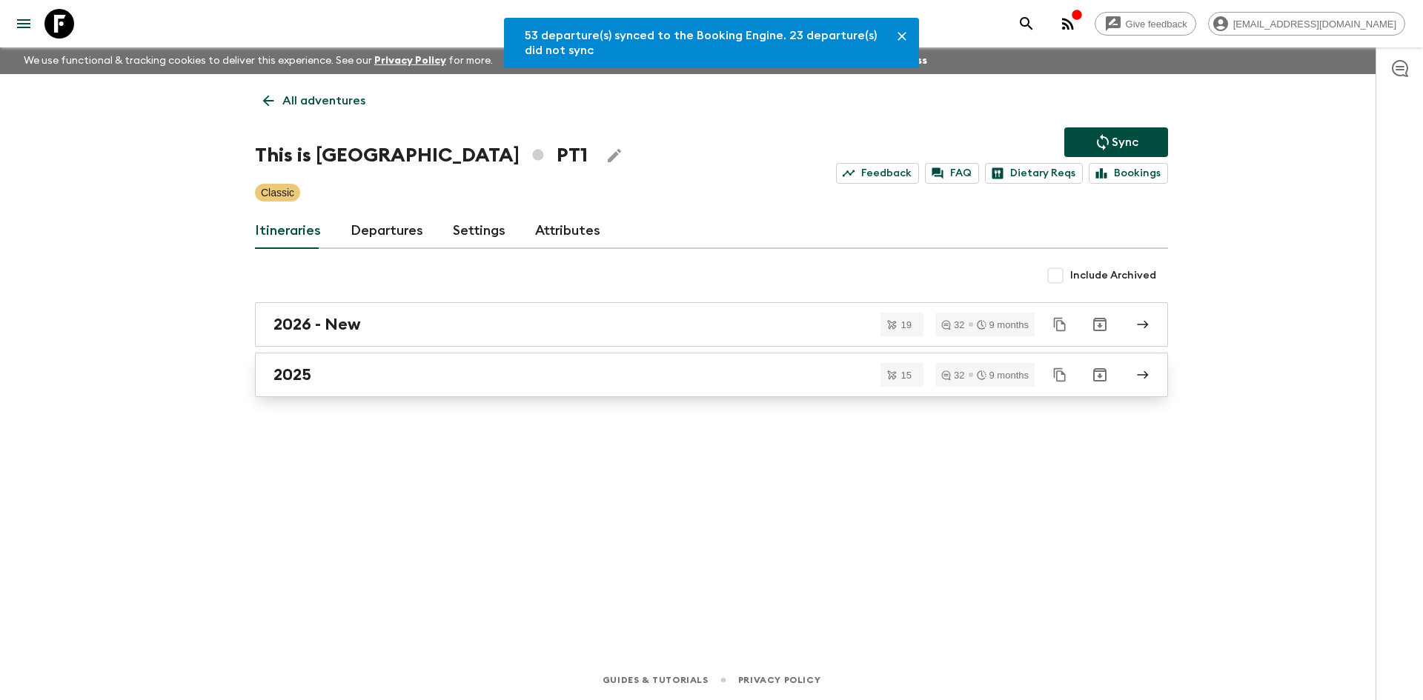
click at [382, 359] on link "2025" at bounding box center [711, 375] width 913 height 44
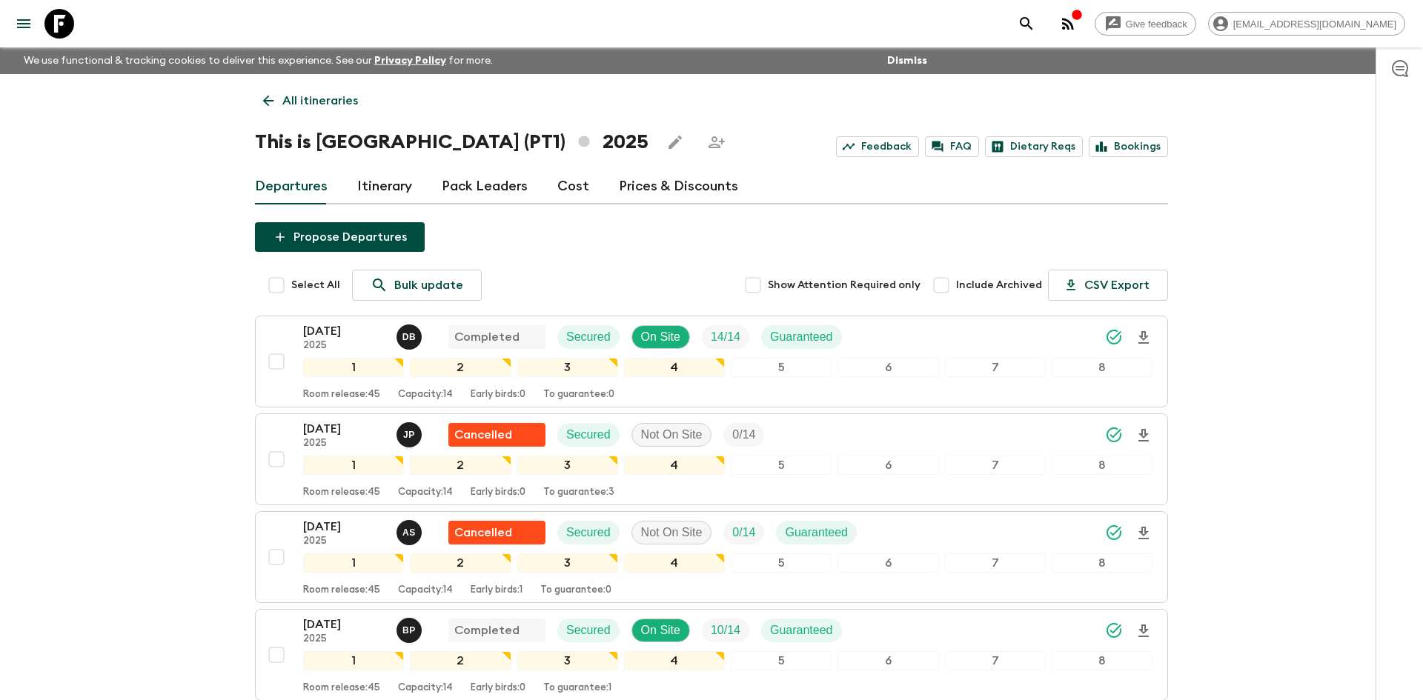
click at [294, 108] on p "All itineraries" at bounding box center [320, 101] width 76 height 18
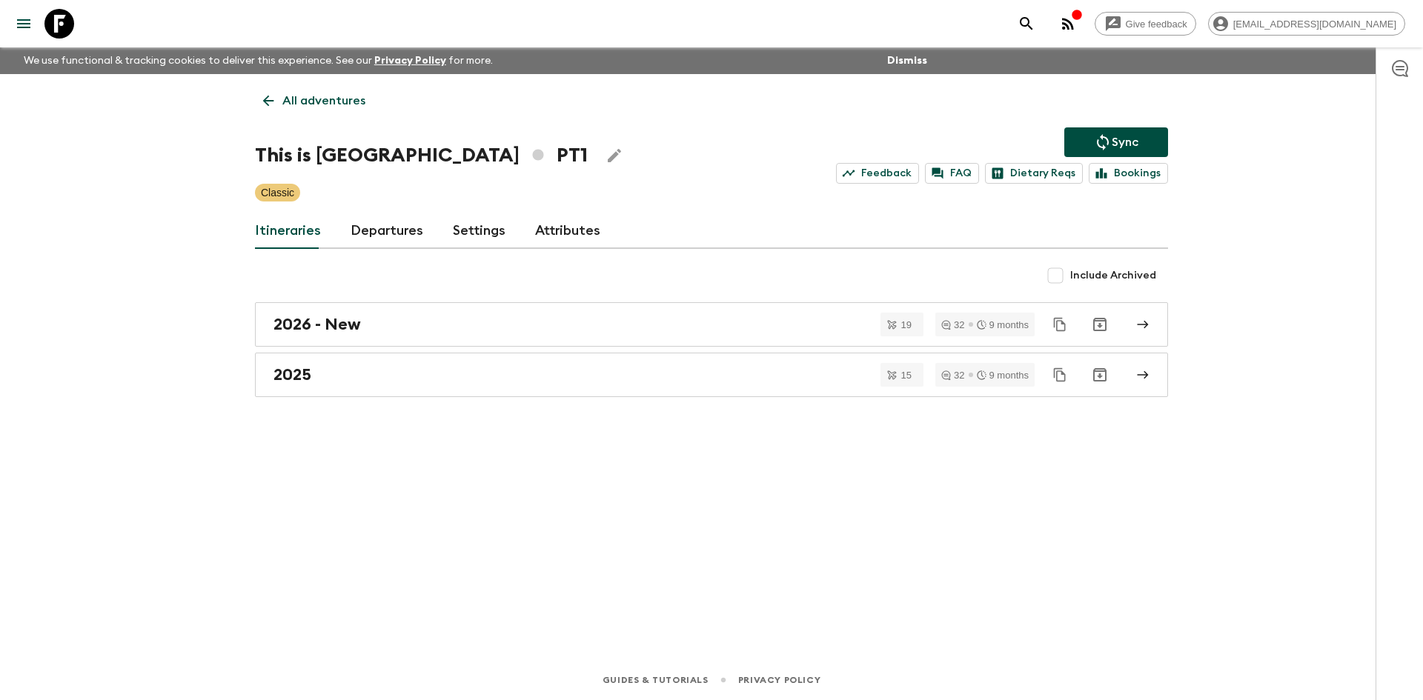
click at [294, 108] on p "All adventures" at bounding box center [323, 101] width 83 height 18
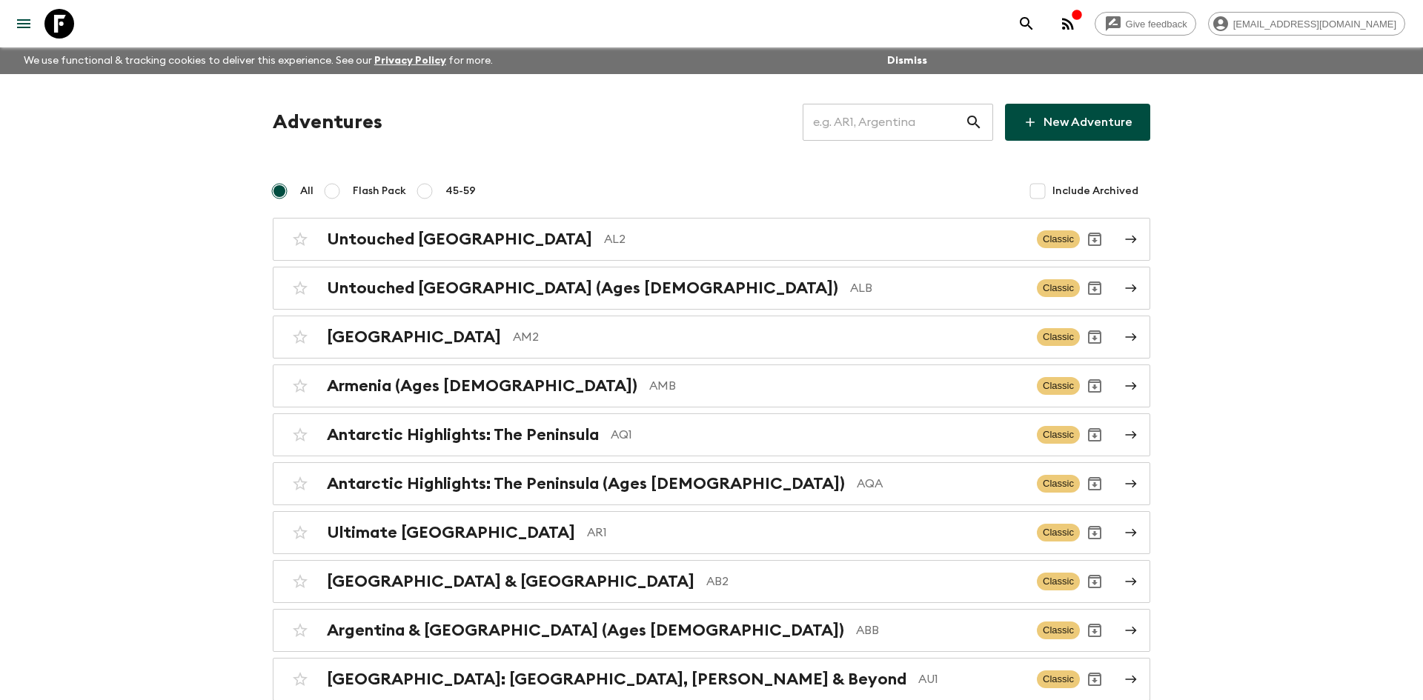
click at [876, 133] on input "text" at bounding box center [884, 123] width 162 height 42
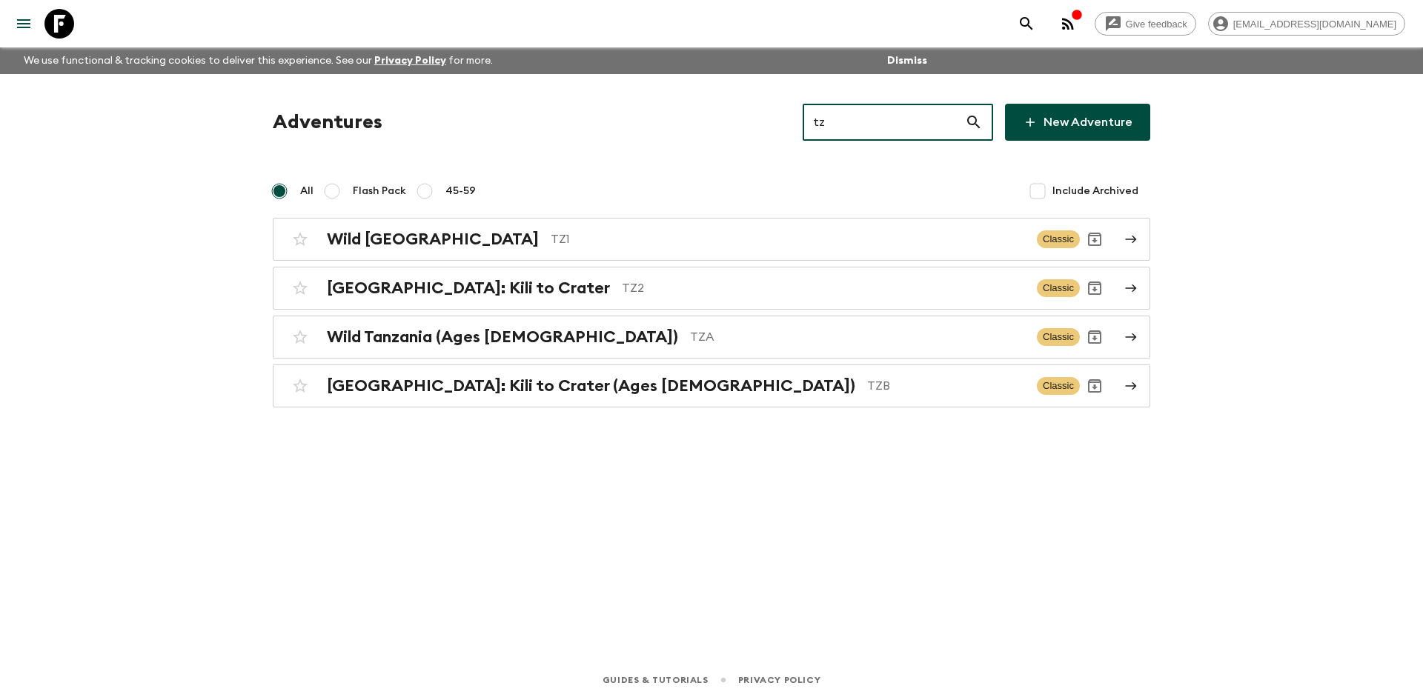
type input "tz2"
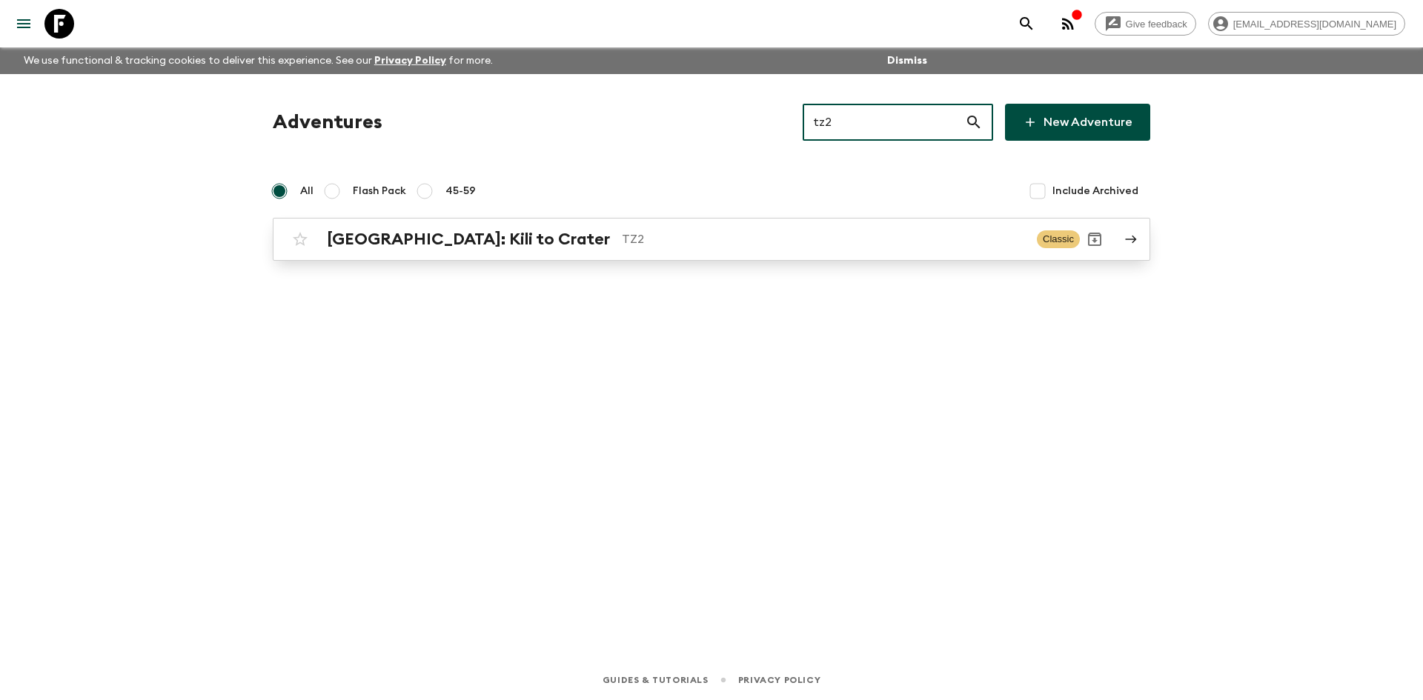
click at [508, 236] on div "[GEOGRAPHIC_DATA]: Kili to Crater TZ2" at bounding box center [676, 239] width 698 height 19
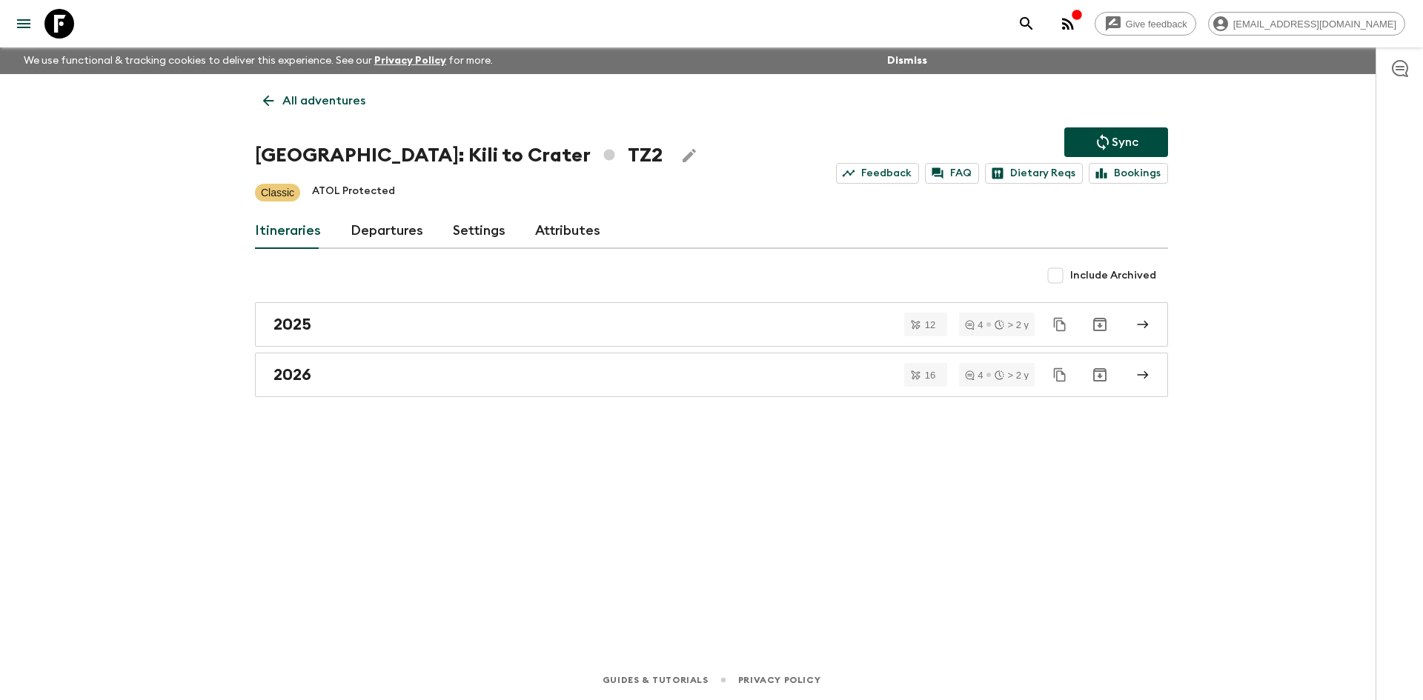
click at [1116, 136] on p "Sync" at bounding box center [1125, 142] width 27 height 18
click at [292, 334] on link "2025" at bounding box center [711, 324] width 913 height 44
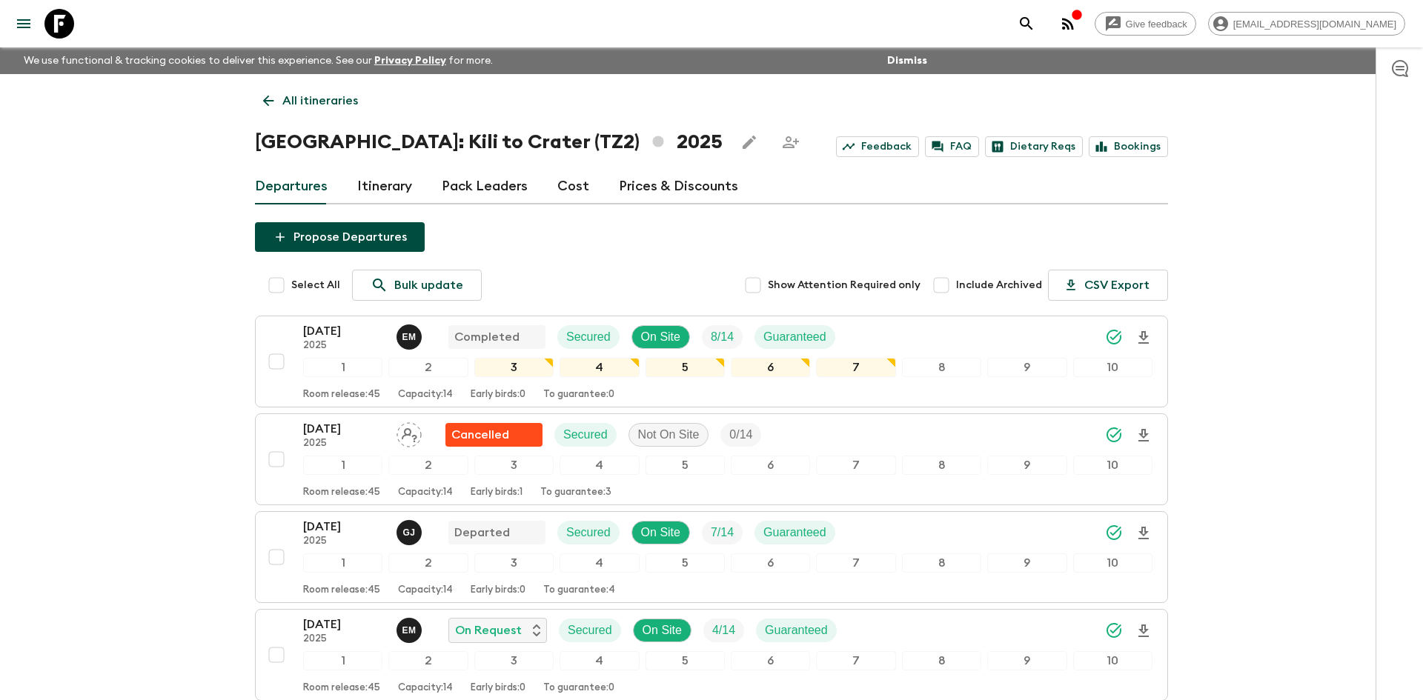
click at [328, 113] on link "All itineraries" at bounding box center [310, 101] width 111 height 30
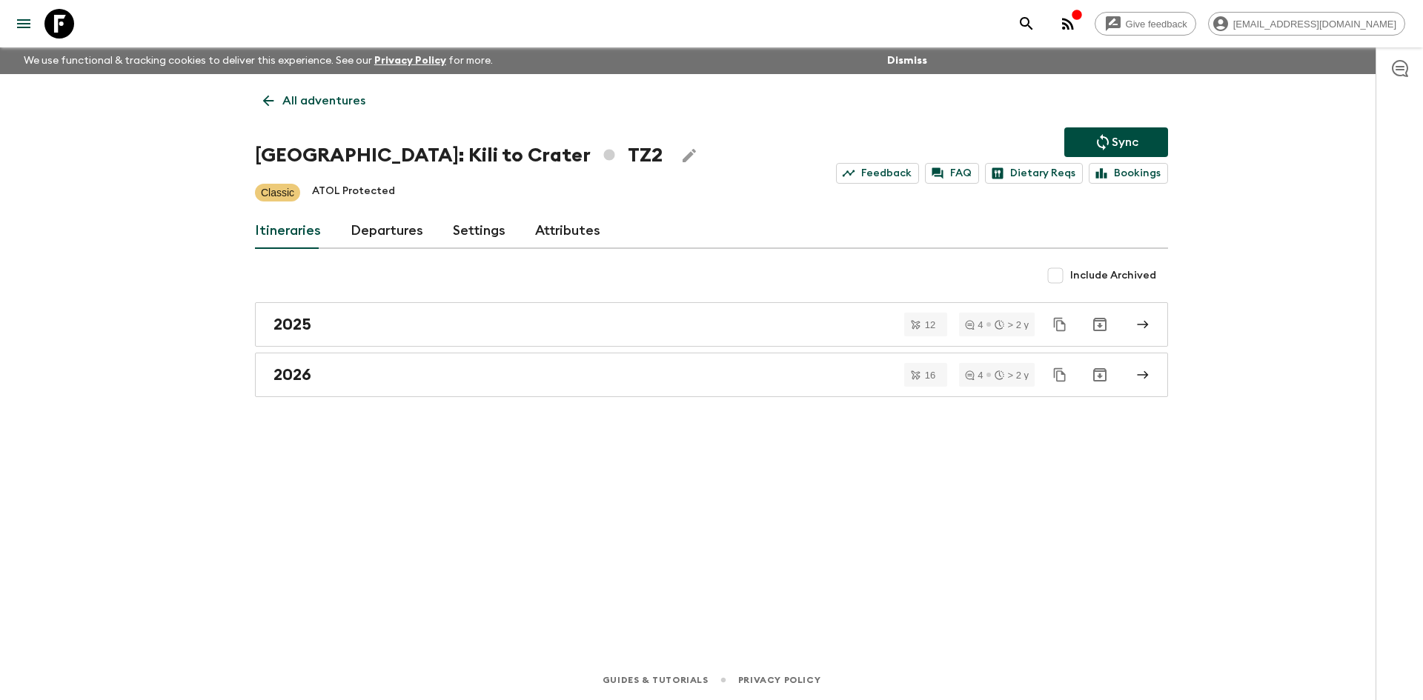
click at [327, 111] on link "All adventures" at bounding box center [314, 101] width 119 height 30
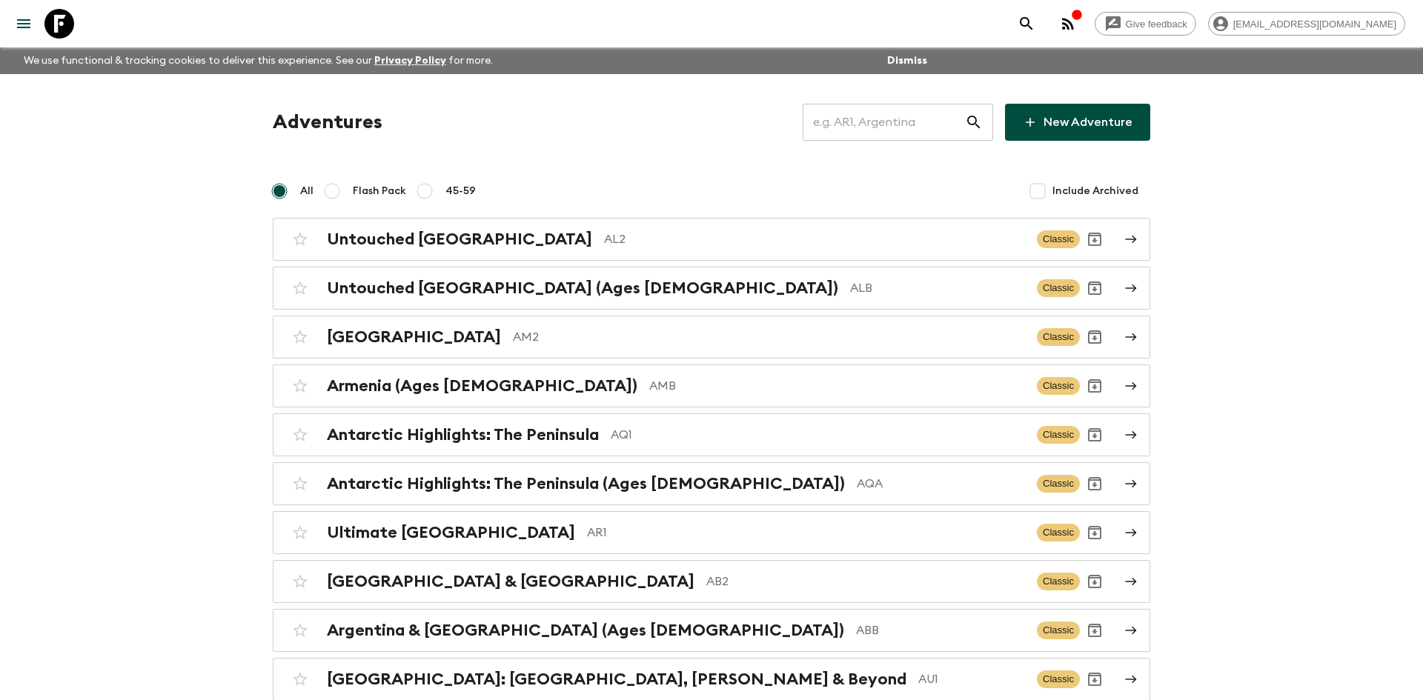
click at [867, 121] on input "text" at bounding box center [884, 123] width 162 height 42
type input "pta"
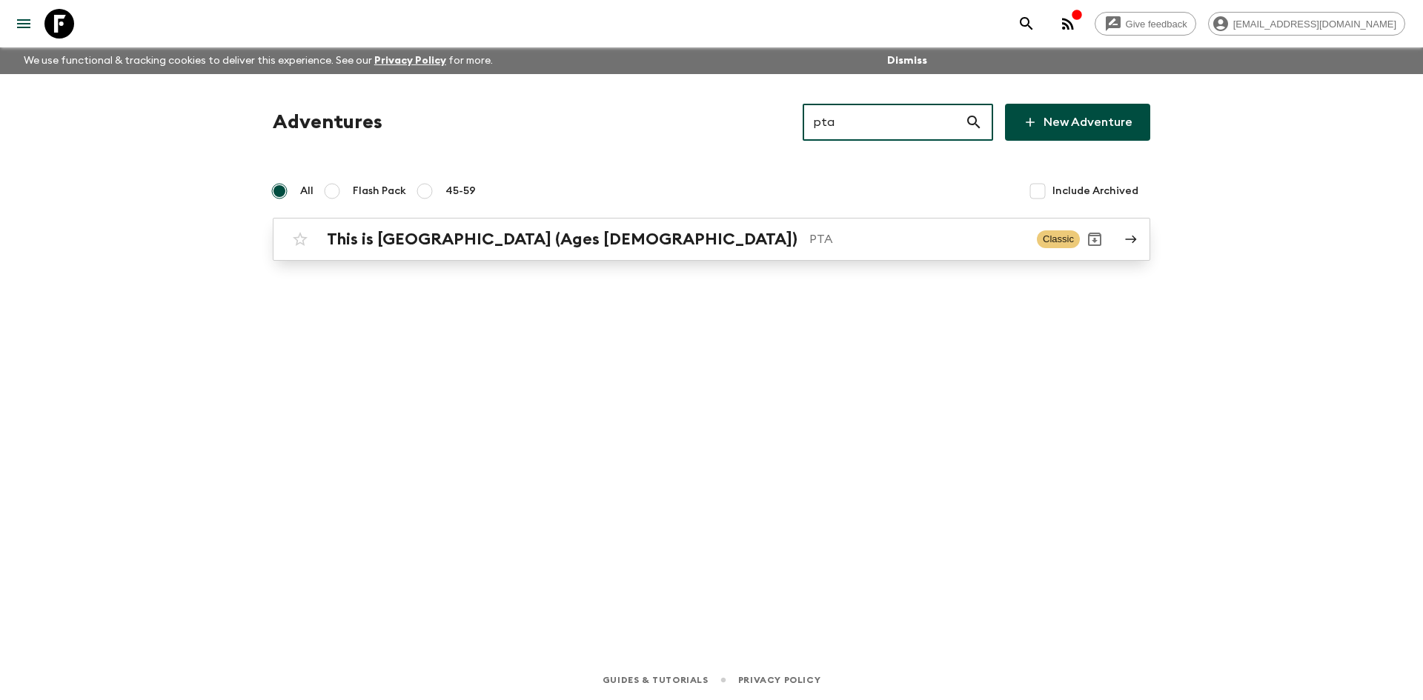
click at [486, 243] on h2 "This is [GEOGRAPHIC_DATA] (Ages [DEMOGRAPHIC_DATA])" at bounding box center [562, 239] width 471 height 19
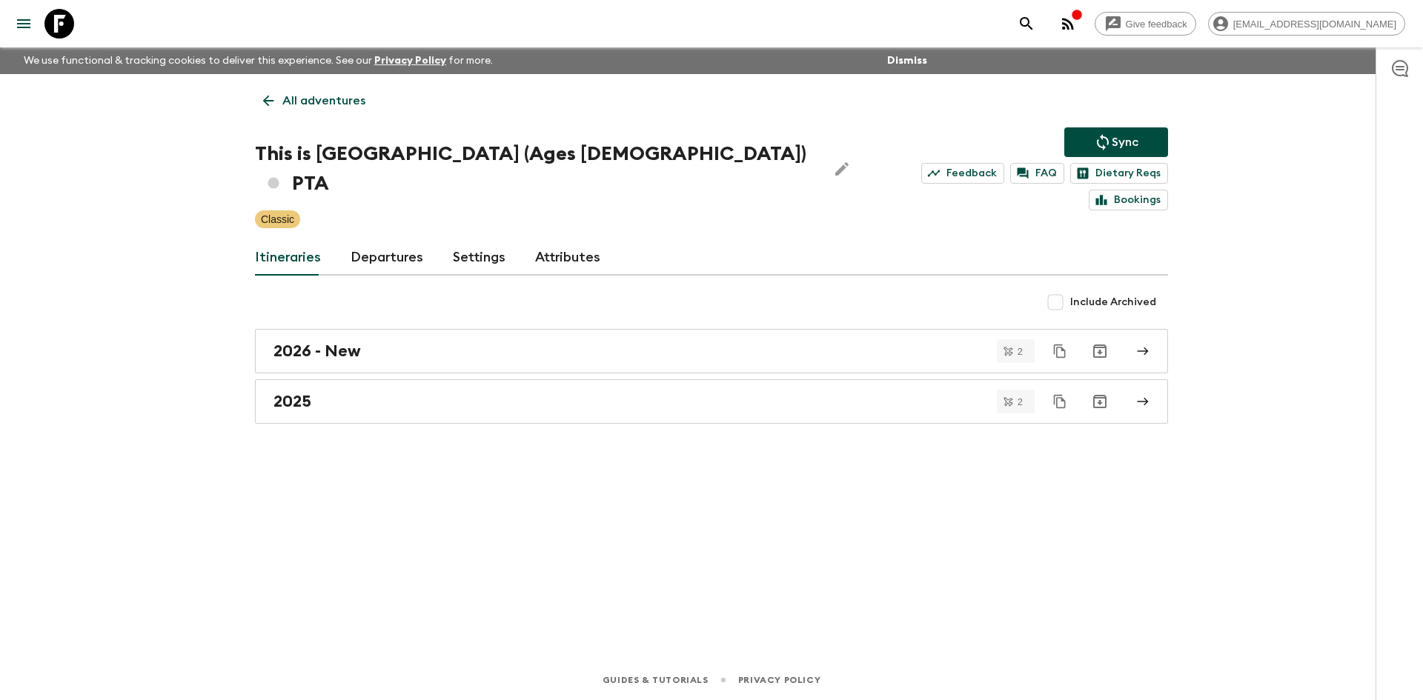
click at [468, 256] on div "All adventures This is [GEOGRAPHIC_DATA] (Ages [DEMOGRAPHIC_DATA]) PTA Sync Fee…" at bounding box center [711, 346] width 949 height 545
click at [1130, 133] on p "Sync" at bounding box center [1125, 142] width 27 height 18
click at [310, 392] on h2 "2025" at bounding box center [293, 401] width 38 height 19
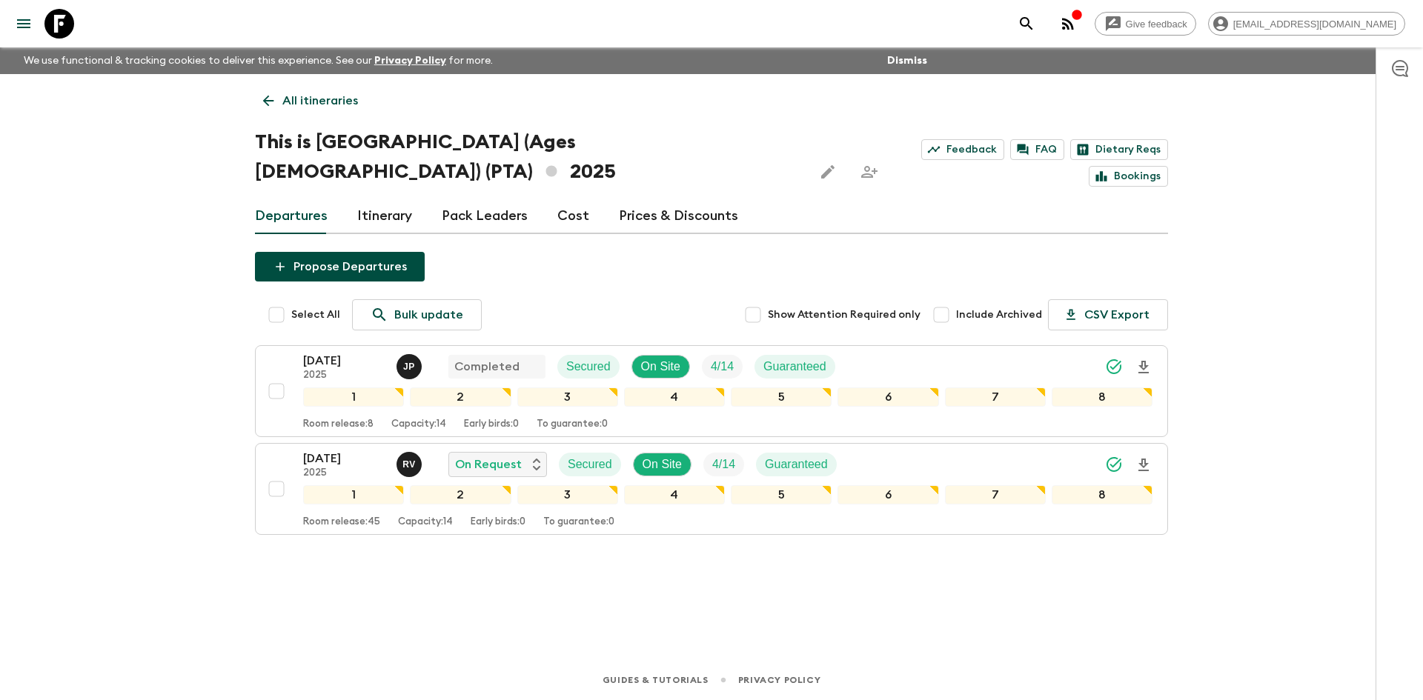
click at [344, 96] on p "All itineraries" at bounding box center [320, 101] width 76 height 18
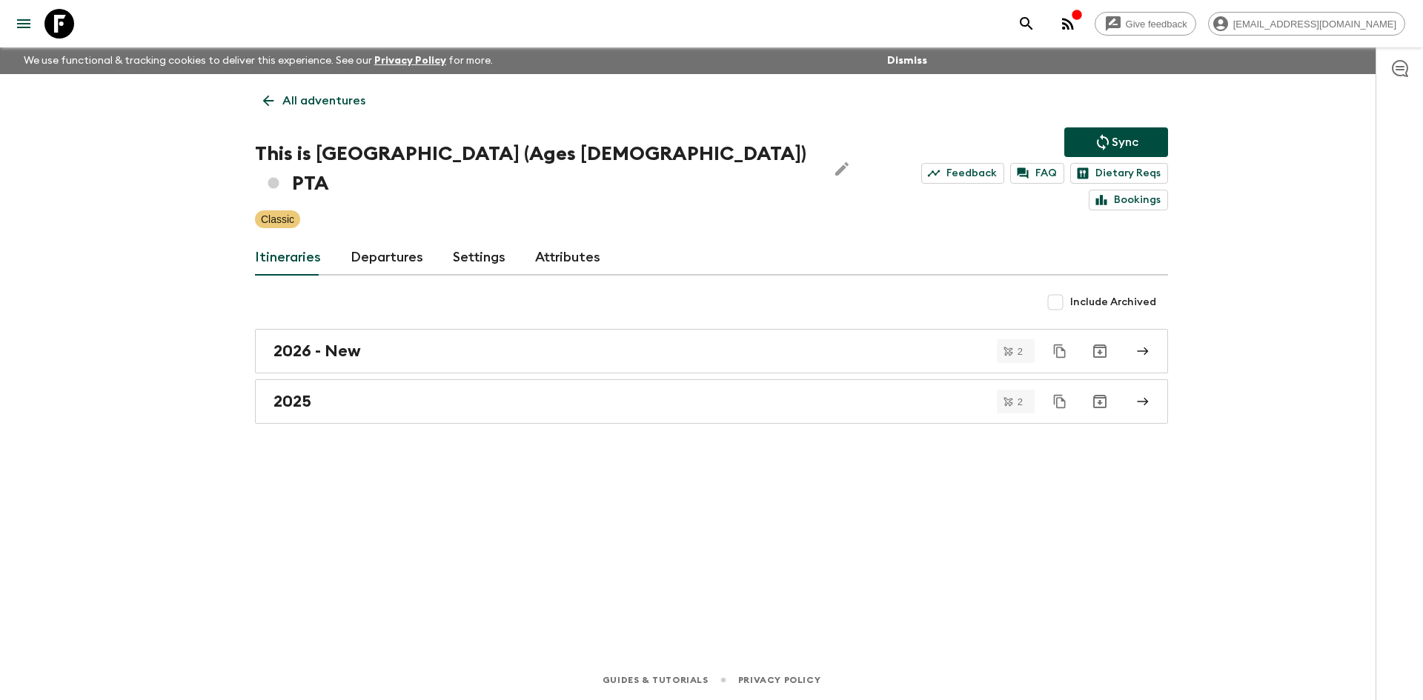
click at [344, 96] on p "All adventures" at bounding box center [323, 101] width 83 height 18
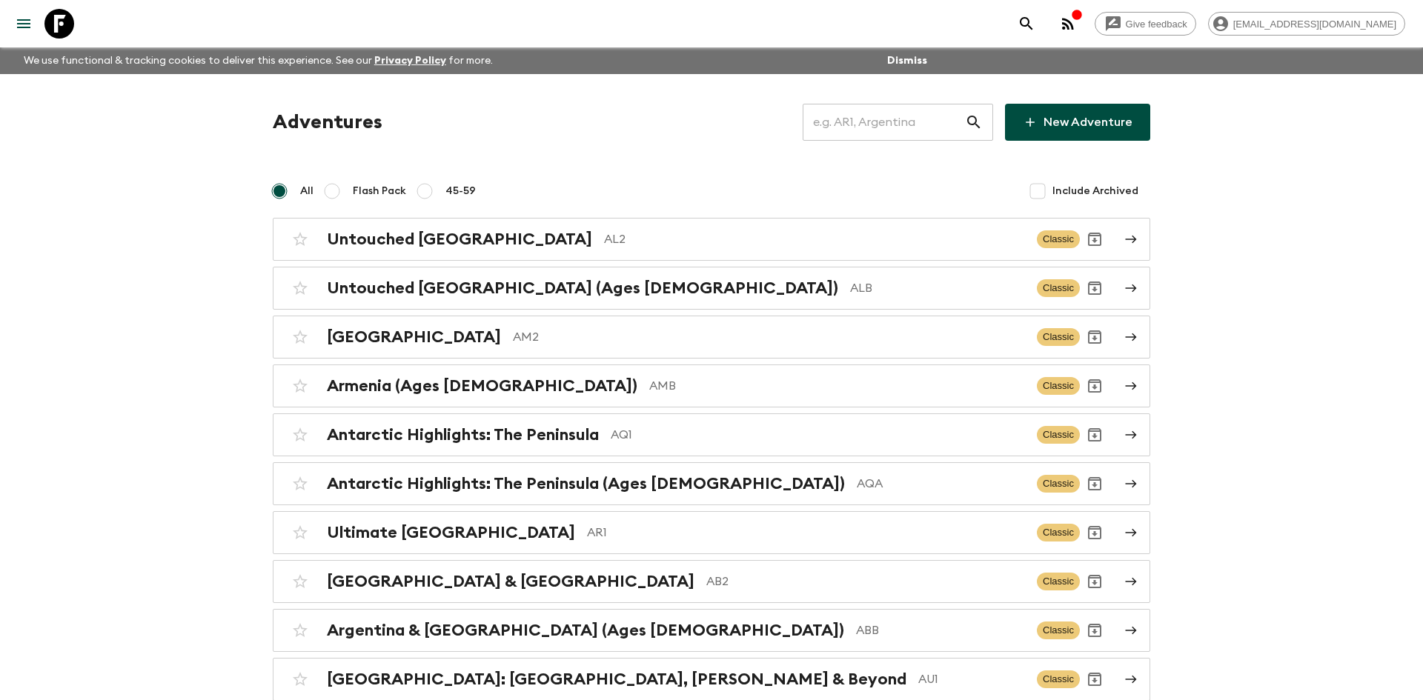
click at [836, 122] on input "text" at bounding box center [884, 123] width 162 height 42
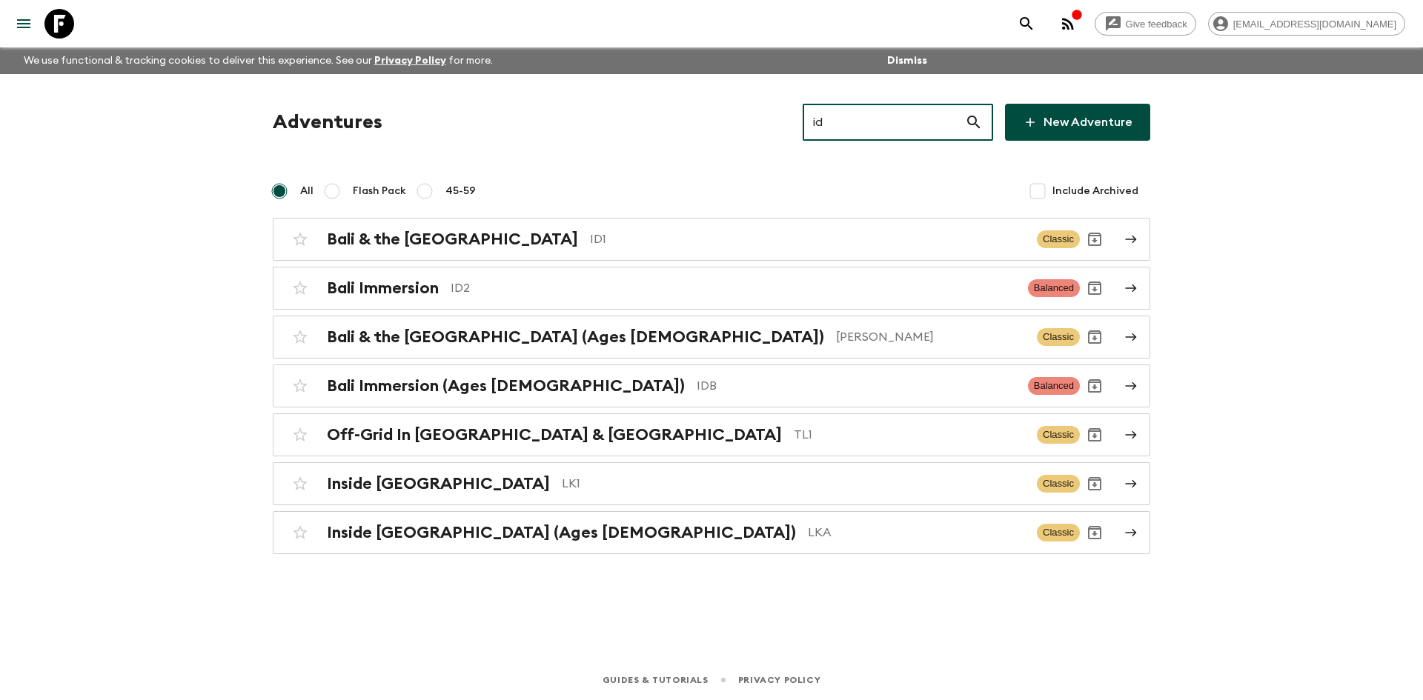
type input "id2"
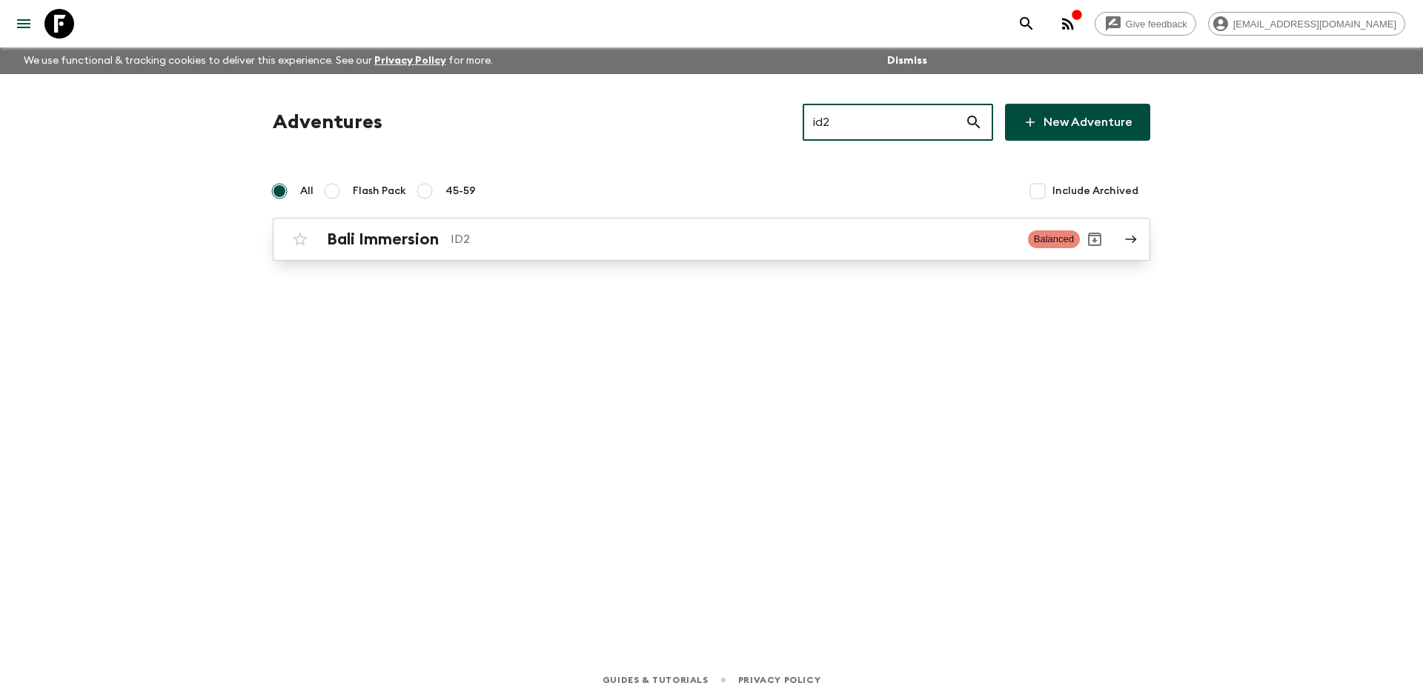
click at [470, 232] on p "ID2" at bounding box center [734, 240] width 566 height 18
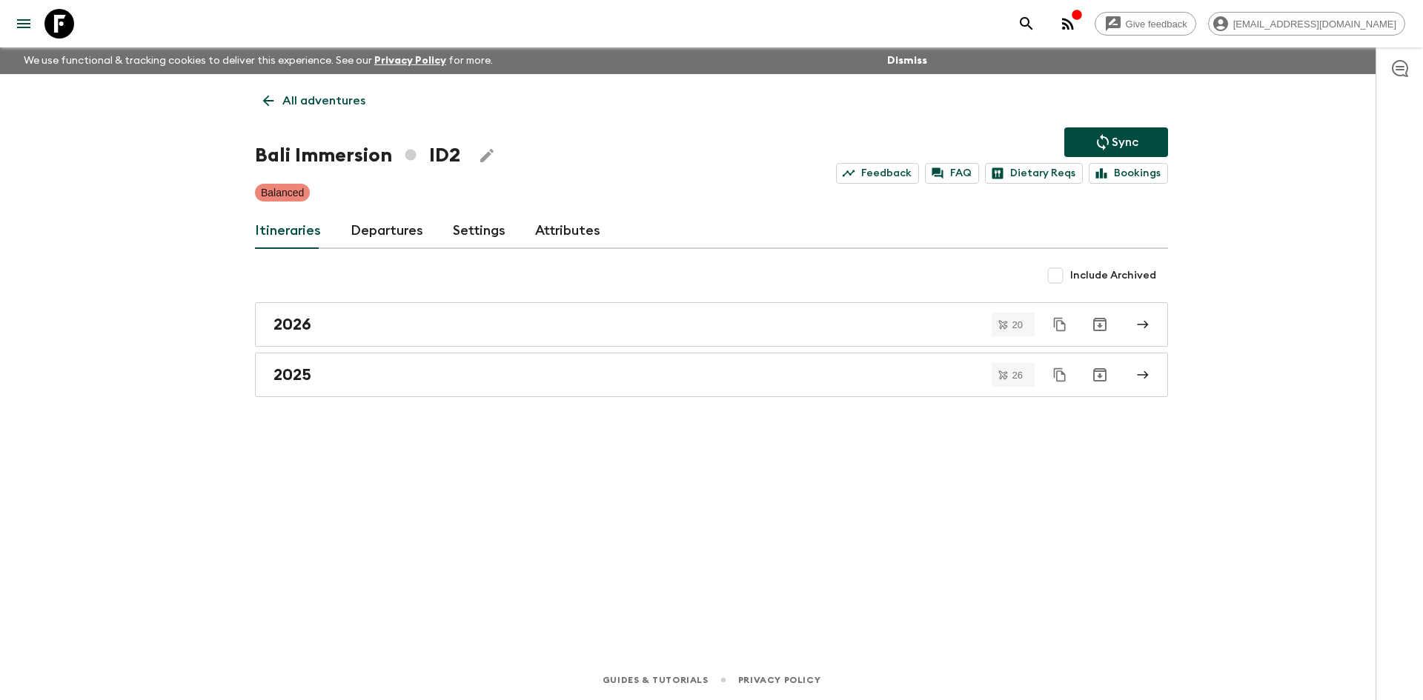
click at [1108, 149] on icon "Sync adventure departures to the booking engine" at bounding box center [1103, 142] width 18 height 18
click at [1153, 136] on button "Sync" at bounding box center [1116, 142] width 104 height 30
click at [1090, 135] on button "Sync" at bounding box center [1116, 142] width 104 height 30
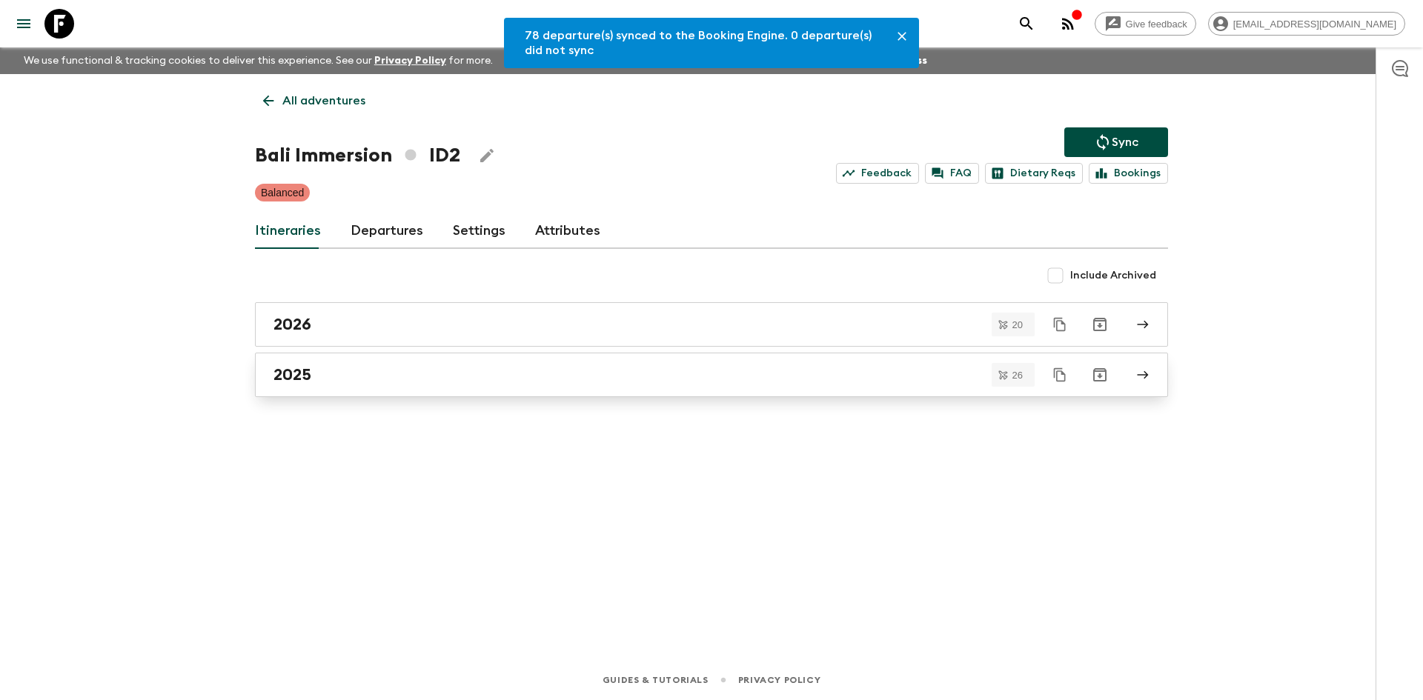
click at [379, 385] on link "2025" at bounding box center [711, 375] width 913 height 44
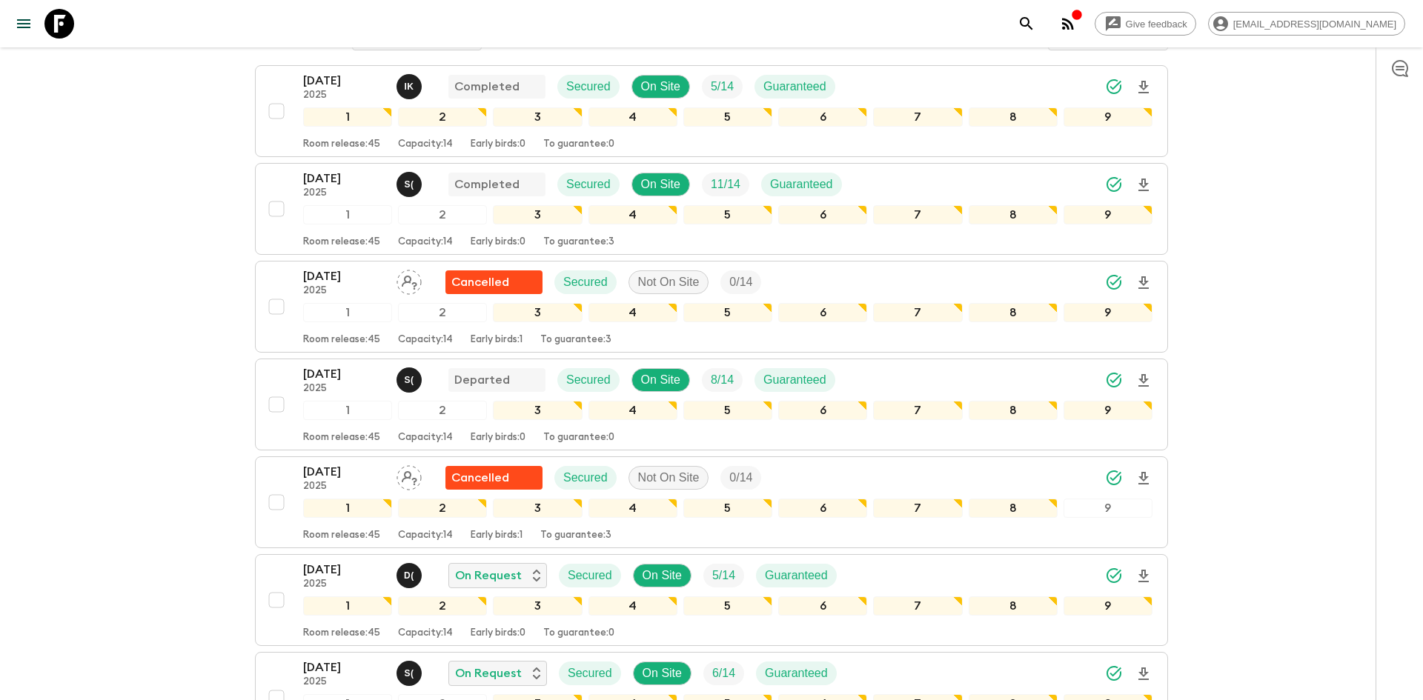
scroll to position [322, 0]
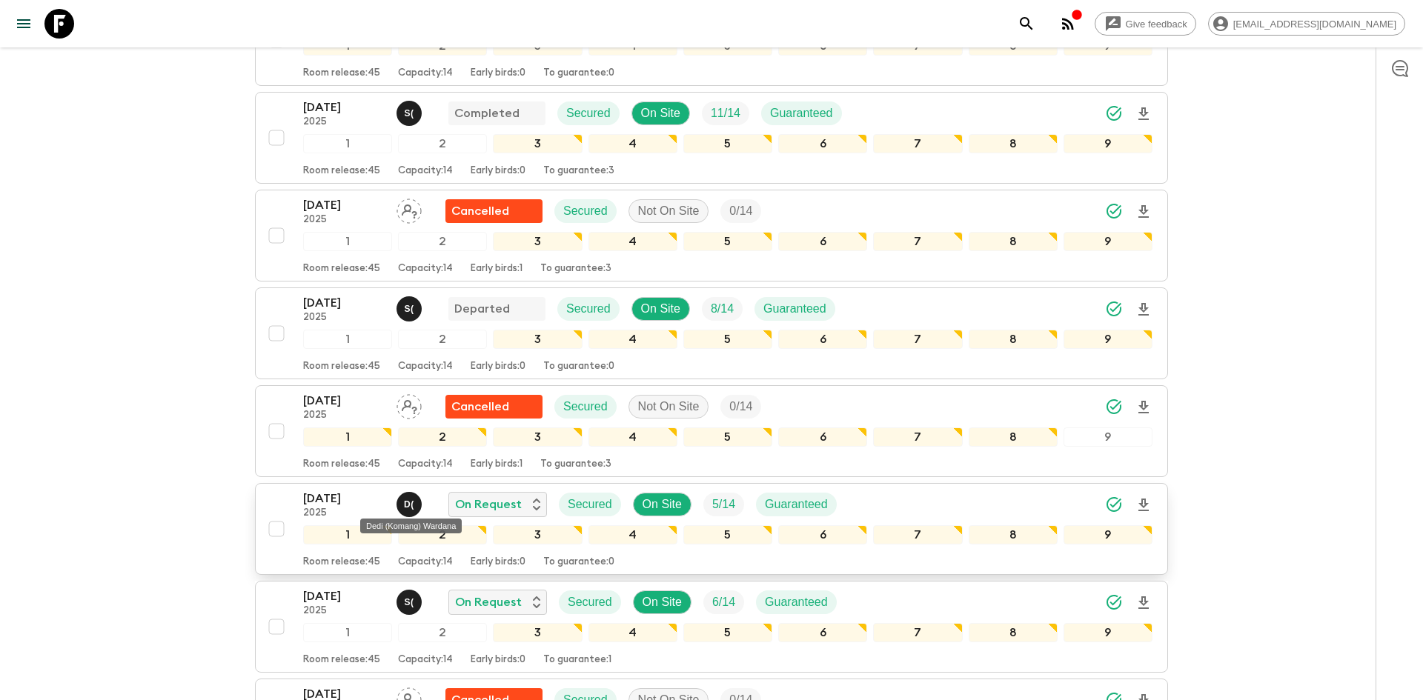
click at [408, 506] on p "D (" at bounding box center [409, 505] width 10 height 12
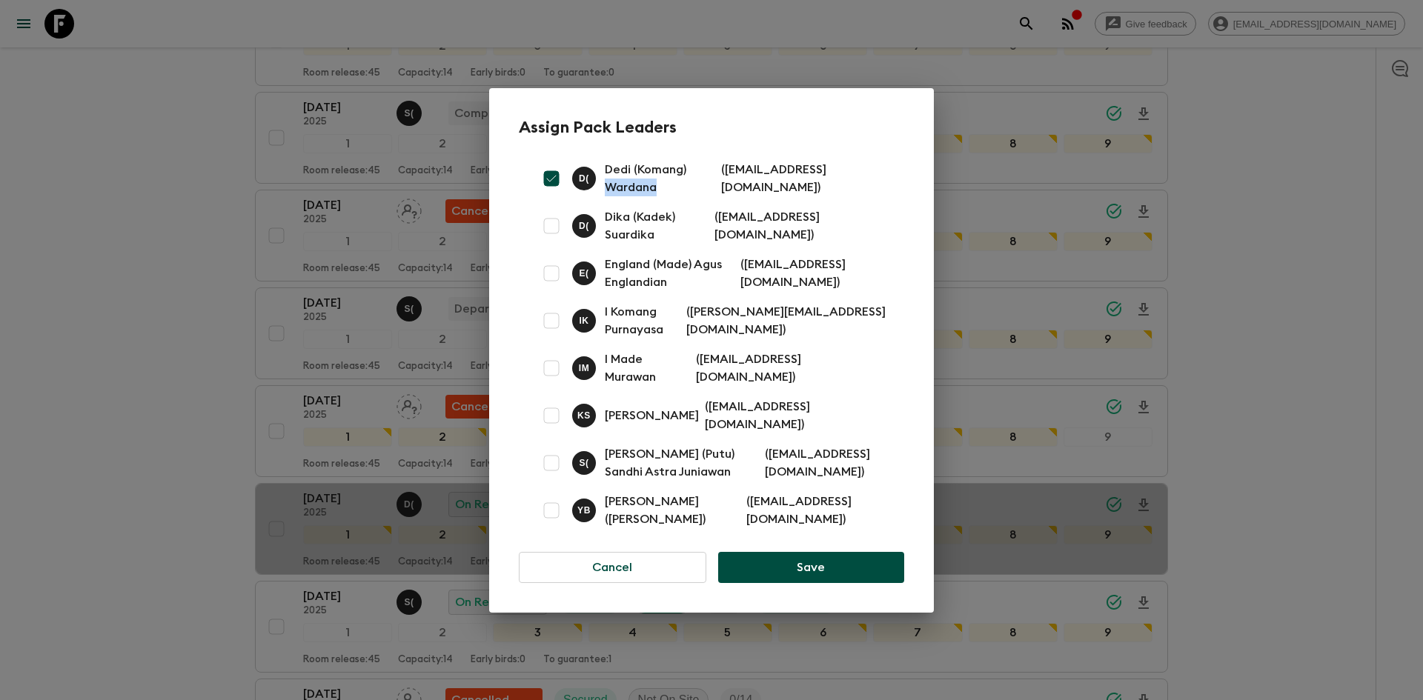
drag, startPoint x: 740, startPoint y: 178, endPoint x: 692, endPoint y: 174, distance: 47.6
click at [692, 174] on p "Dedi (Komang) Wardana" at bounding box center [660, 179] width 110 height 36
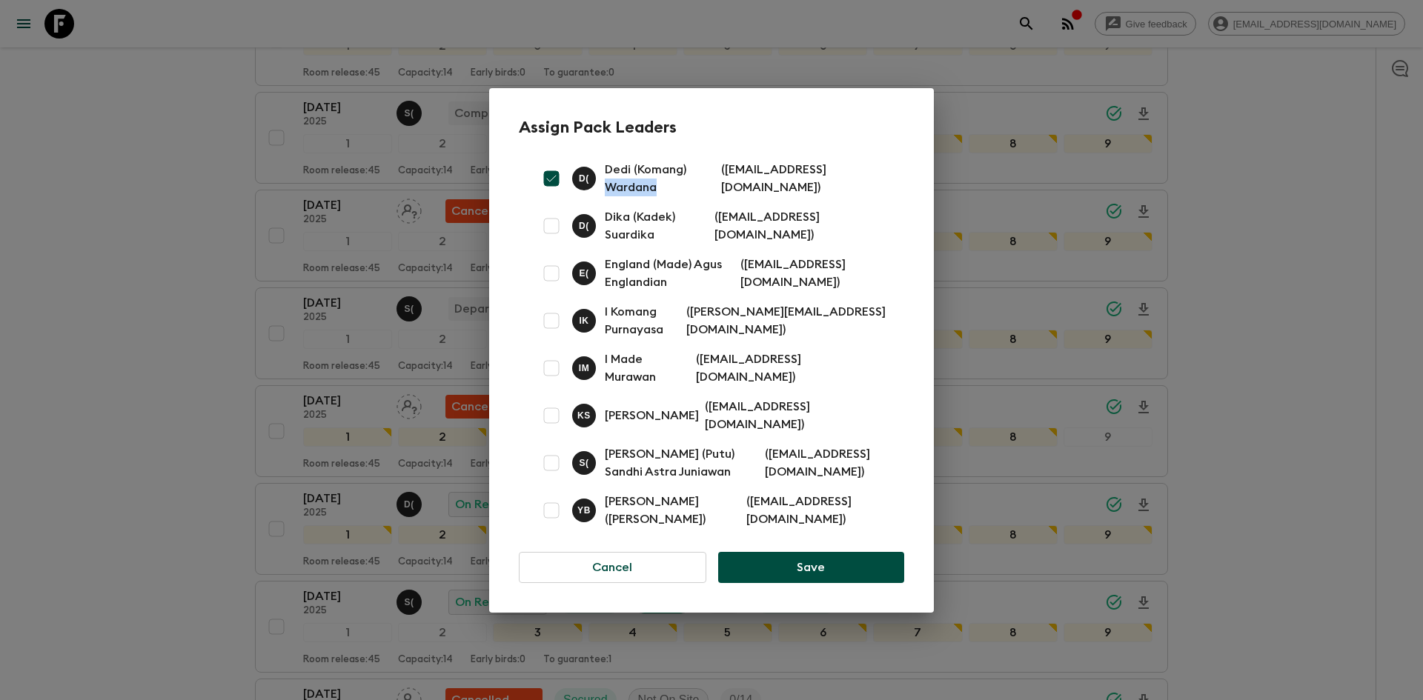
copy p "Wardana"
click at [98, 150] on div "Assign Pack Leaders D ( Dedi (Komang) Wardana ( [EMAIL_ADDRESS][DOMAIN_NAME] ) …" at bounding box center [711, 350] width 1423 height 700
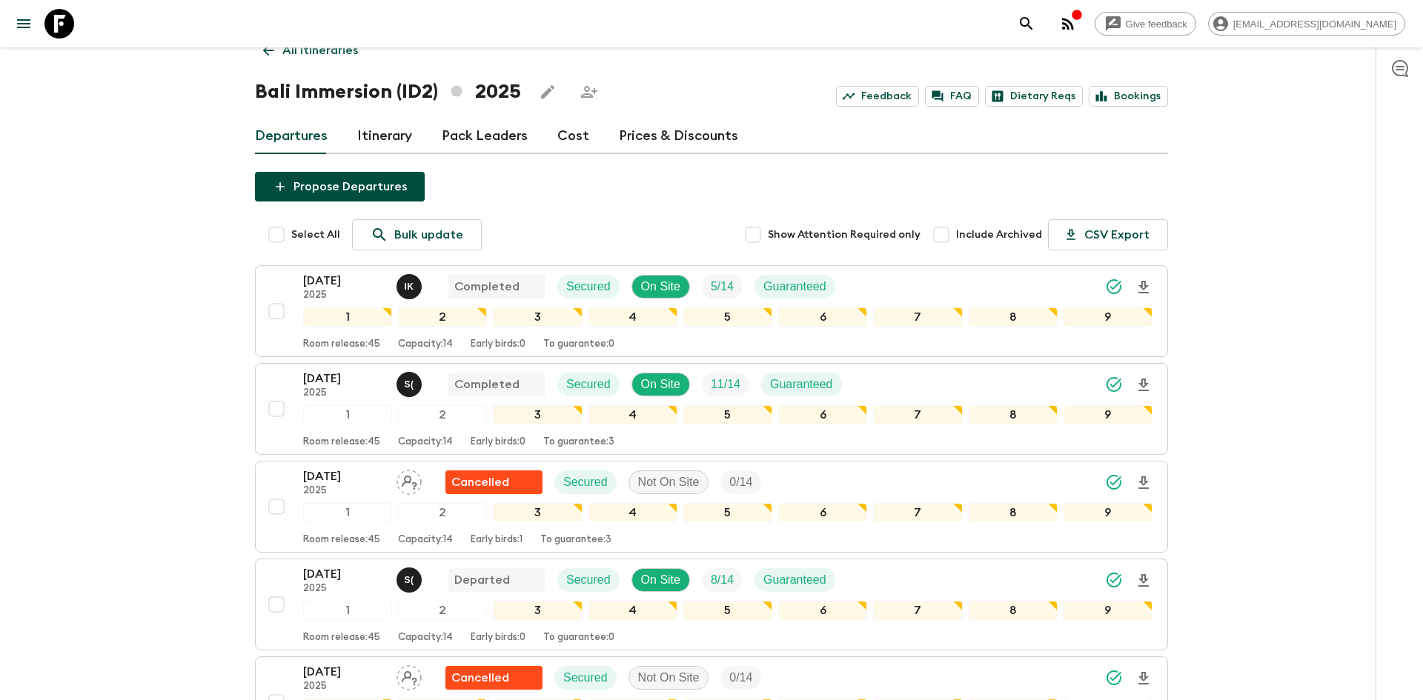
scroll to position [0, 0]
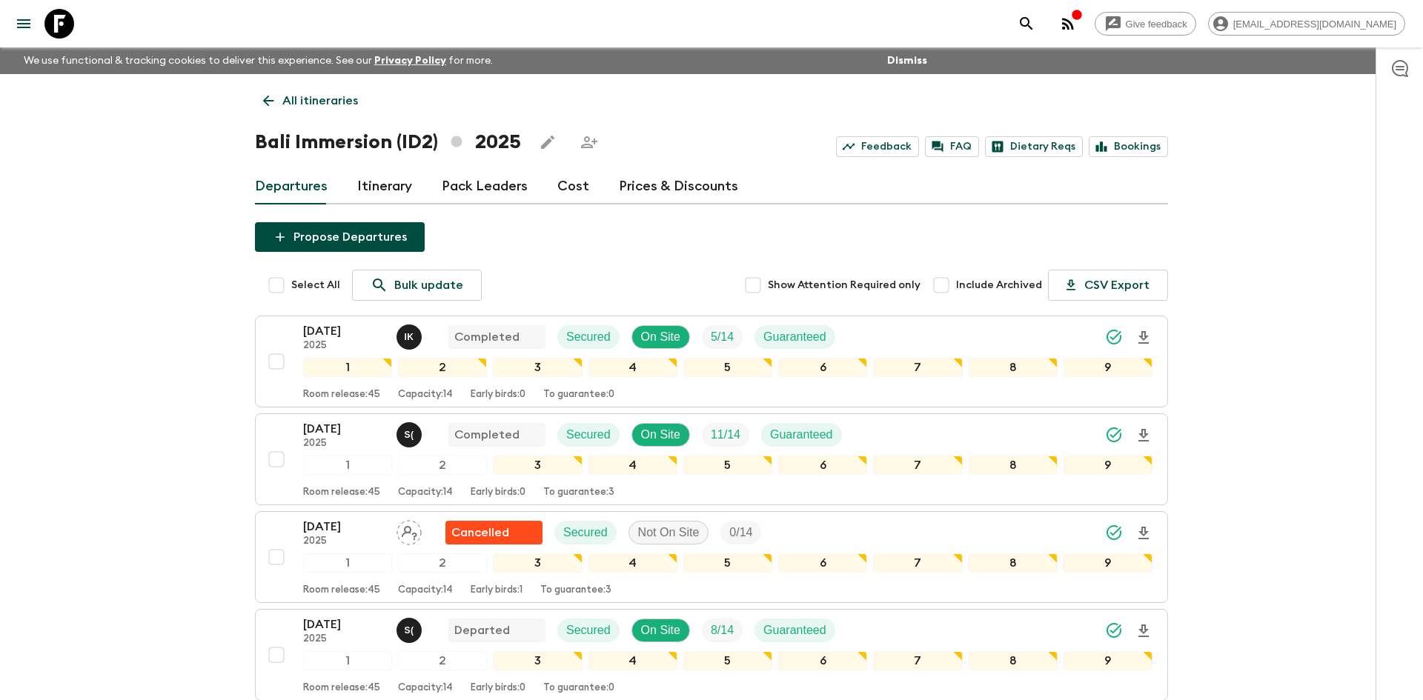
click at [333, 96] on p "All itineraries" at bounding box center [320, 101] width 76 height 18
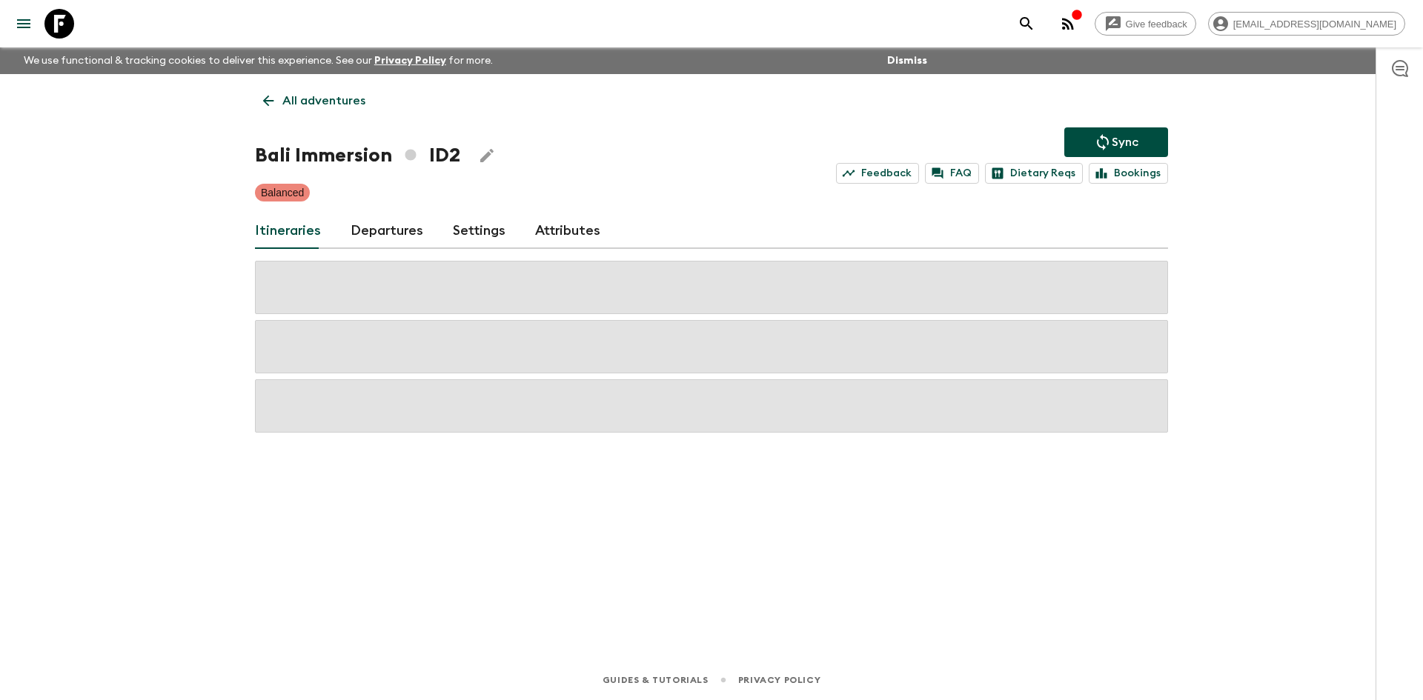
click at [333, 96] on p "All adventures" at bounding box center [323, 101] width 83 height 18
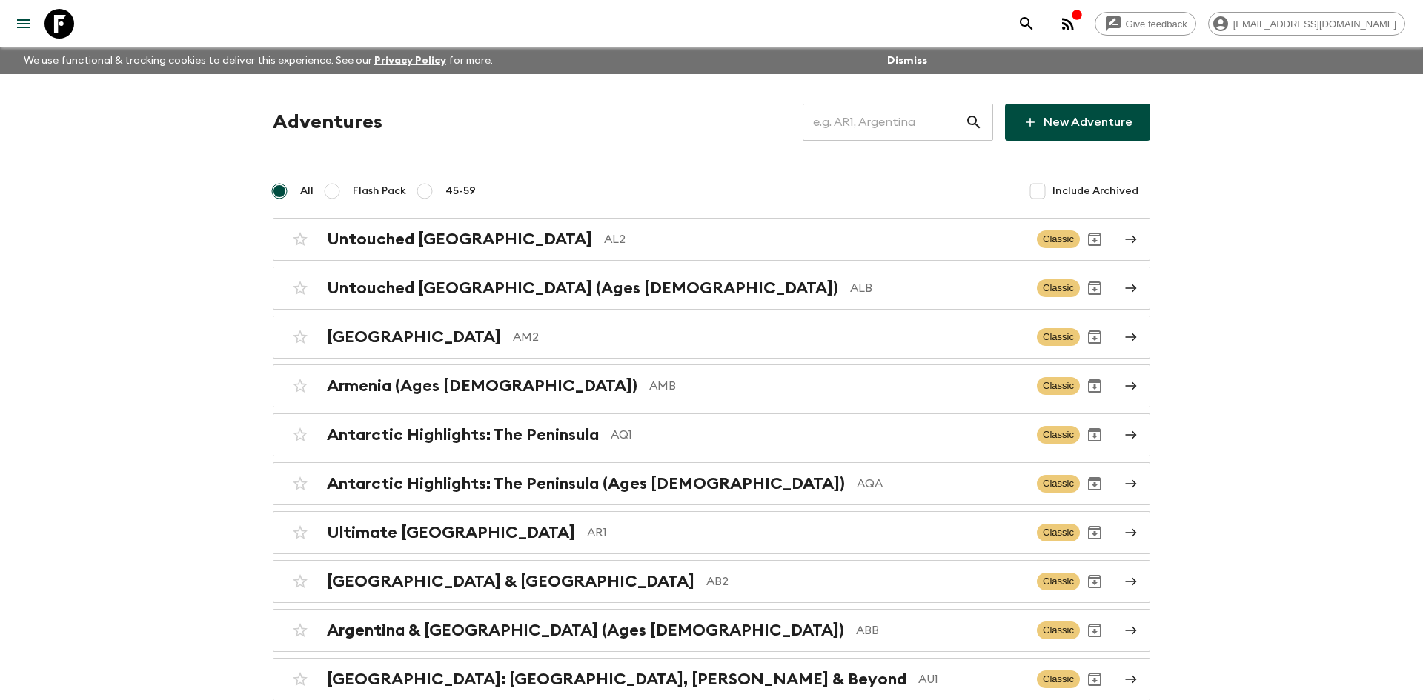
click at [839, 125] on input "text" at bounding box center [884, 123] width 162 height 42
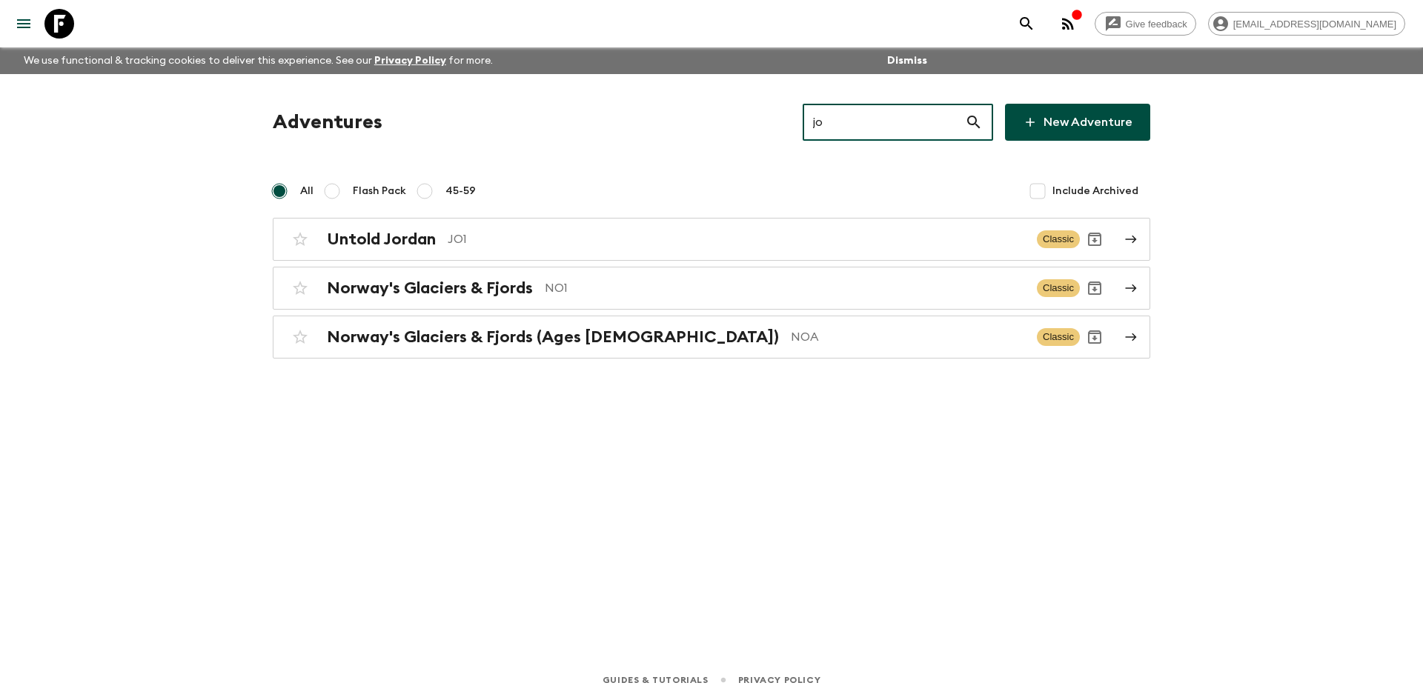
type input "jo1"
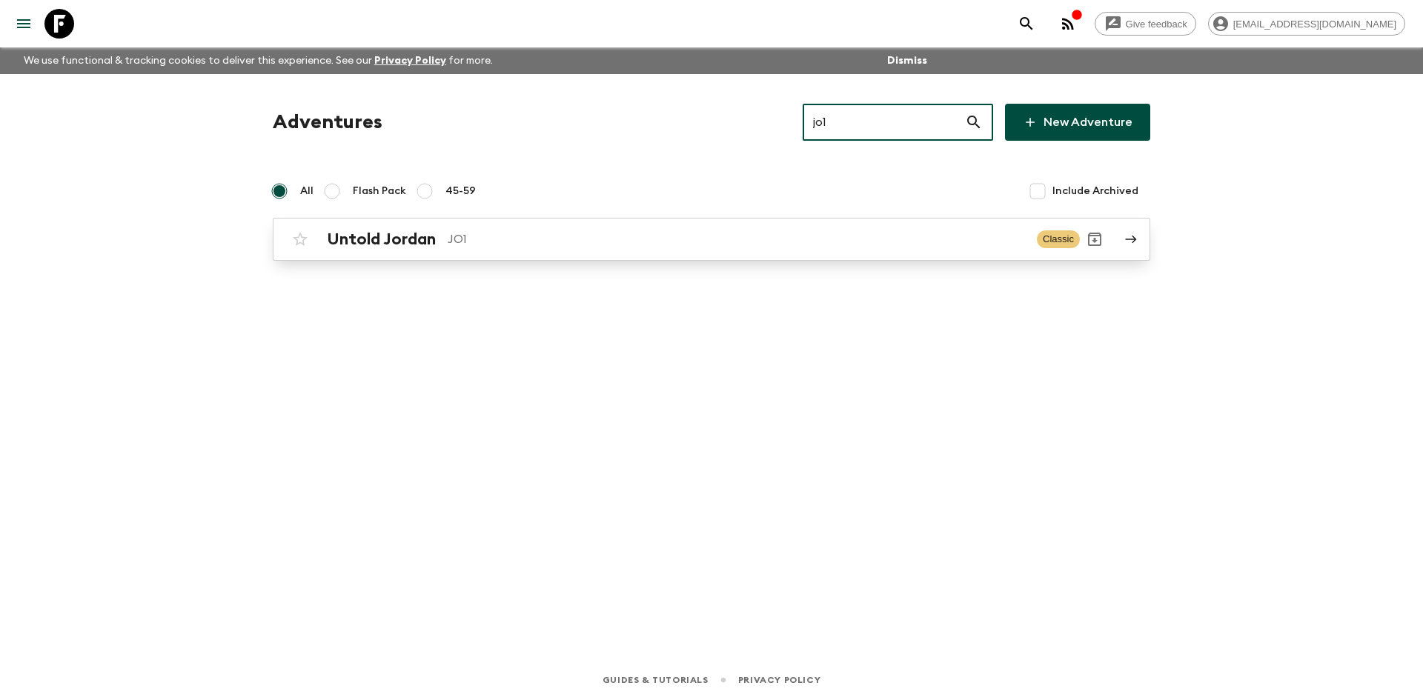
click at [624, 243] on p "JO1" at bounding box center [736, 240] width 577 height 18
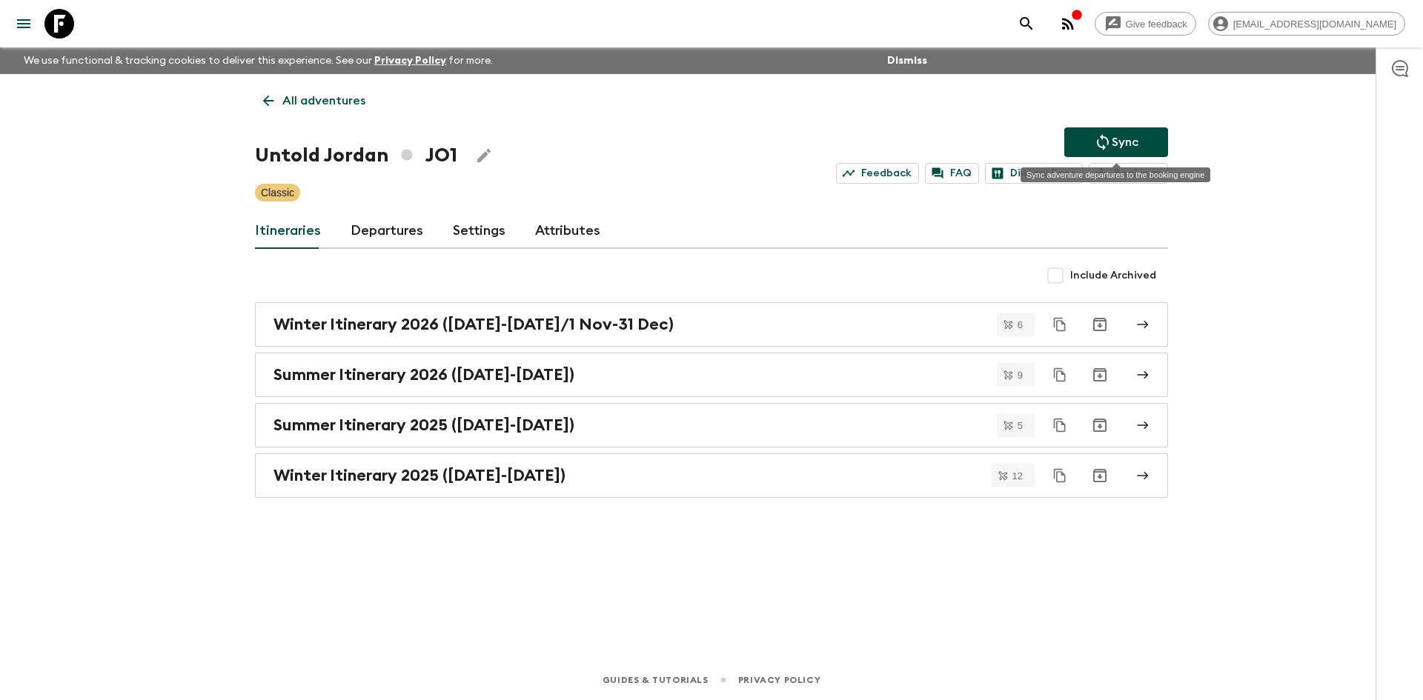
click at [1104, 142] on icon "Sync adventure departures to the booking engine" at bounding box center [1103, 142] width 18 height 18
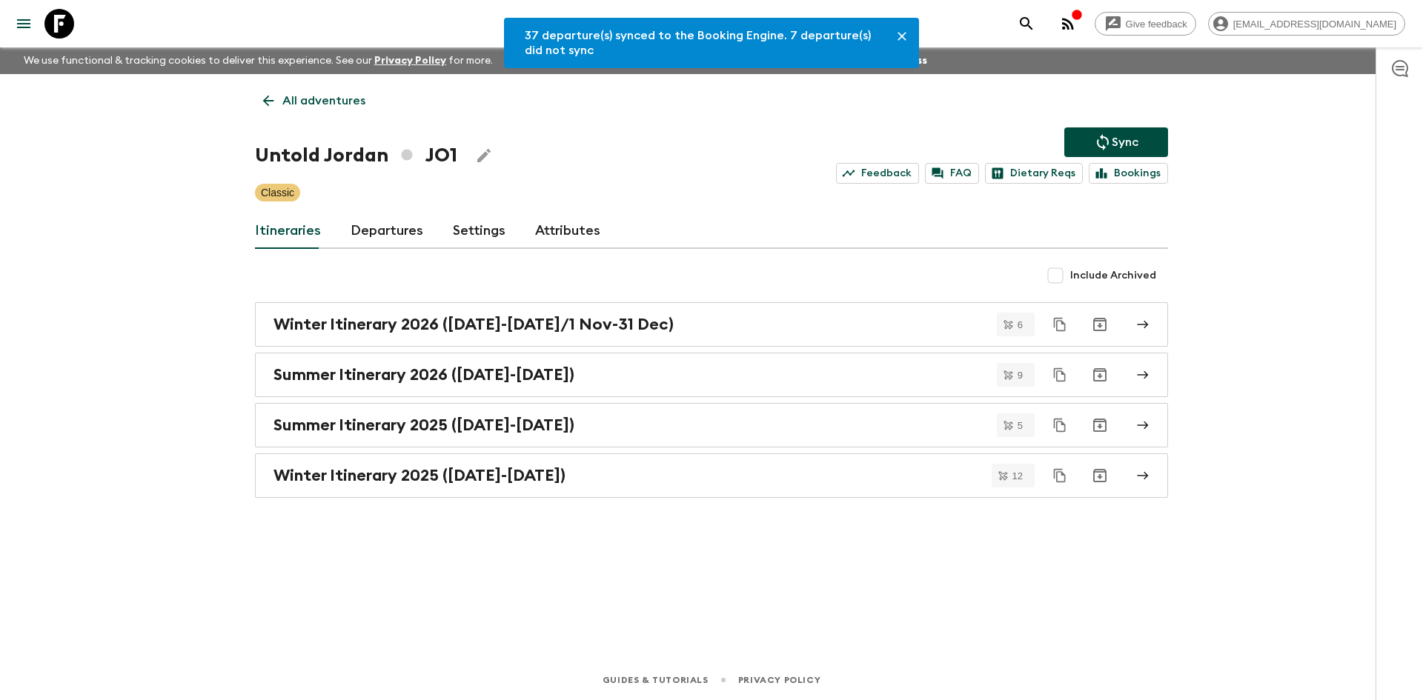
click at [371, 233] on link "Departures" at bounding box center [387, 231] width 73 height 36
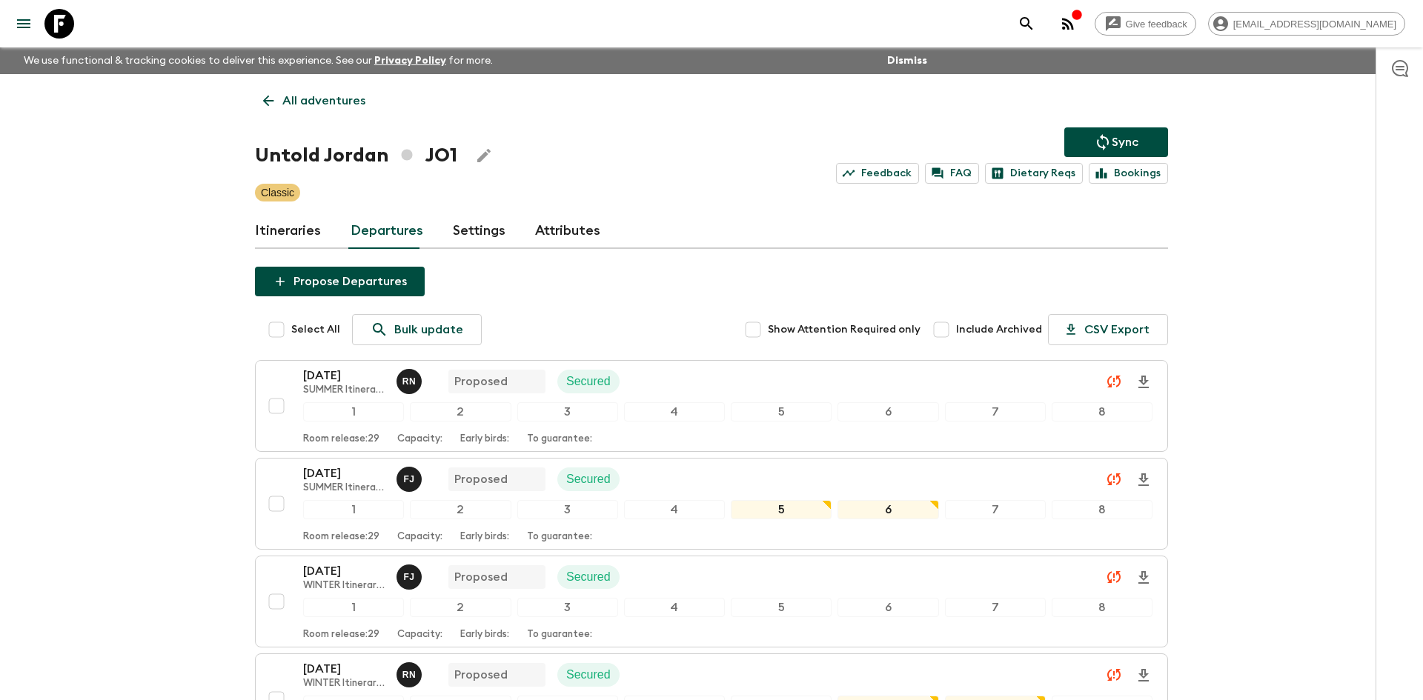
click at [299, 103] on p "All adventures" at bounding box center [323, 101] width 83 height 18
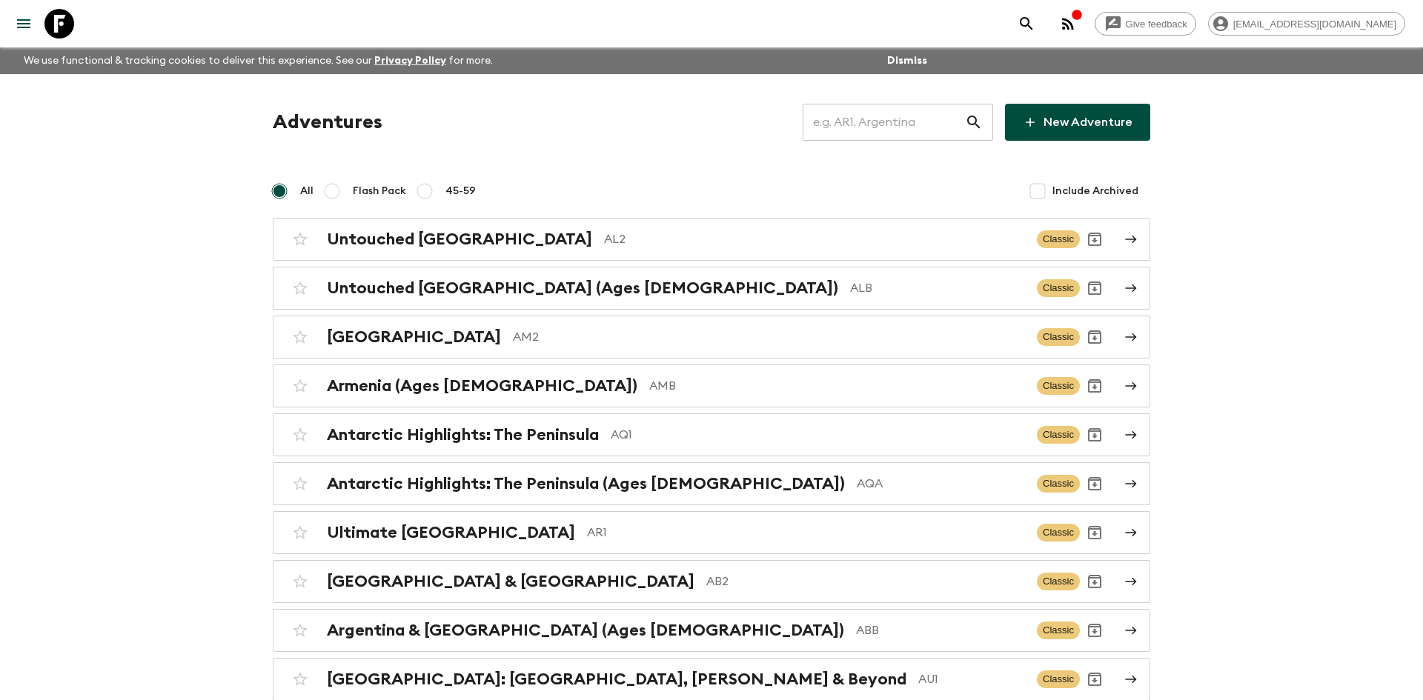
click at [813, 127] on input "text" at bounding box center [884, 123] width 162 height 42
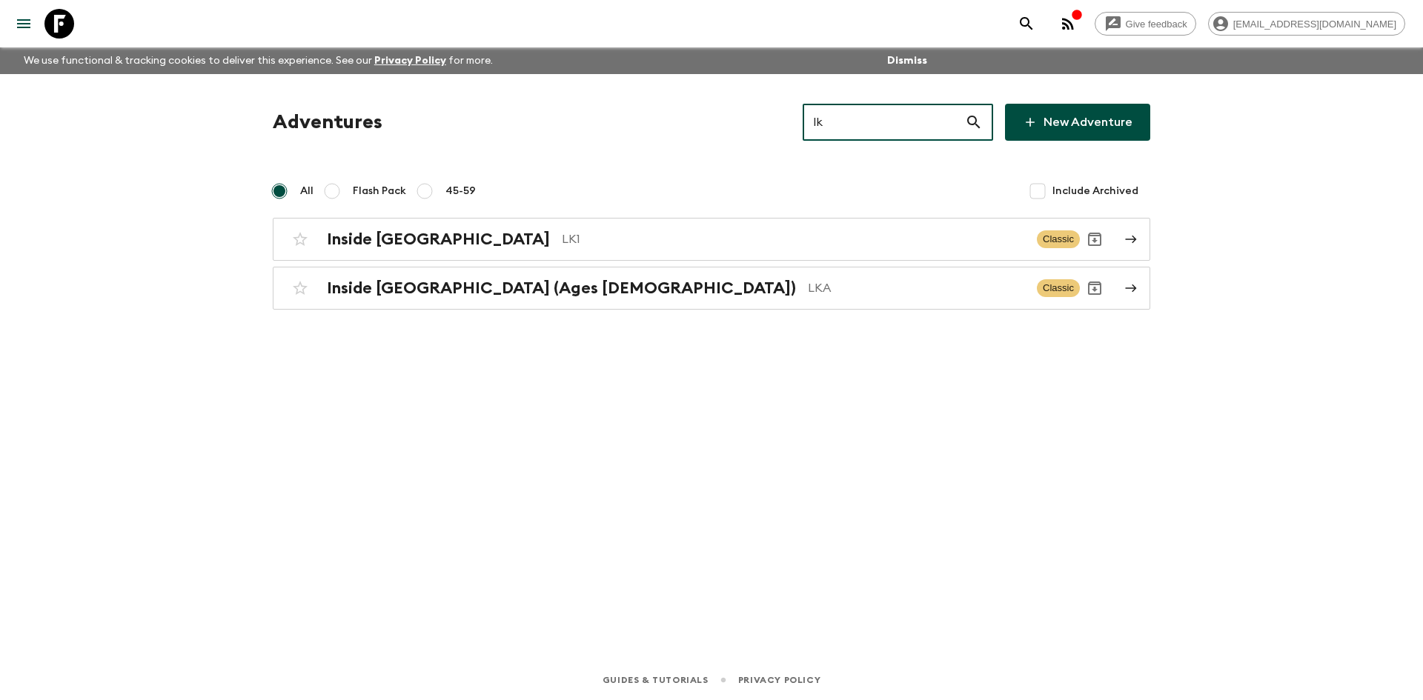
type input "lk1"
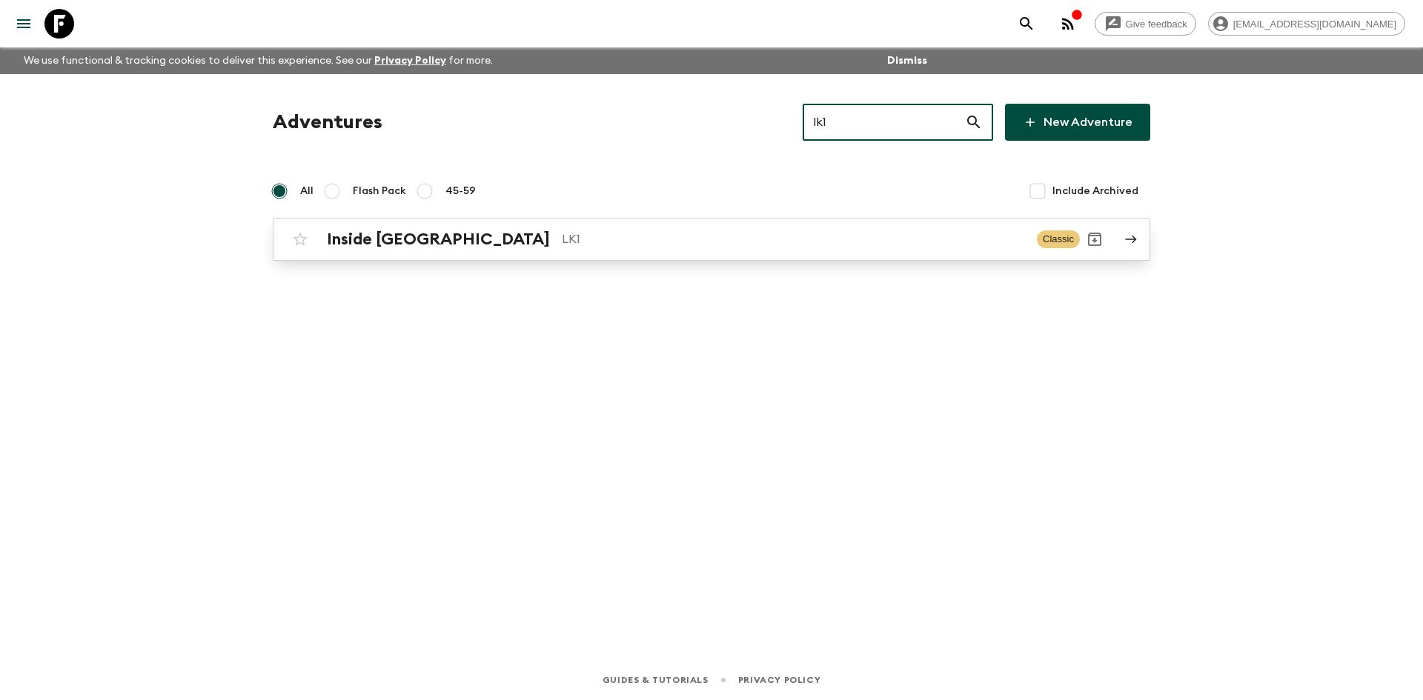
click at [562, 244] on p "LK1" at bounding box center [793, 240] width 463 height 18
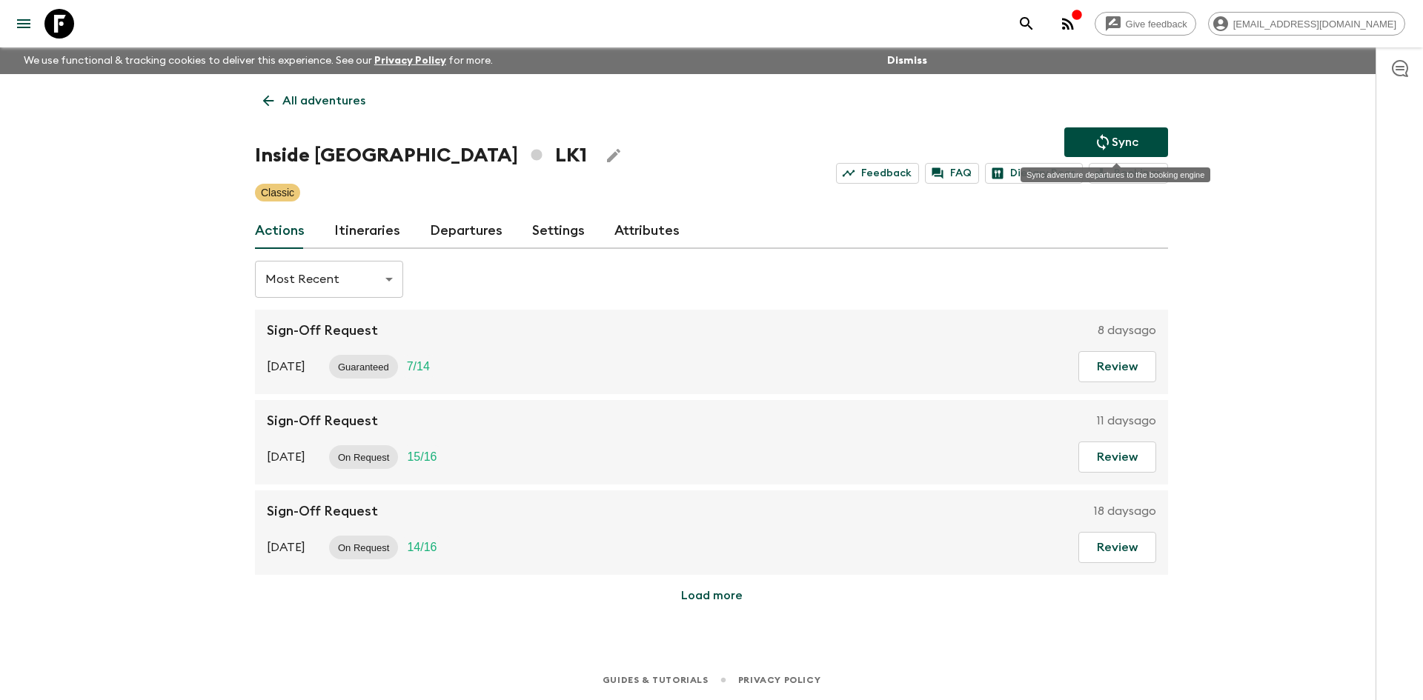
click at [1150, 137] on button "Sync" at bounding box center [1116, 142] width 104 height 30
click at [477, 226] on link "Departures" at bounding box center [466, 231] width 73 height 36
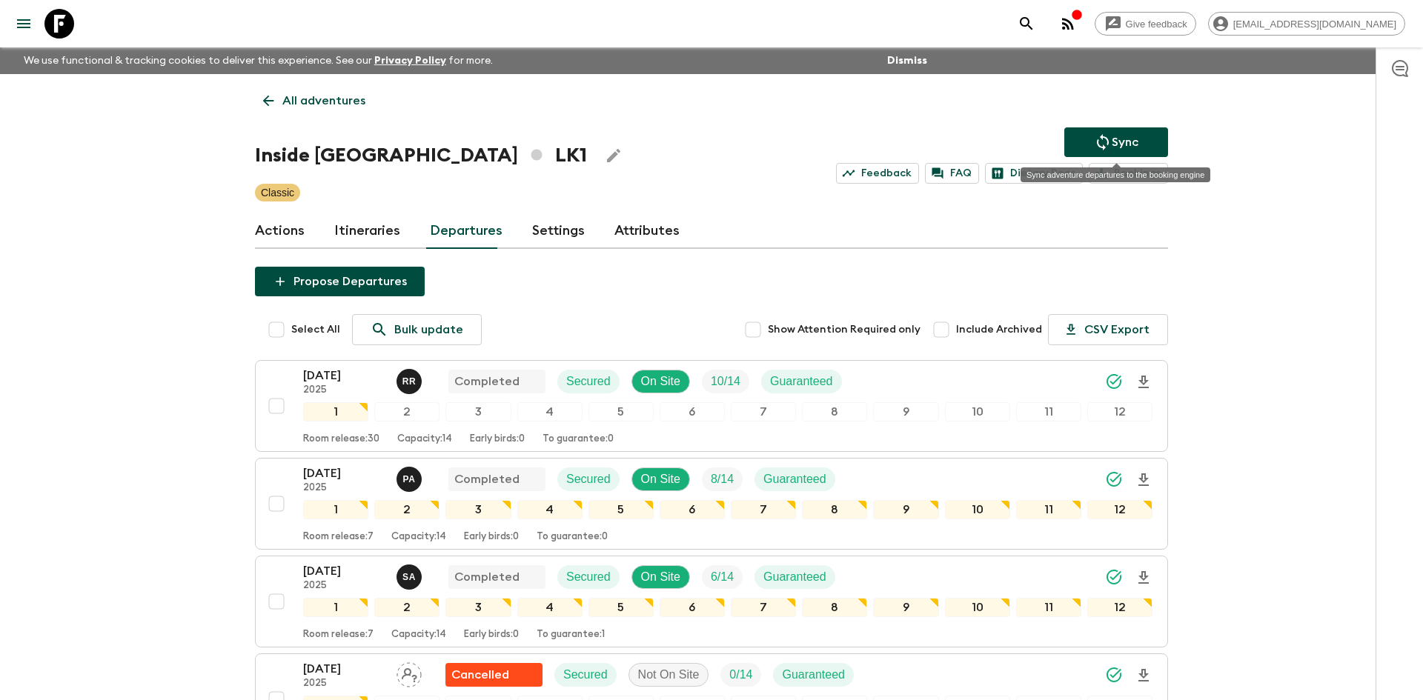
click at [1139, 150] on button "Sync" at bounding box center [1116, 142] width 104 height 30
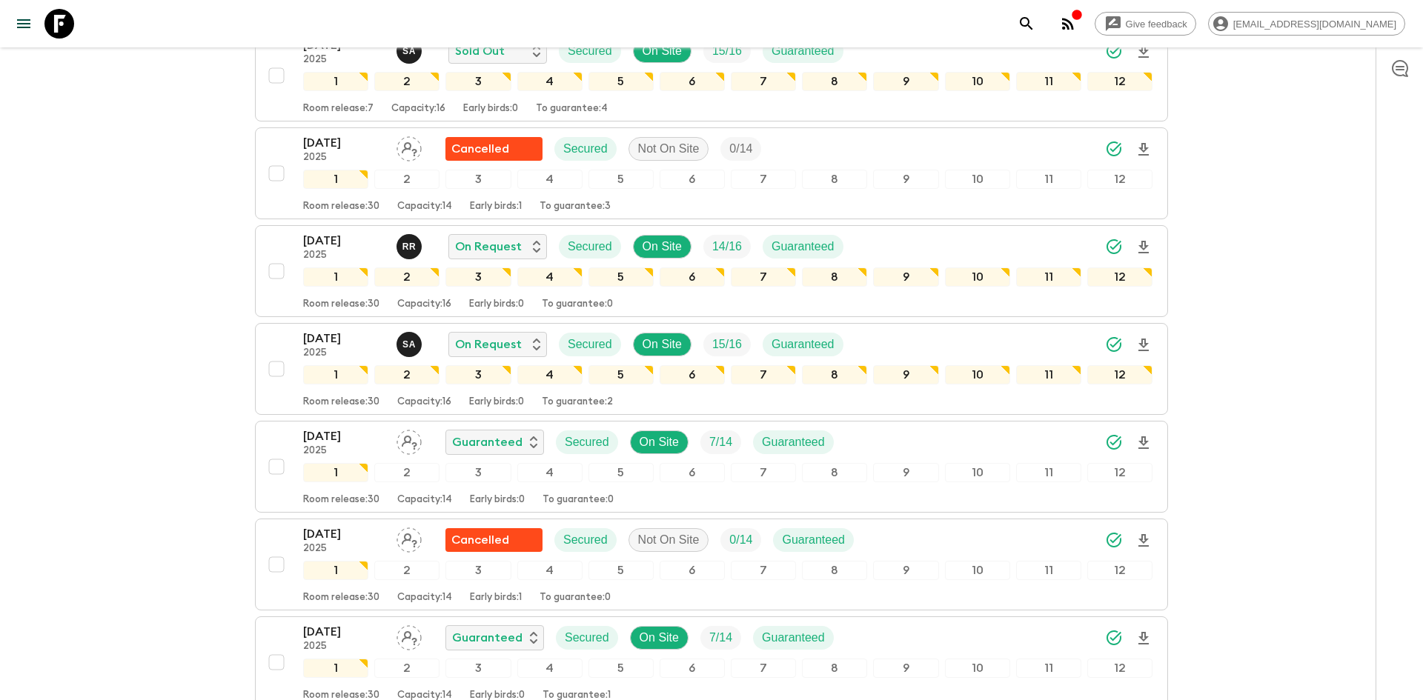
scroll to position [1016, 0]
click at [1145, 446] on icon "Download Onboarding" at bounding box center [1144, 443] width 18 height 18
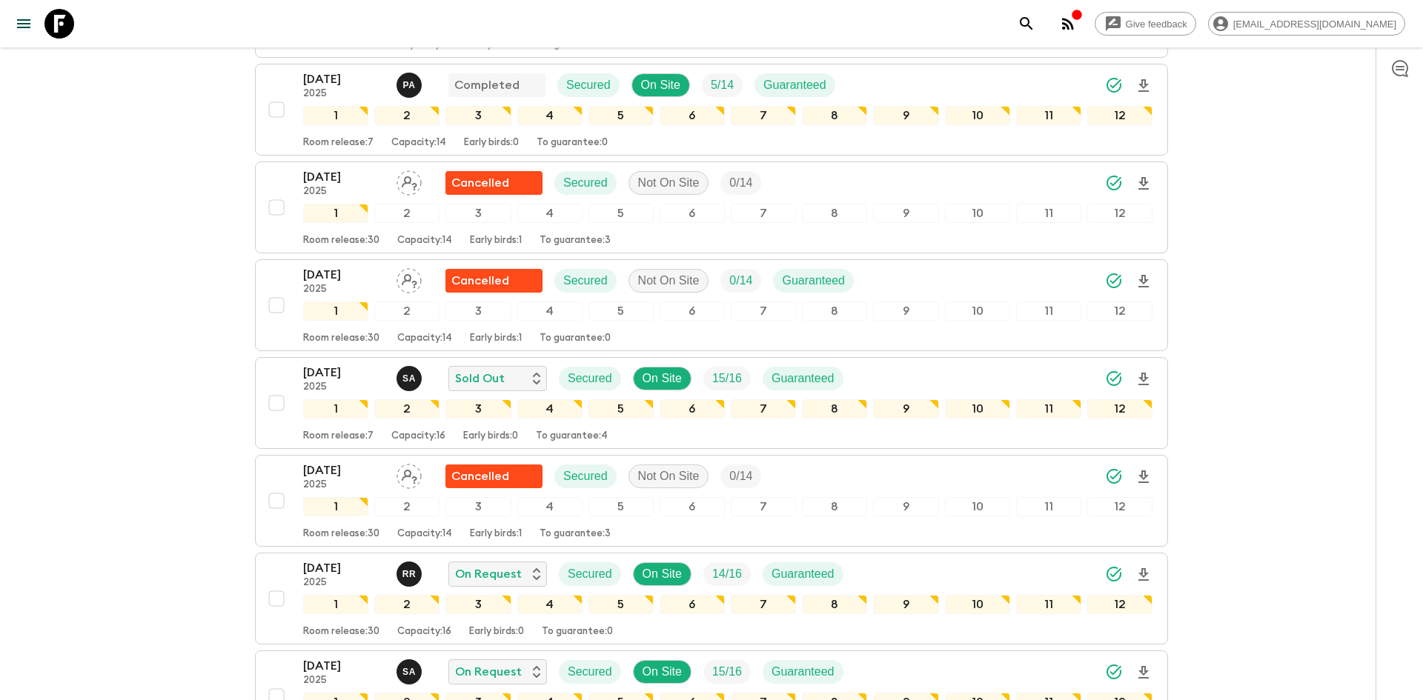
scroll to position [0, 0]
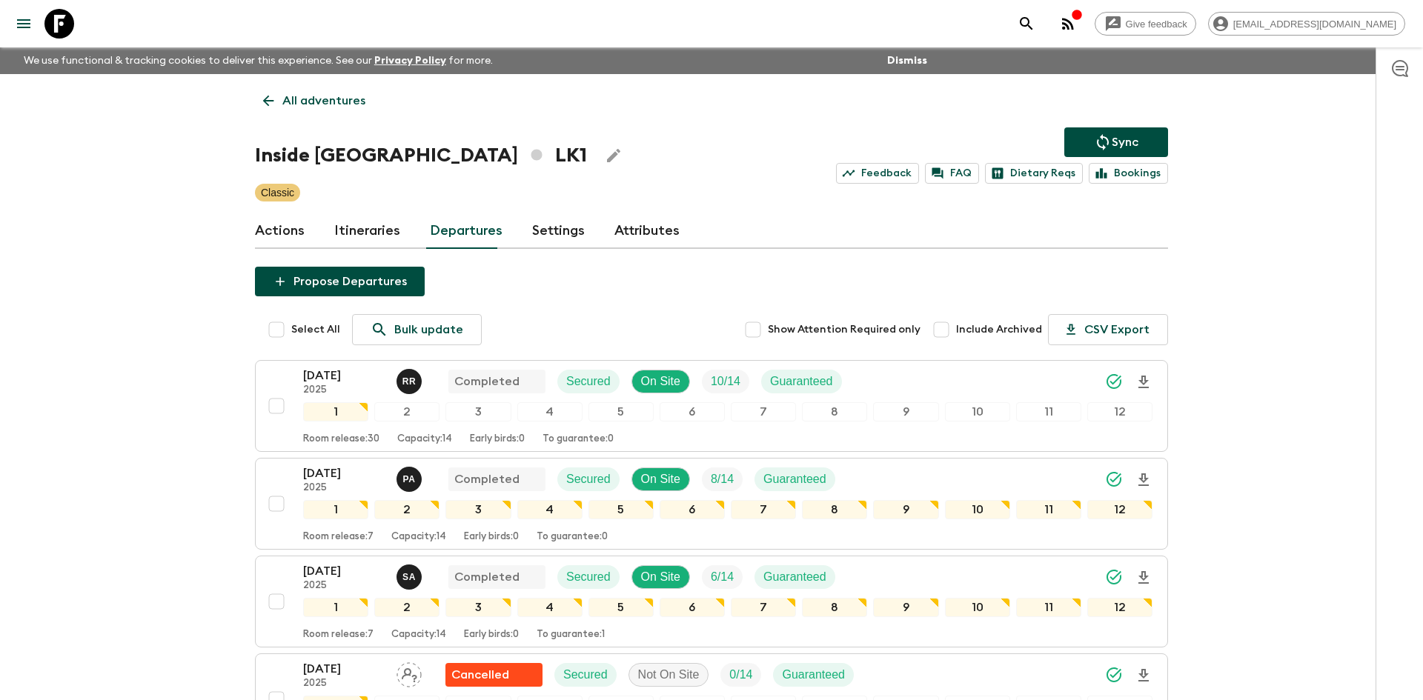
click at [345, 92] on p "All adventures" at bounding box center [323, 101] width 83 height 18
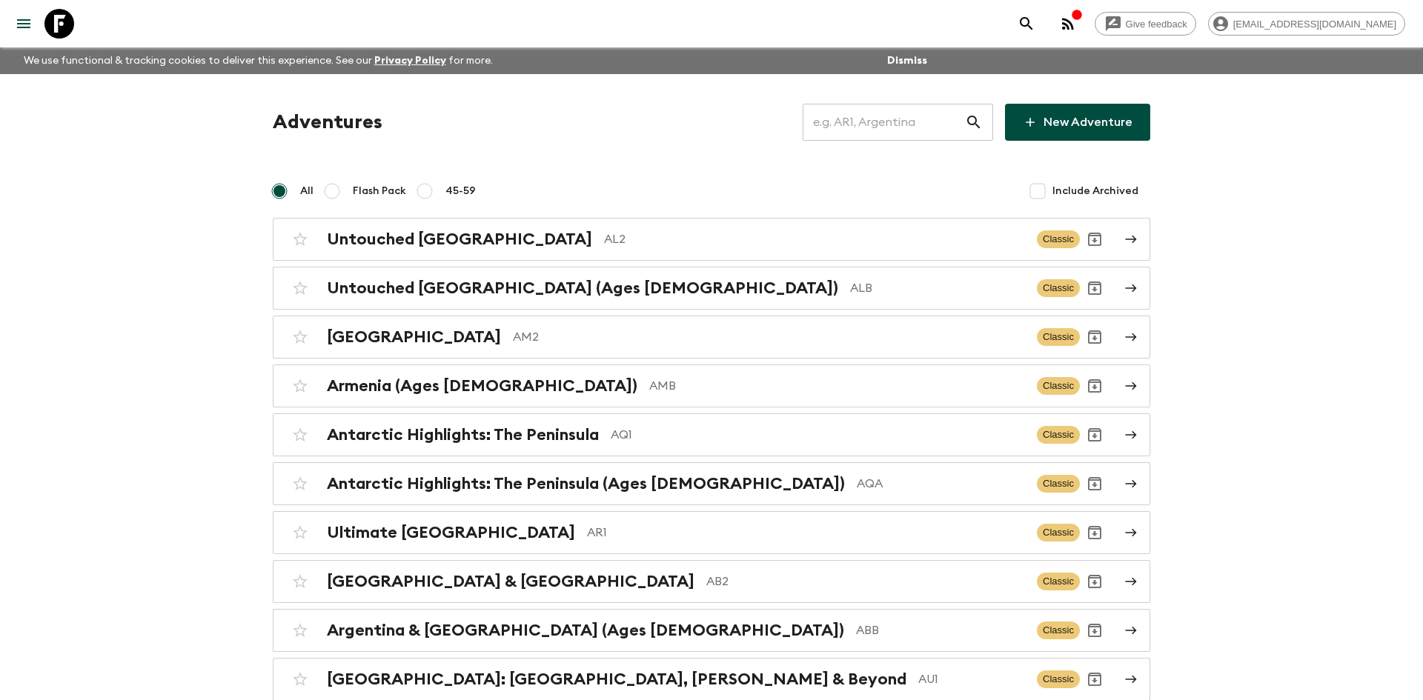
click at [896, 126] on input "text" at bounding box center [884, 123] width 162 height 42
type input "co1"
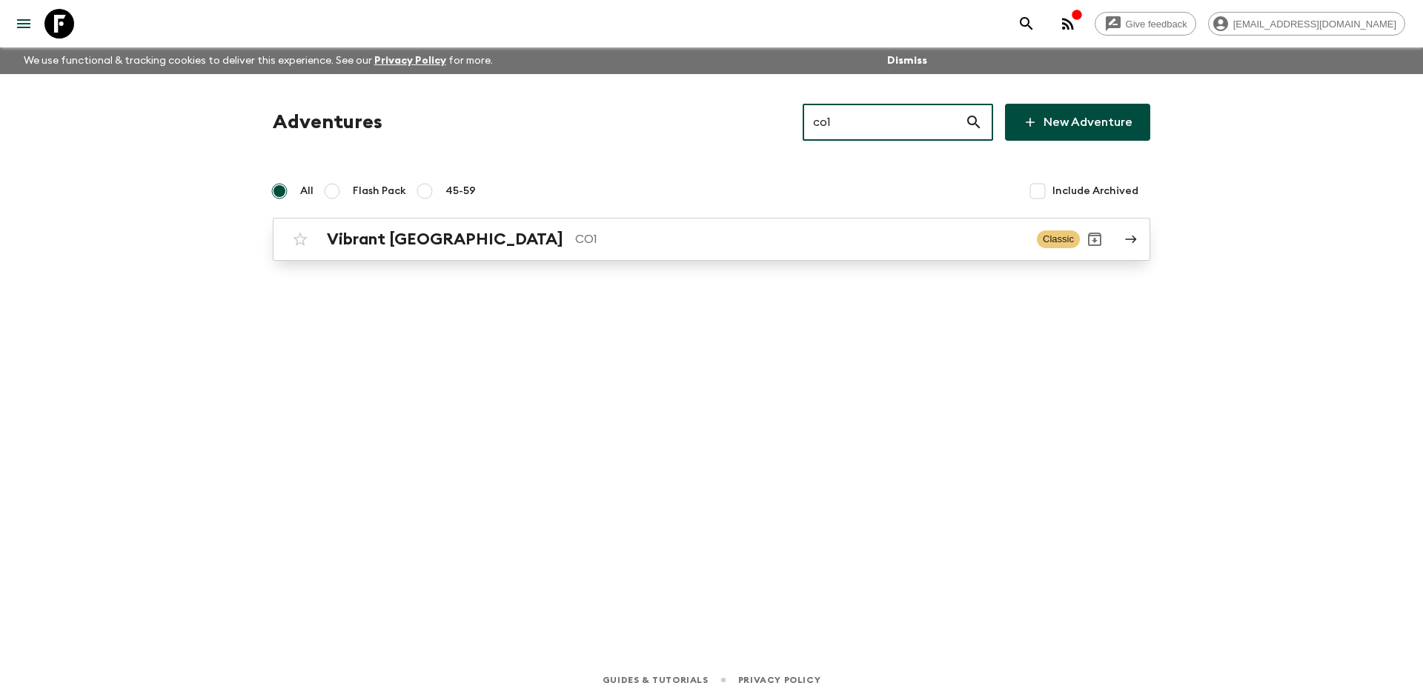
click at [447, 236] on h2 "Vibrant [GEOGRAPHIC_DATA]" at bounding box center [445, 239] width 236 height 19
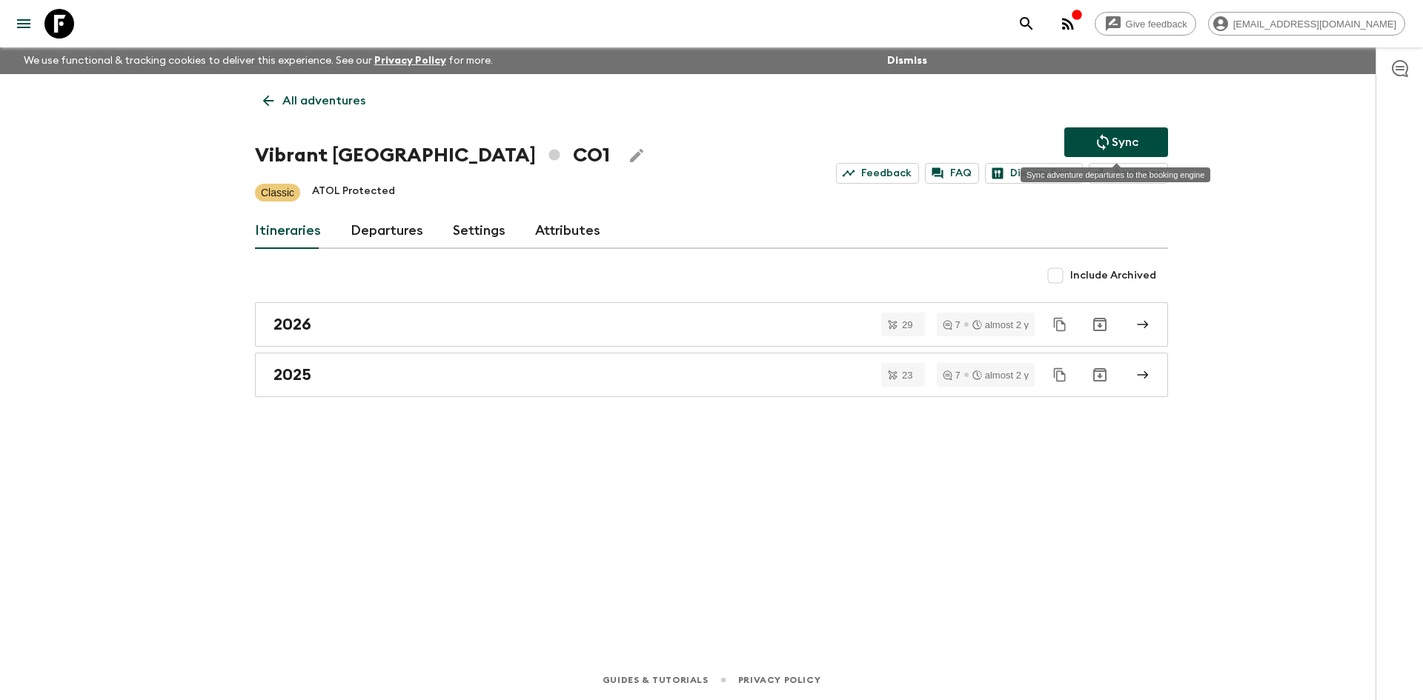
click at [1080, 137] on button "Sync" at bounding box center [1116, 142] width 104 height 30
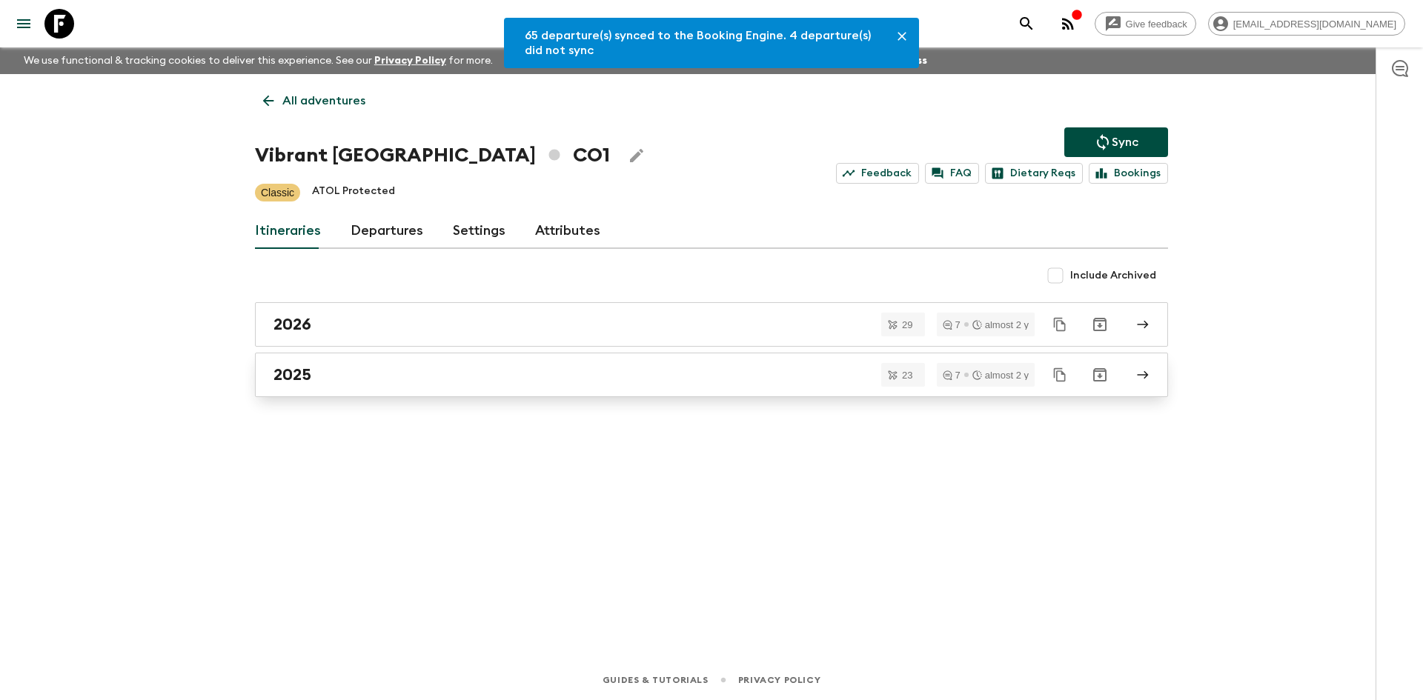
click at [304, 374] on h2 "2025" at bounding box center [293, 374] width 38 height 19
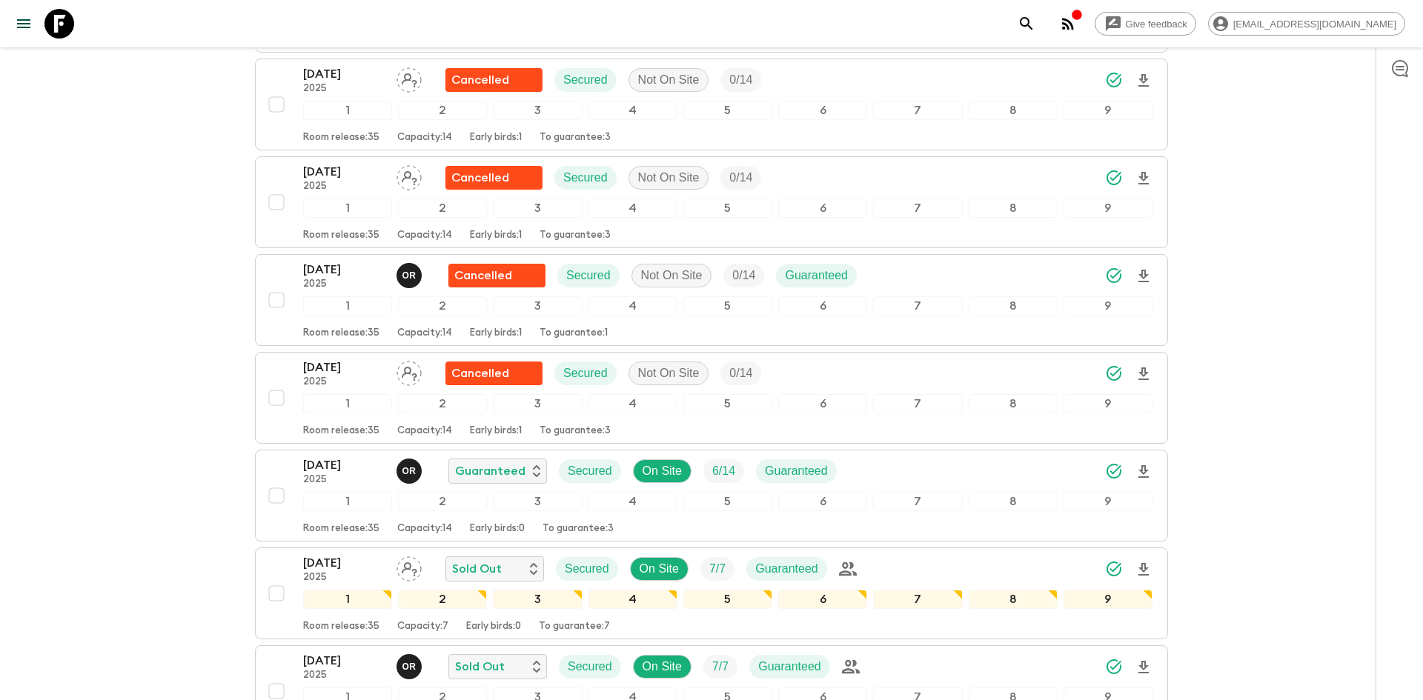
scroll to position [965, 0]
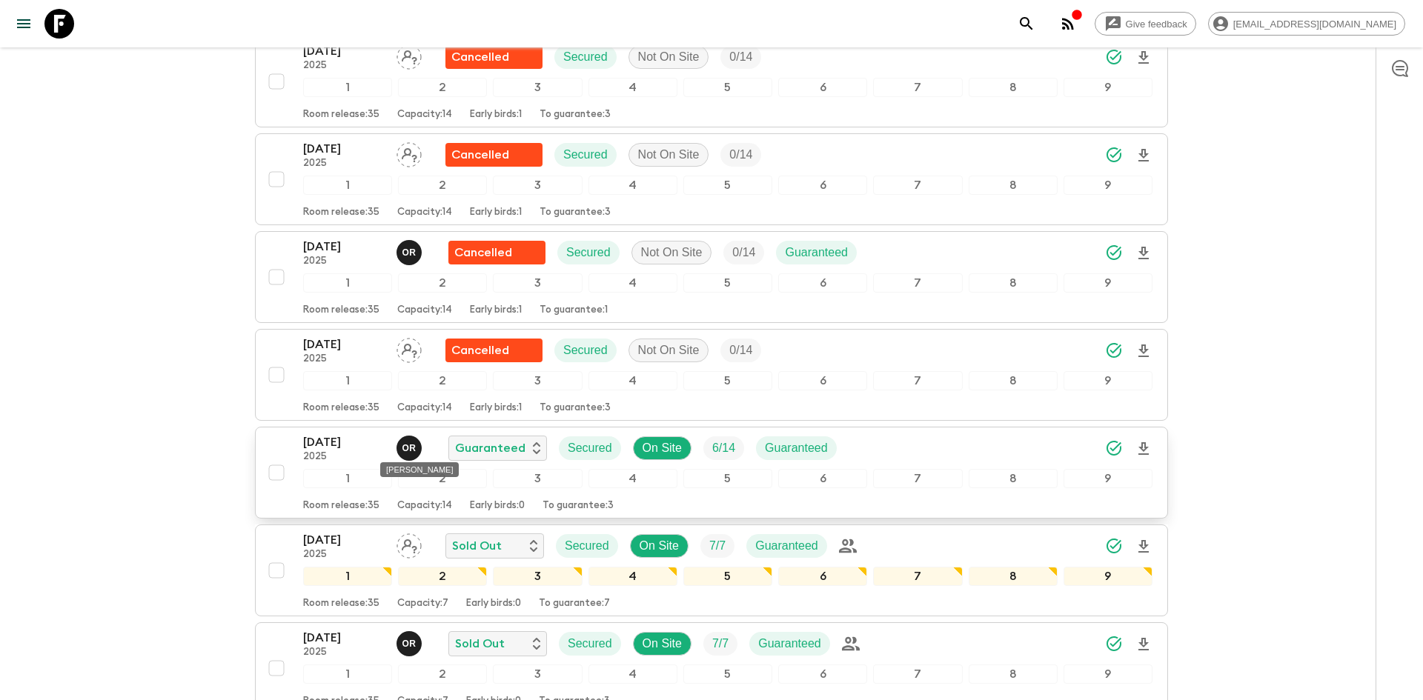
click at [404, 443] on p "O R" at bounding box center [409, 449] width 14 height 12
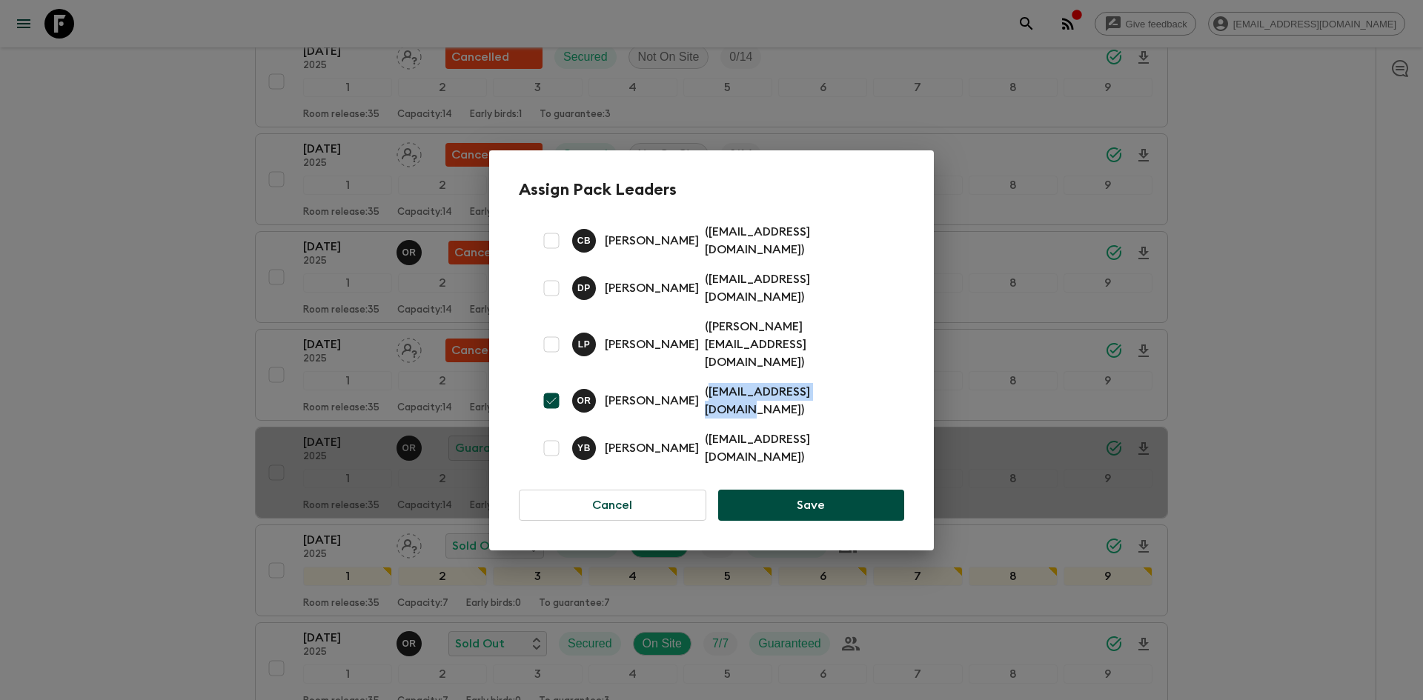
drag, startPoint x: 829, startPoint y: 386, endPoint x: 691, endPoint y: 385, distance: 137.9
click at [705, 385] on p "( [EMAIL_ADDRESS][DOMAIN_NAME] )" at bounding box center [796, 401] width 182 height 36
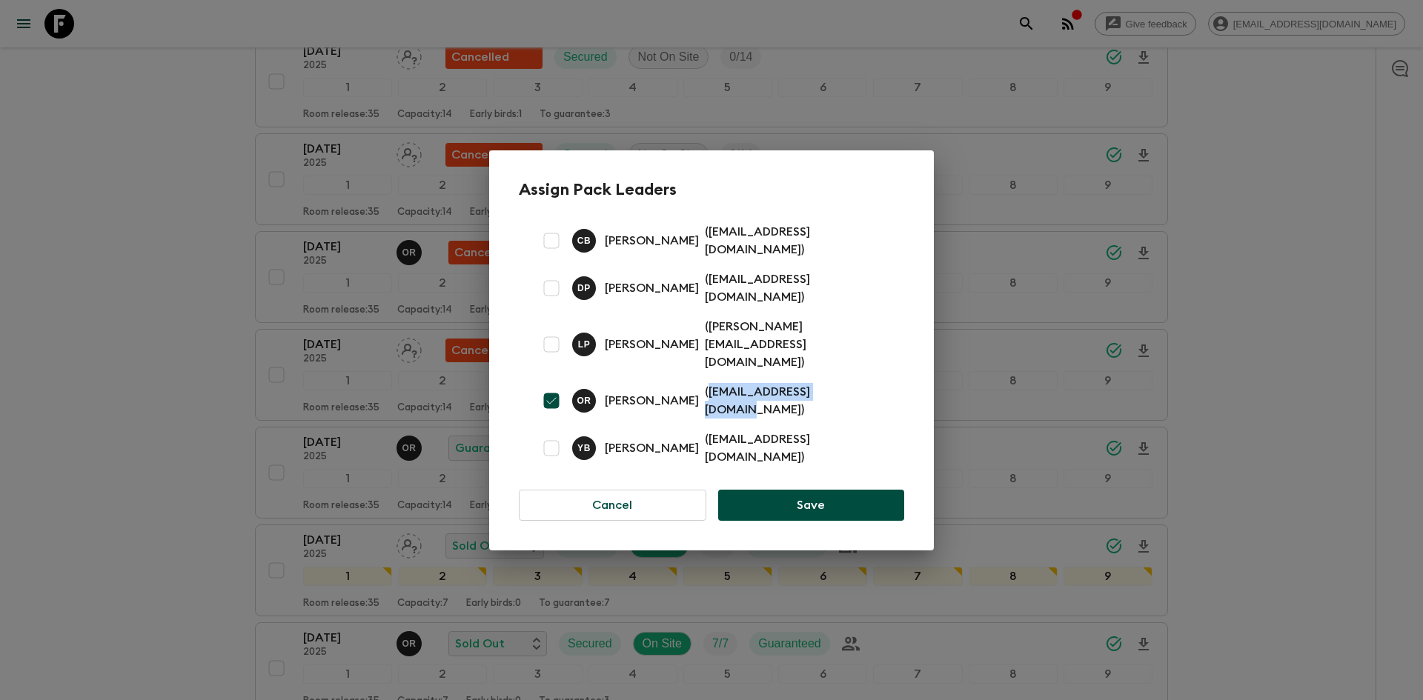
copy p "[EMAIL_ADDRESS][DOMAIN_NAME]"
click at [146, 208] on div "Assign Pack Leaders C B [PERSON_NAME] ( [EMAIL_ADDRESS][DOMAIN_NAME] ) D P [PER…" at bounding box center [711, 350] width 1423 height 700
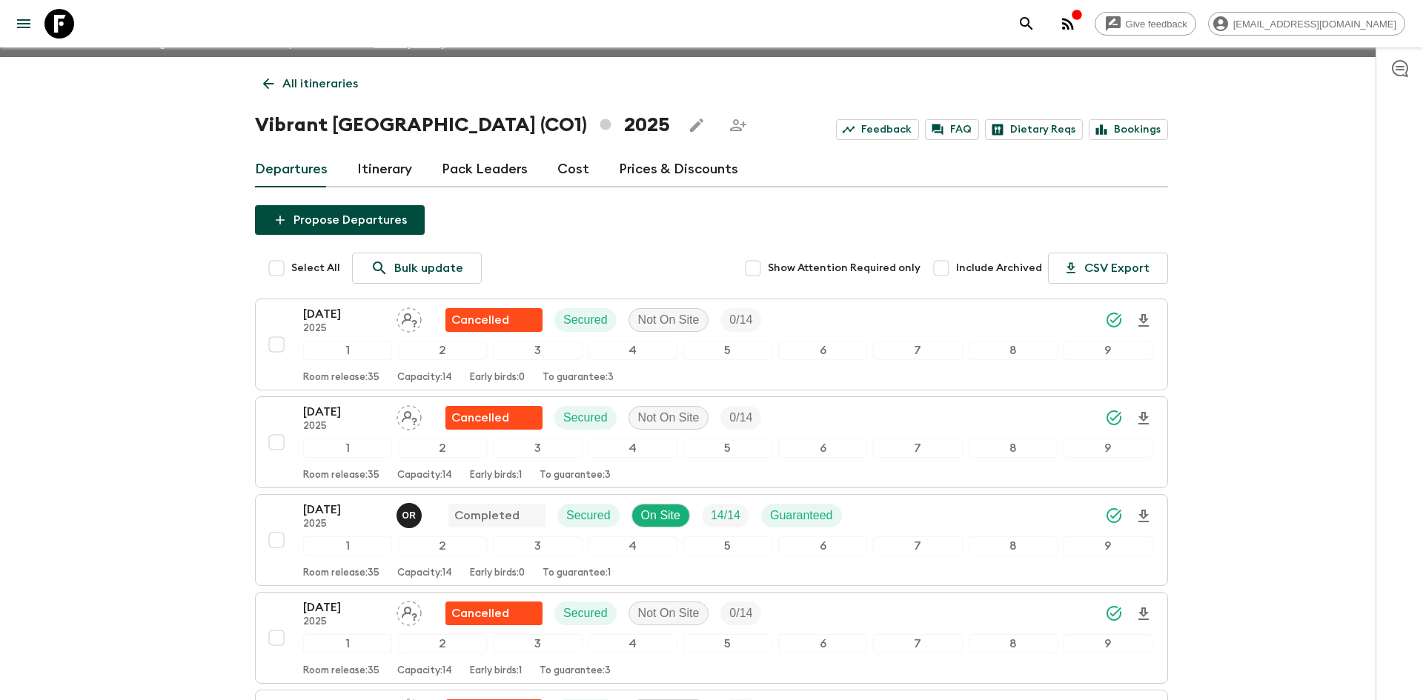
scroll to position [0, 0]
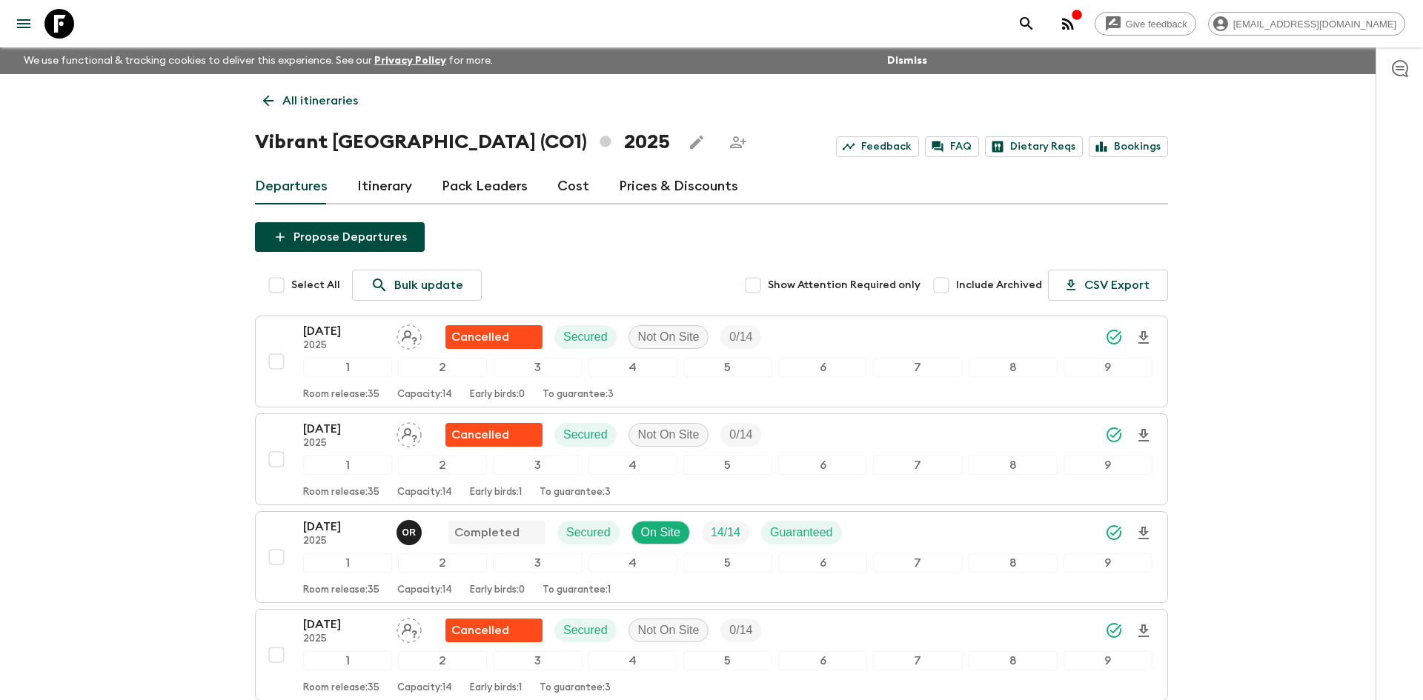
click at [339, 92] on p "All itineraries" at bounding box center [320, 101] width 76 height 18
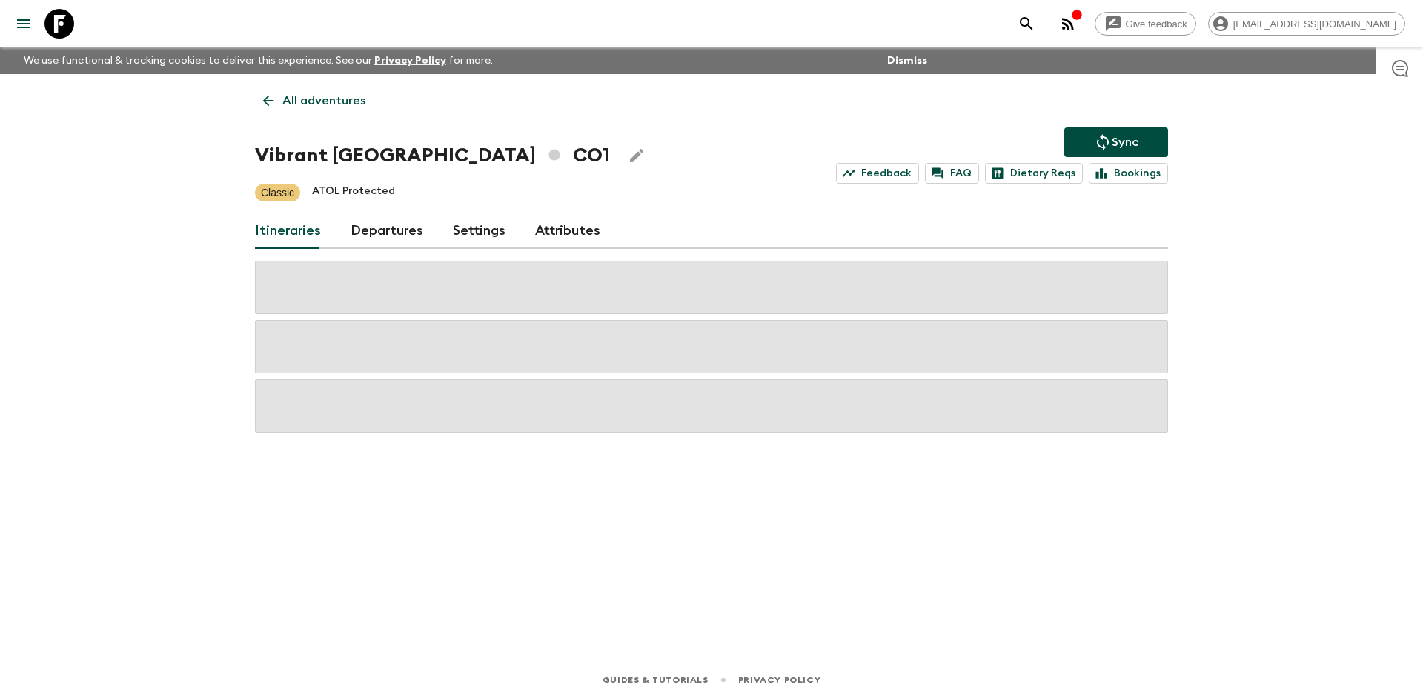
click at [339, 92] on p "All adventures" at bounding box center [323, 101] width 83 height 18
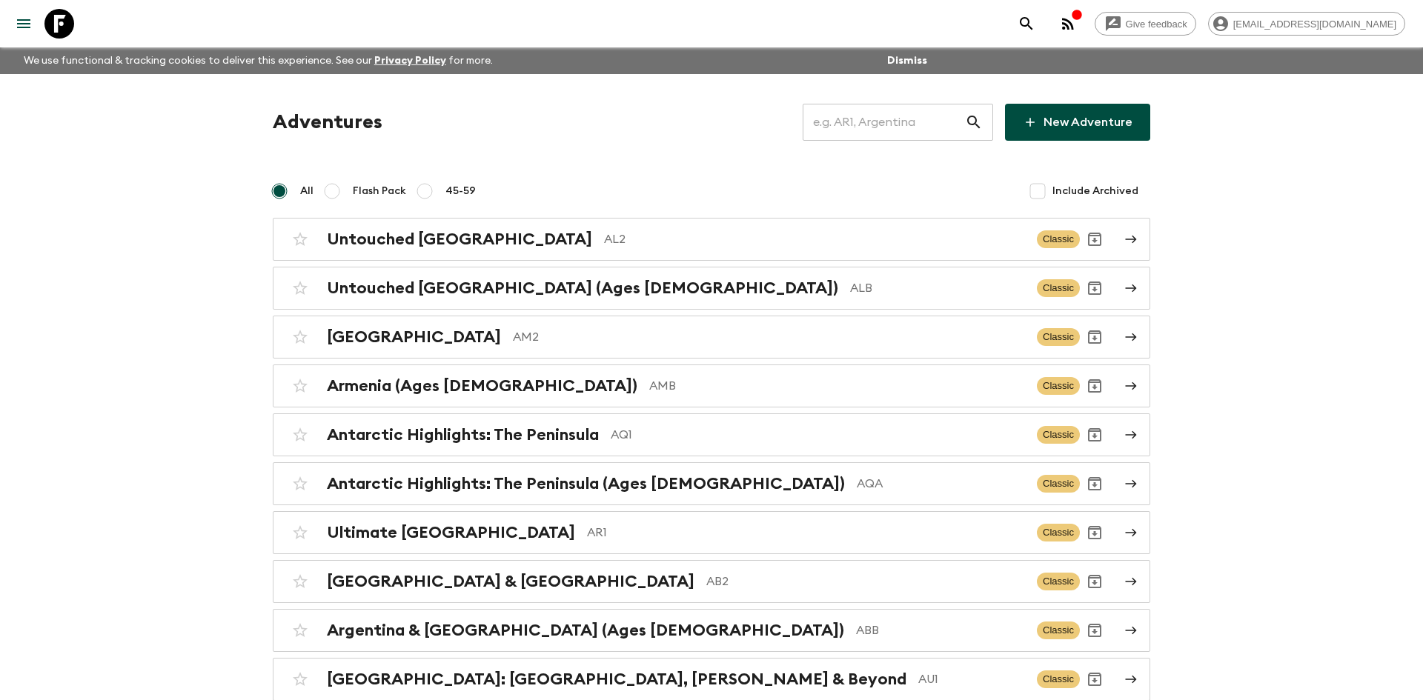
click at [838, 118] on input "text" at bounding box center [884, 123] width 162 height 42
type input "lk1"
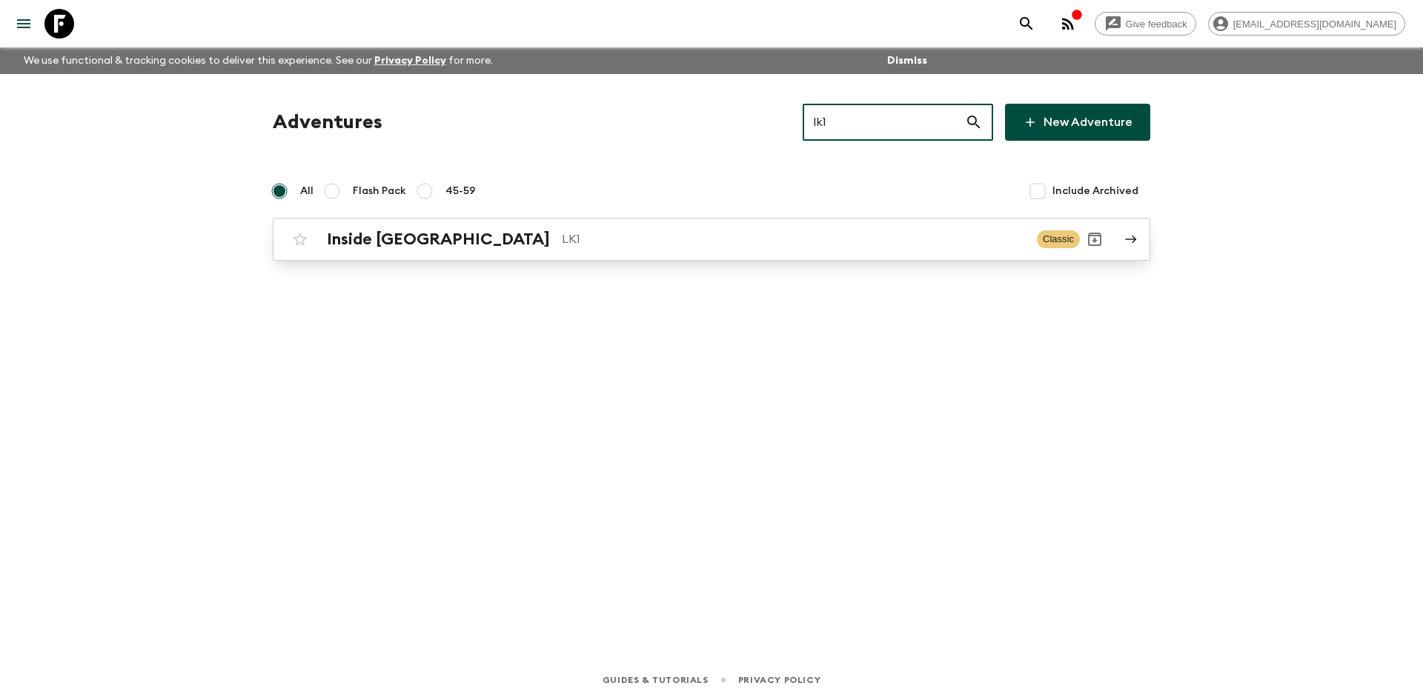
click at [456, 230] on div "Inside [GEOGRAPHIC_DATA] LK1" at bounding box center [676, 239] width 698 height 19
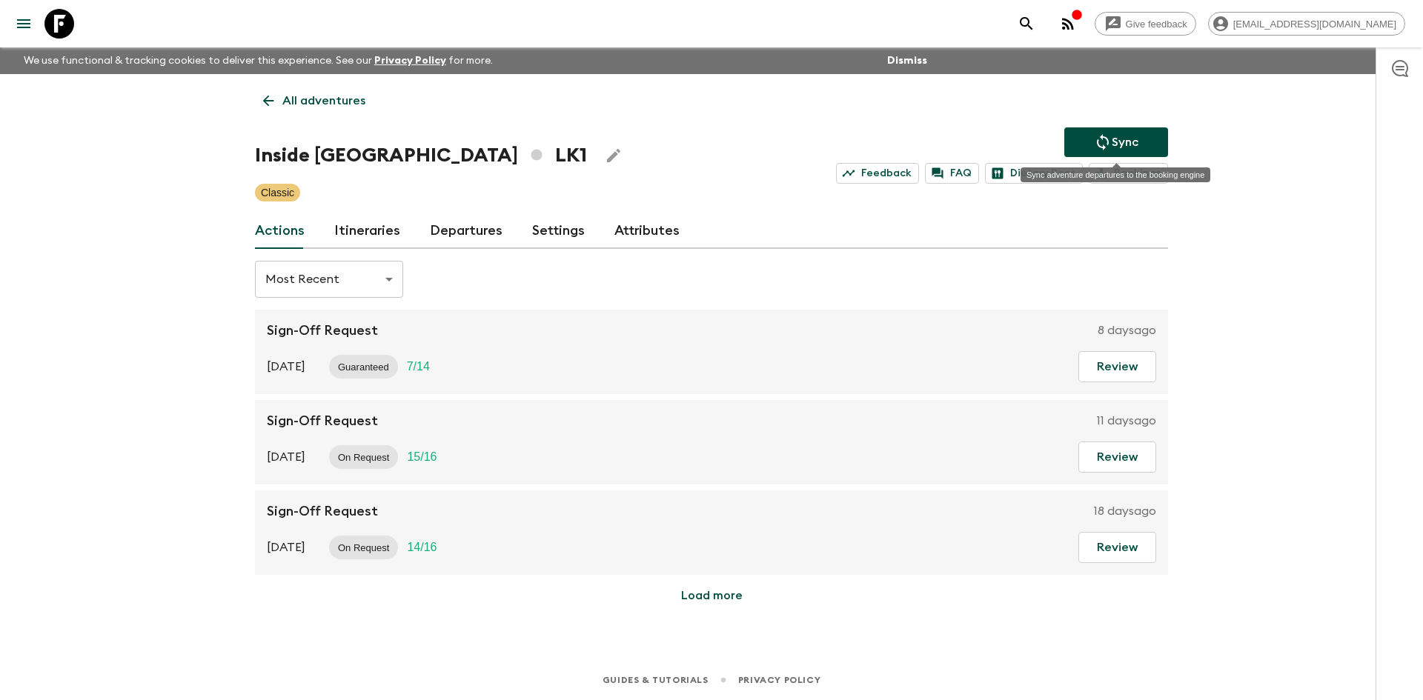
click at [1112, 136] on p "Sync" at bounding box center [1125, 142] width 27 height 18
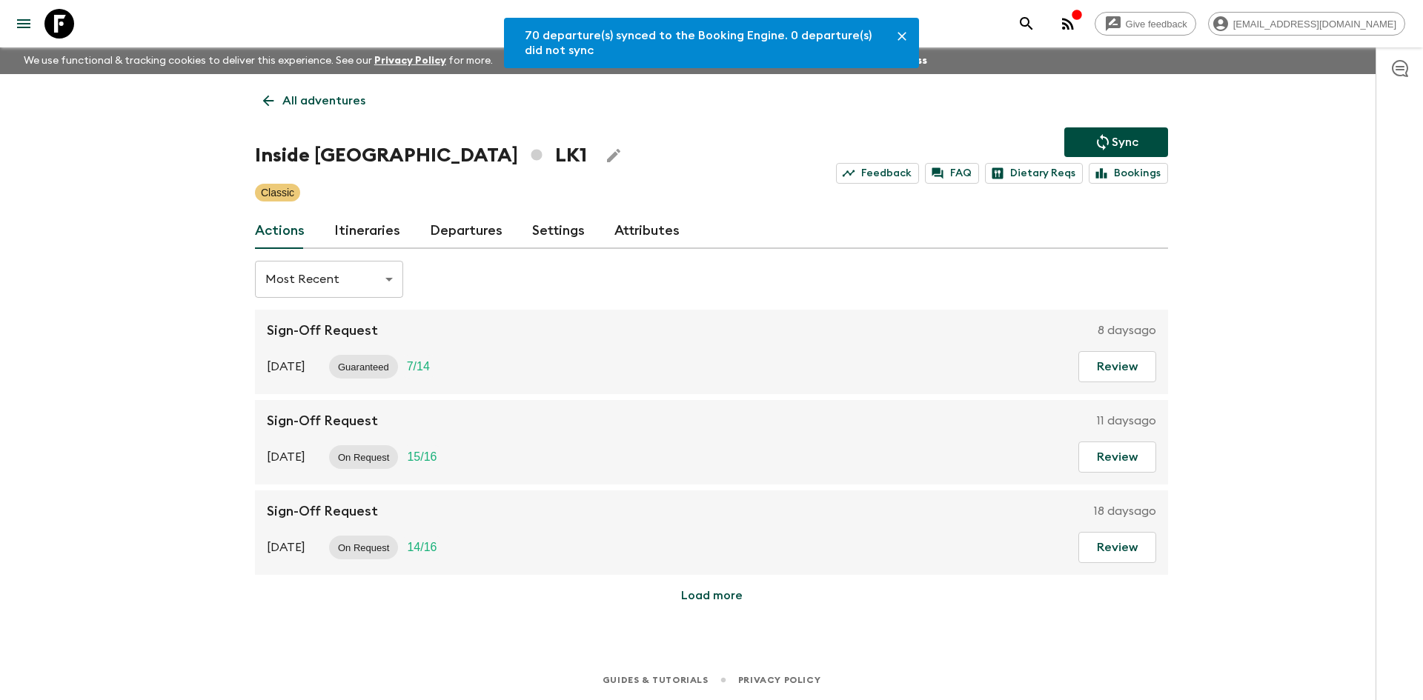
click at [483, 230] on link "Departures" at bounding box center [466, 231] width 73 height 36
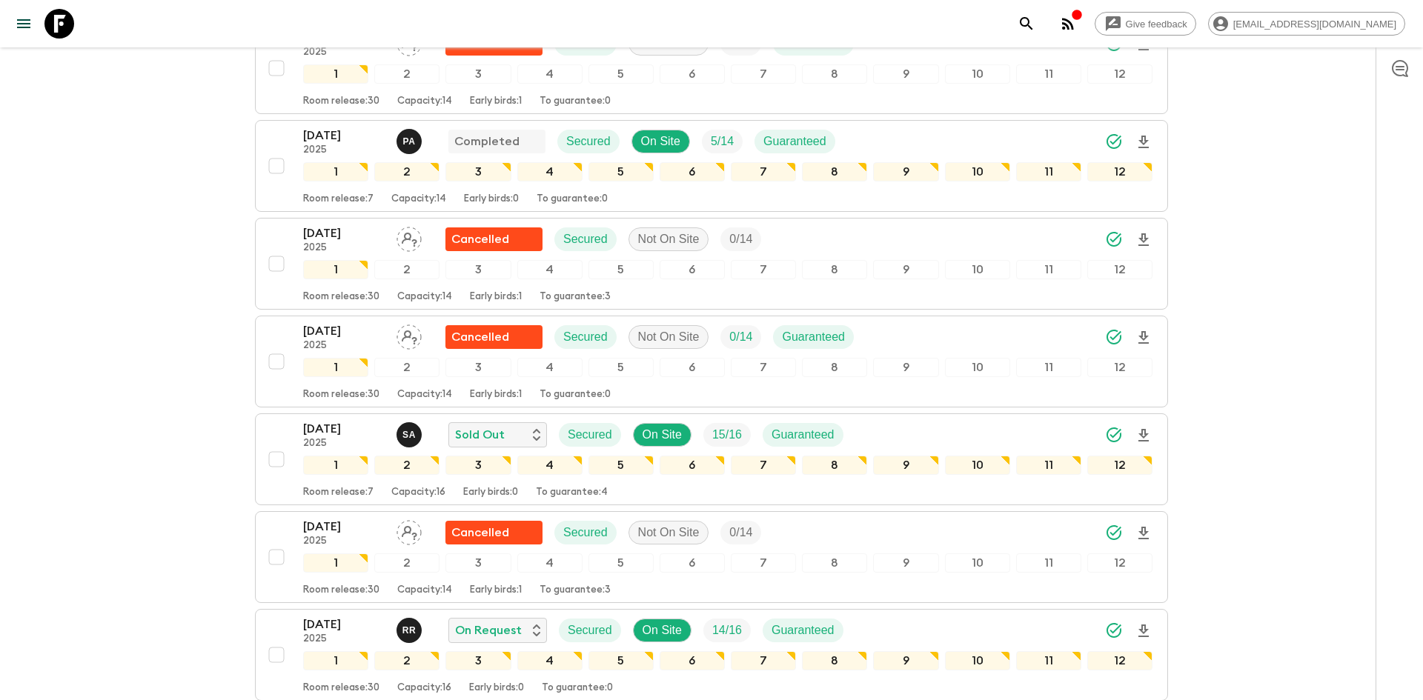
scroll to position [695, 0]
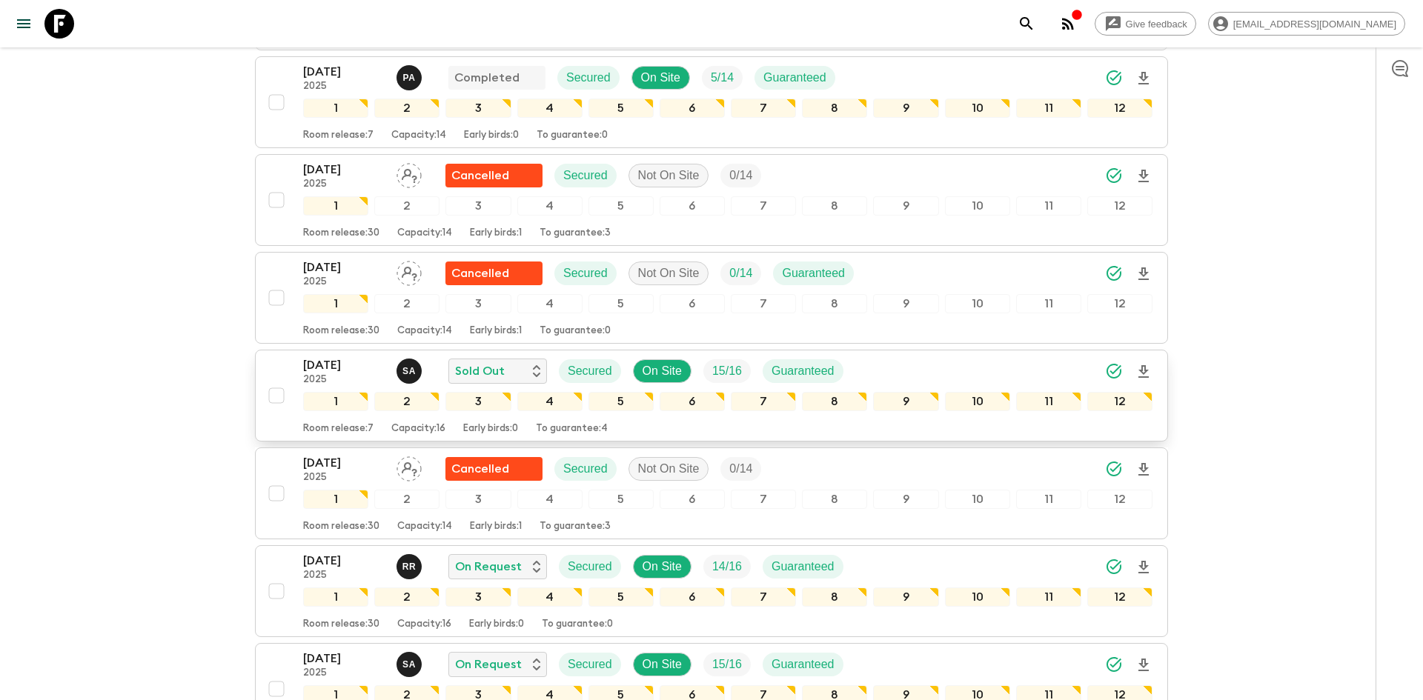
click at [876, 369] on div "[DATE] 2025 S A Sold Out Secured On Site 15 / 16 Guaranteed" at bounding box center [727, 372] width 849 height 30
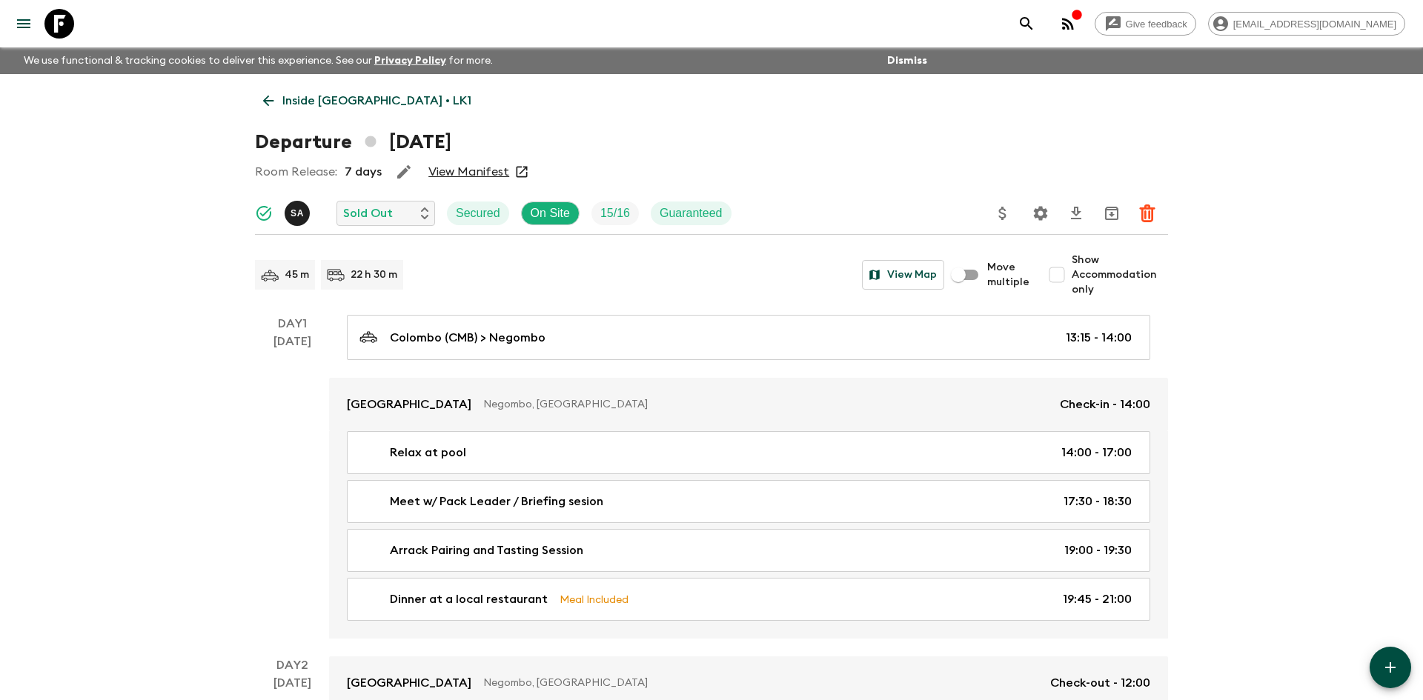
click at [358, 95] on p "Inside [GEOGRAPHIC_DATA] • LK1" at bounding box center [376, 101] width 189 height 18
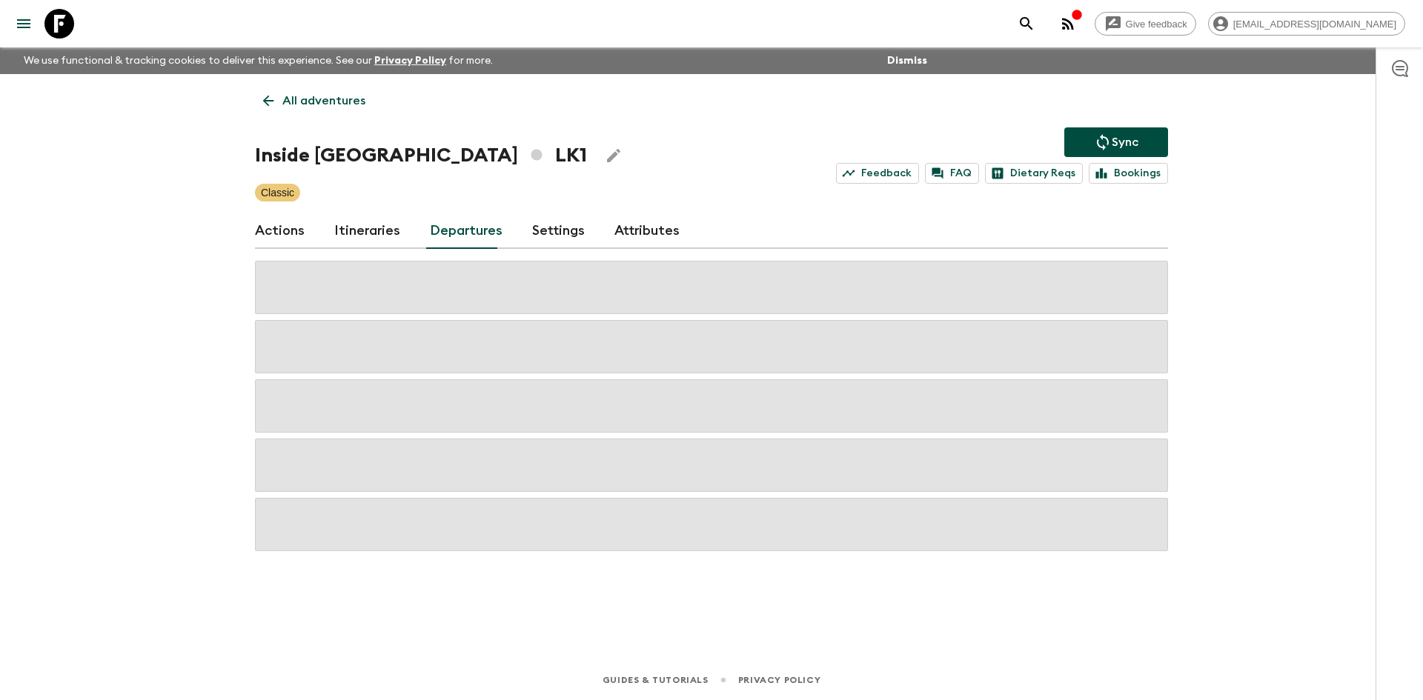
click at [302, 96] on p "All adventures" at bounding box center [323, 101] width 83 height 18
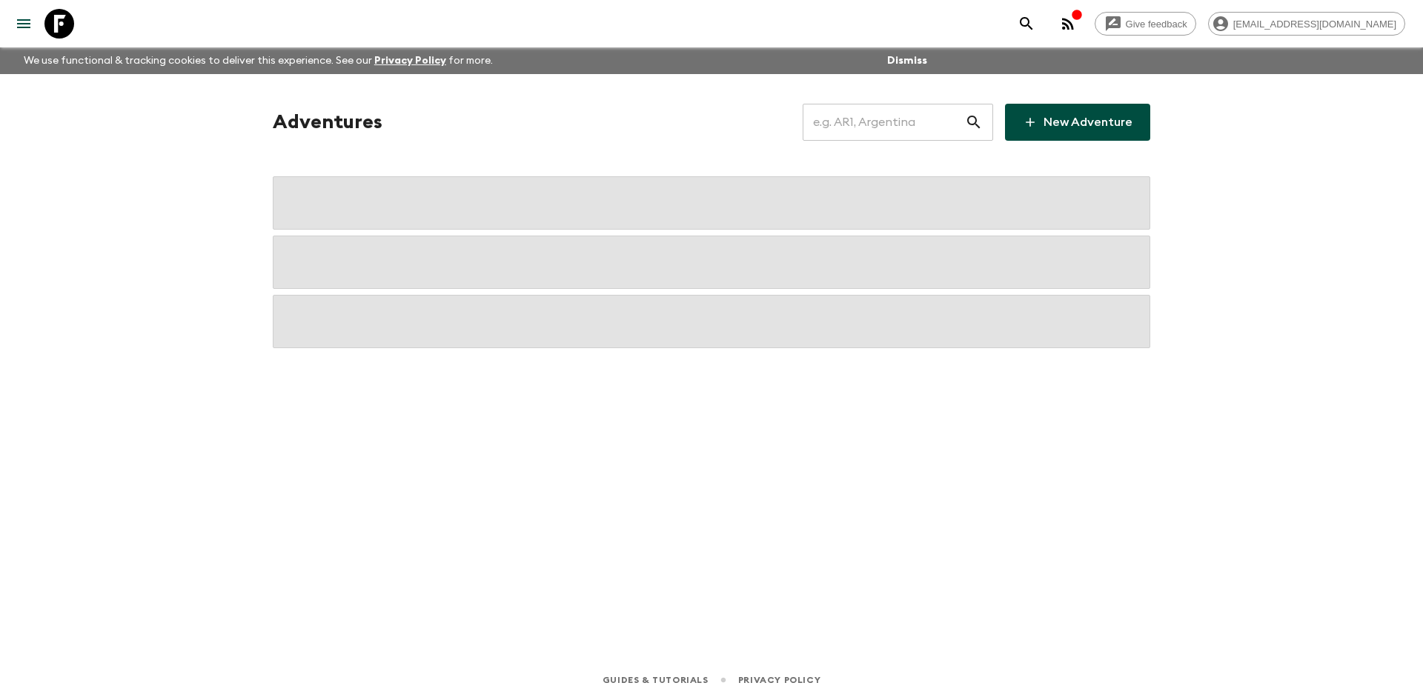
click at [844, 121] on input "text" at bounding box center [884, 123] width 162 height 42
type input "vca"
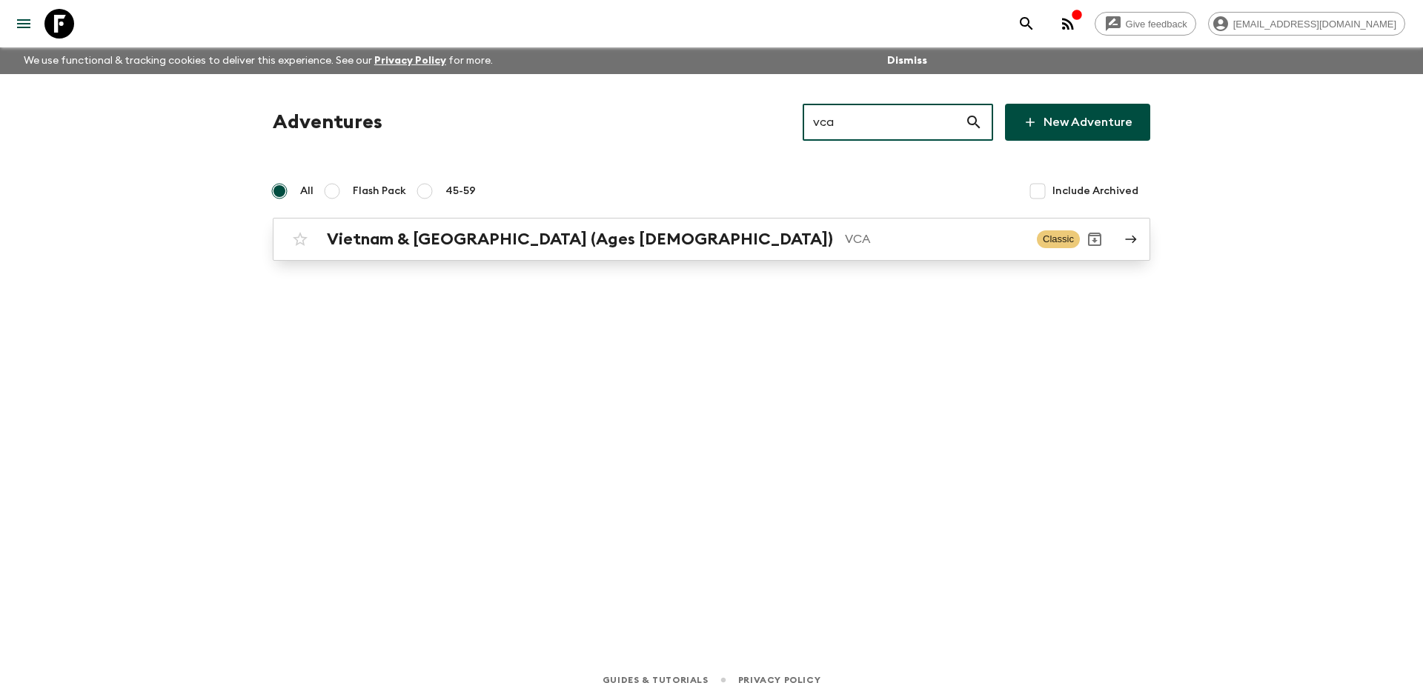
click at [414, 246] on h2 "Vietnam & [GEOGRAPHIC_DATA] (Ages [DEMOGRAPHIC_DATA])" at bounding box center [580, 239] width 506 height 19
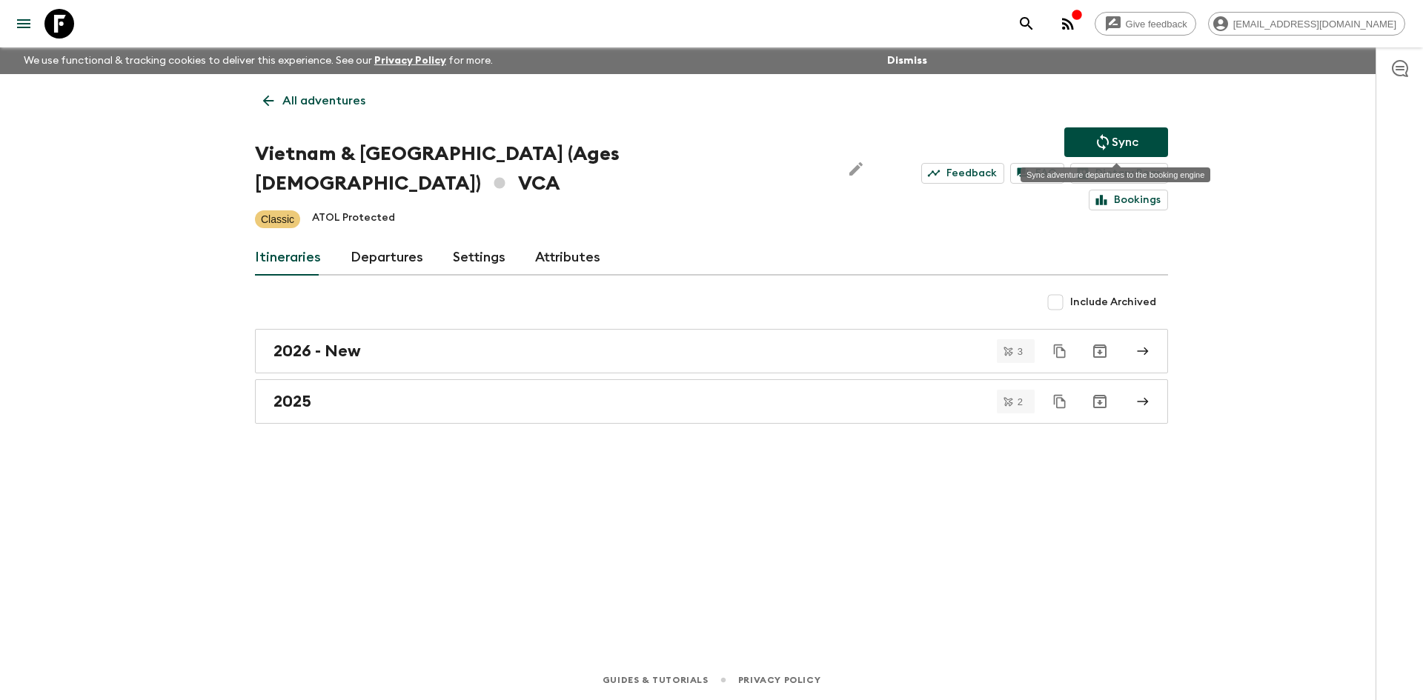
click at [1089, 149] on button "Sync" at bounding box center [1116, 142] width 104 height 30
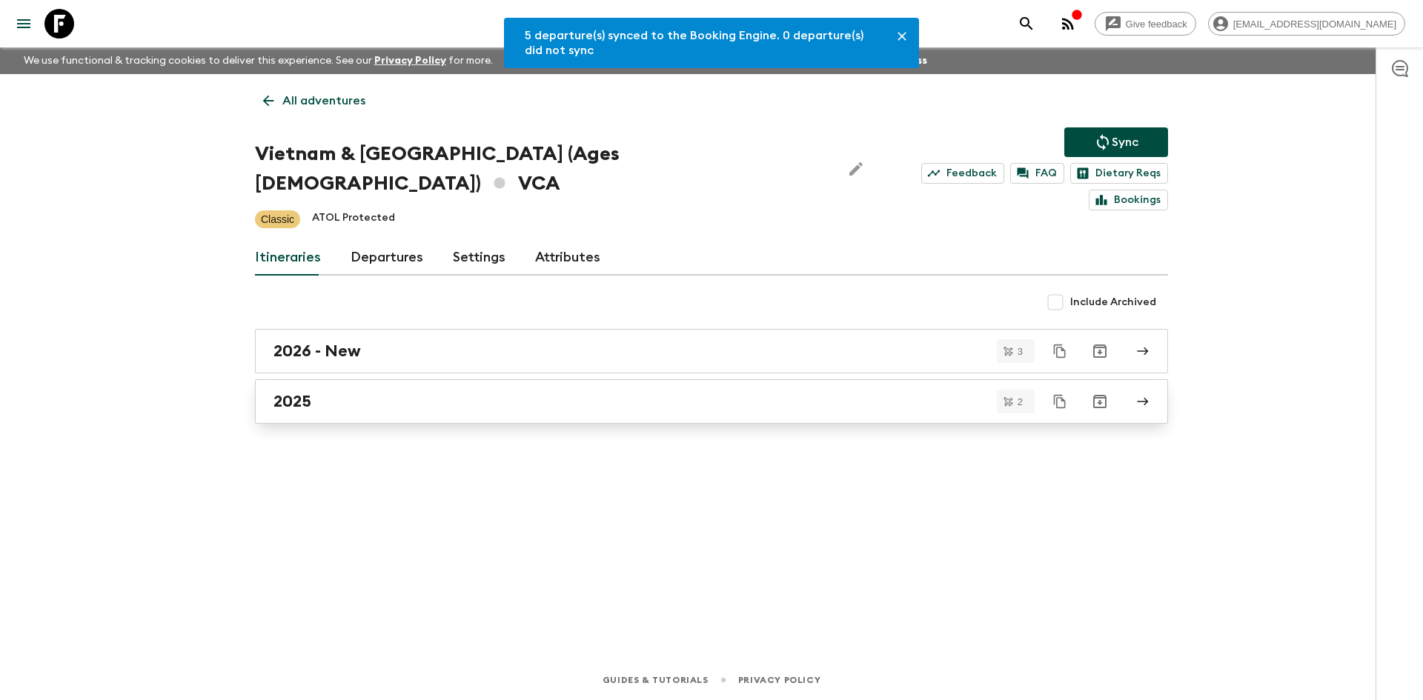
click at [299, 392] on h2 "2025" at bounding box center [293, 401] width 38 height 19
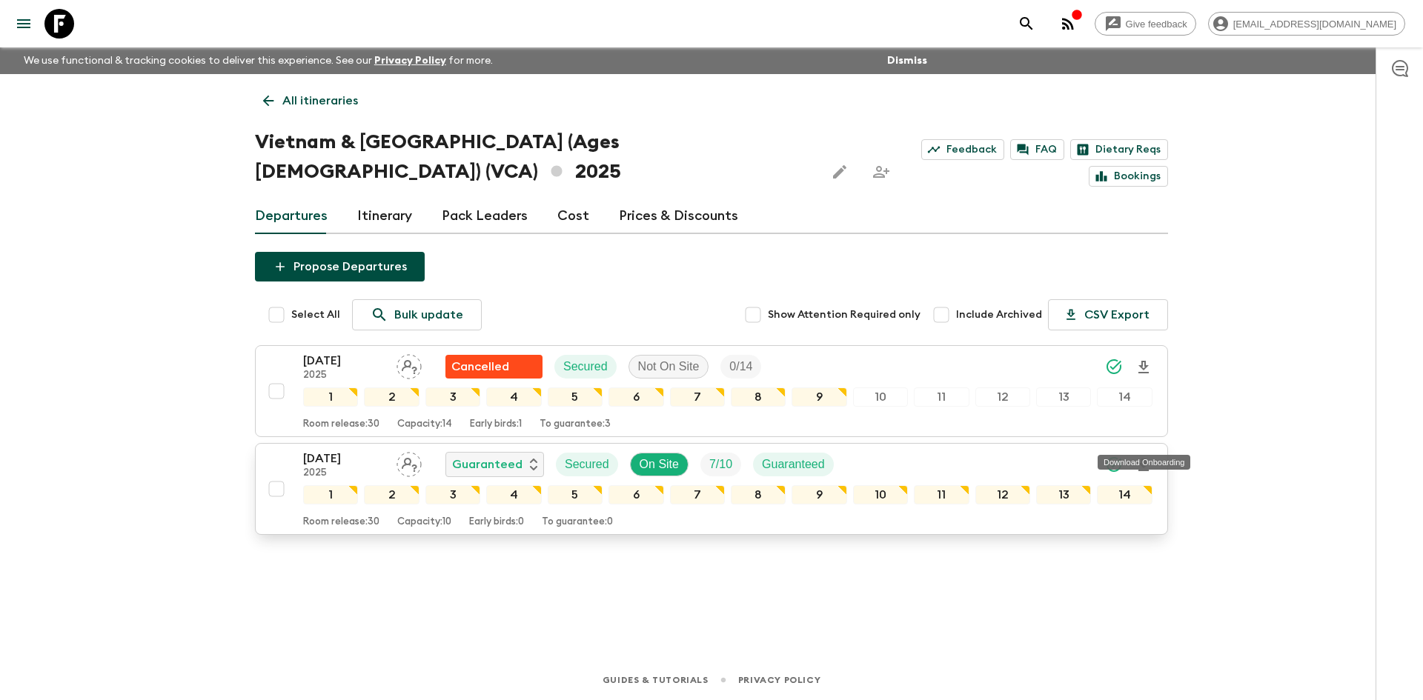
click at [1143, 457] on icon "Download Onboarding" at bounding box center [1144, 466] width 18 height 18
